Goal: Task Accomplishment & Management: Use online tool/utility

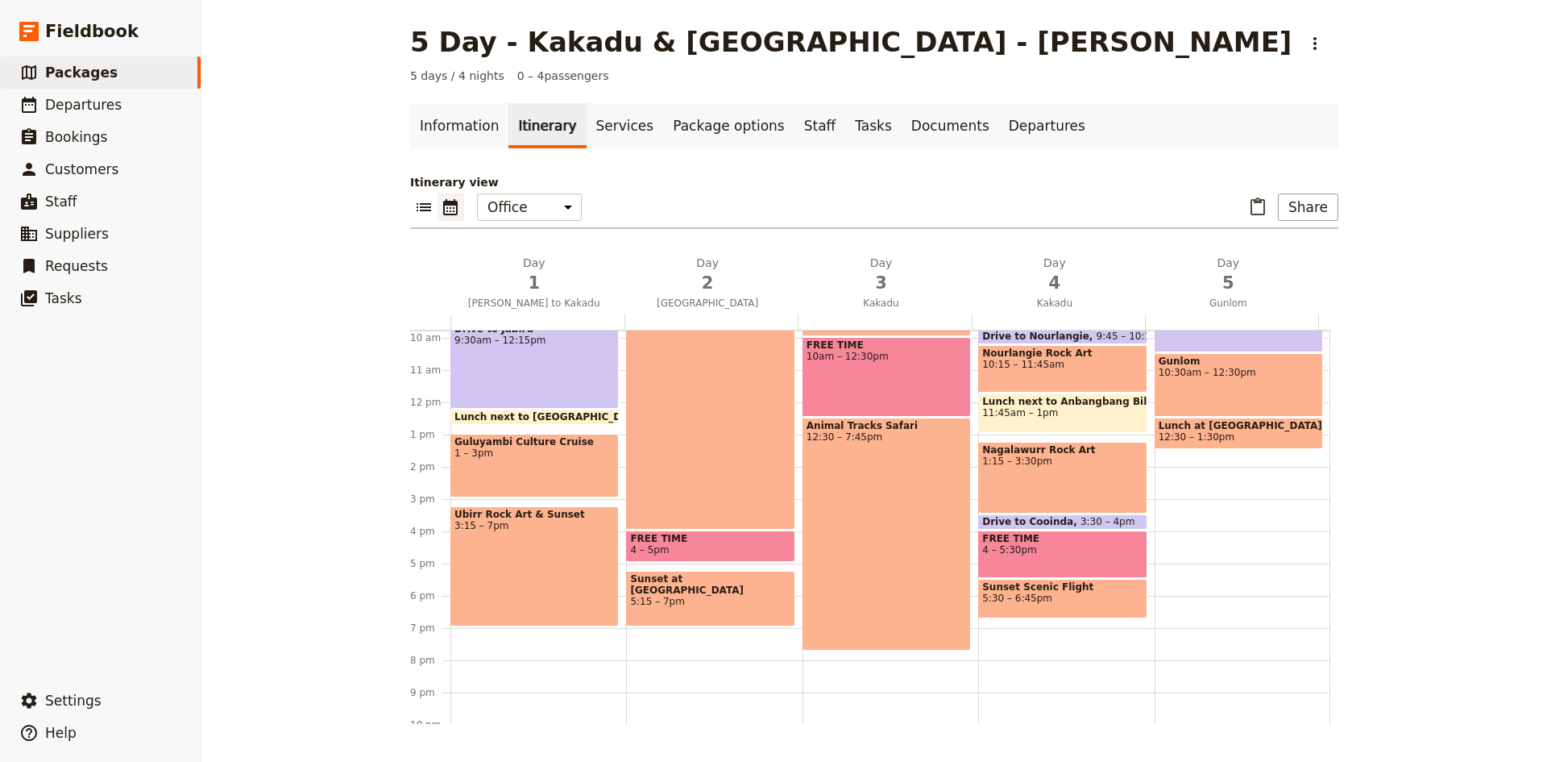
scroll to position [219, 0]
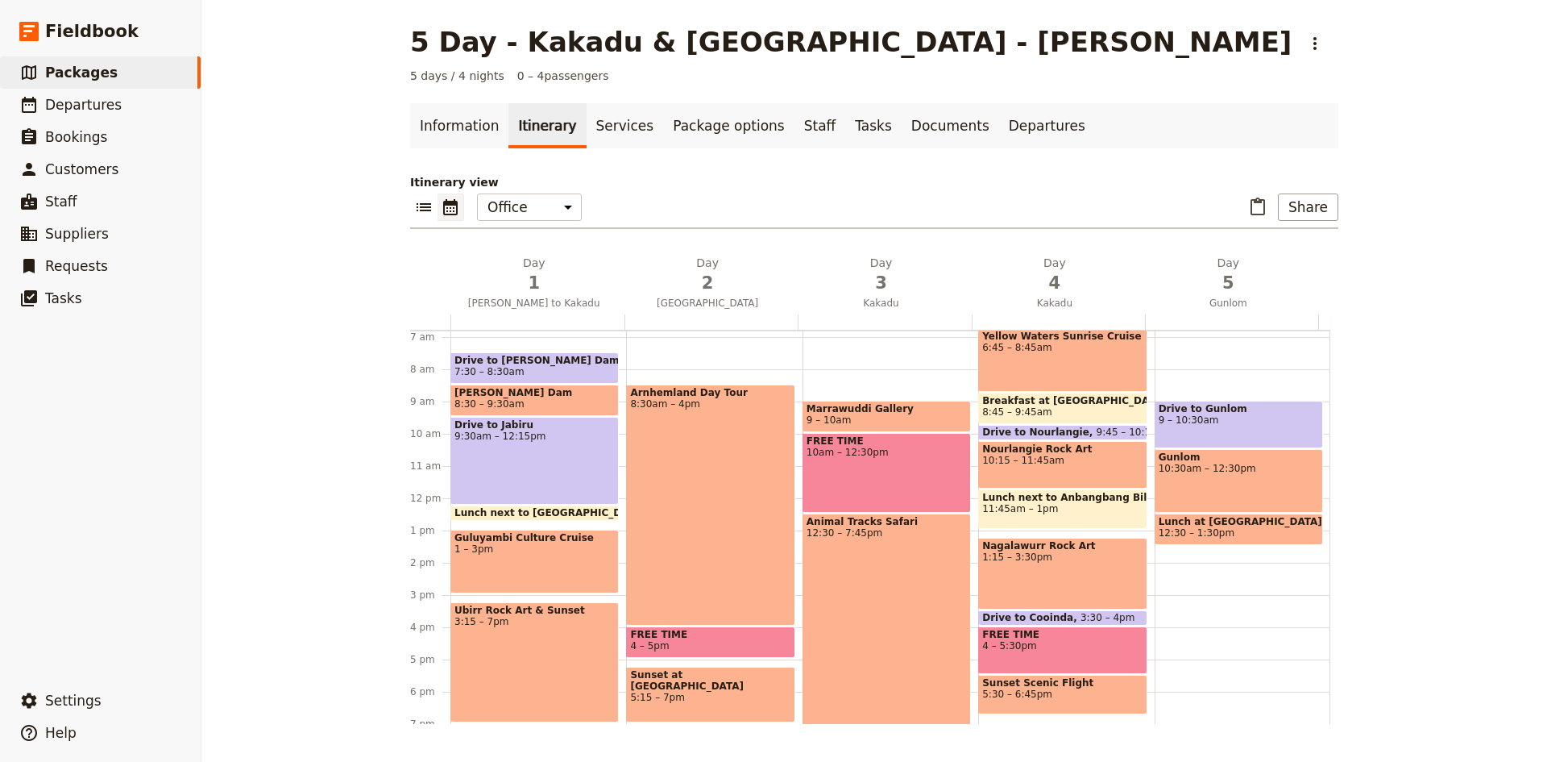
click at [1199, 562] on div "Drive to Gunlom 9 – 10:30am Gunlom 10:30am – 12:30pm Lunch at [GEOGRAPHIC_DATA]…" at bounding box center [1243, 498] width 176 height 774
select select "5"
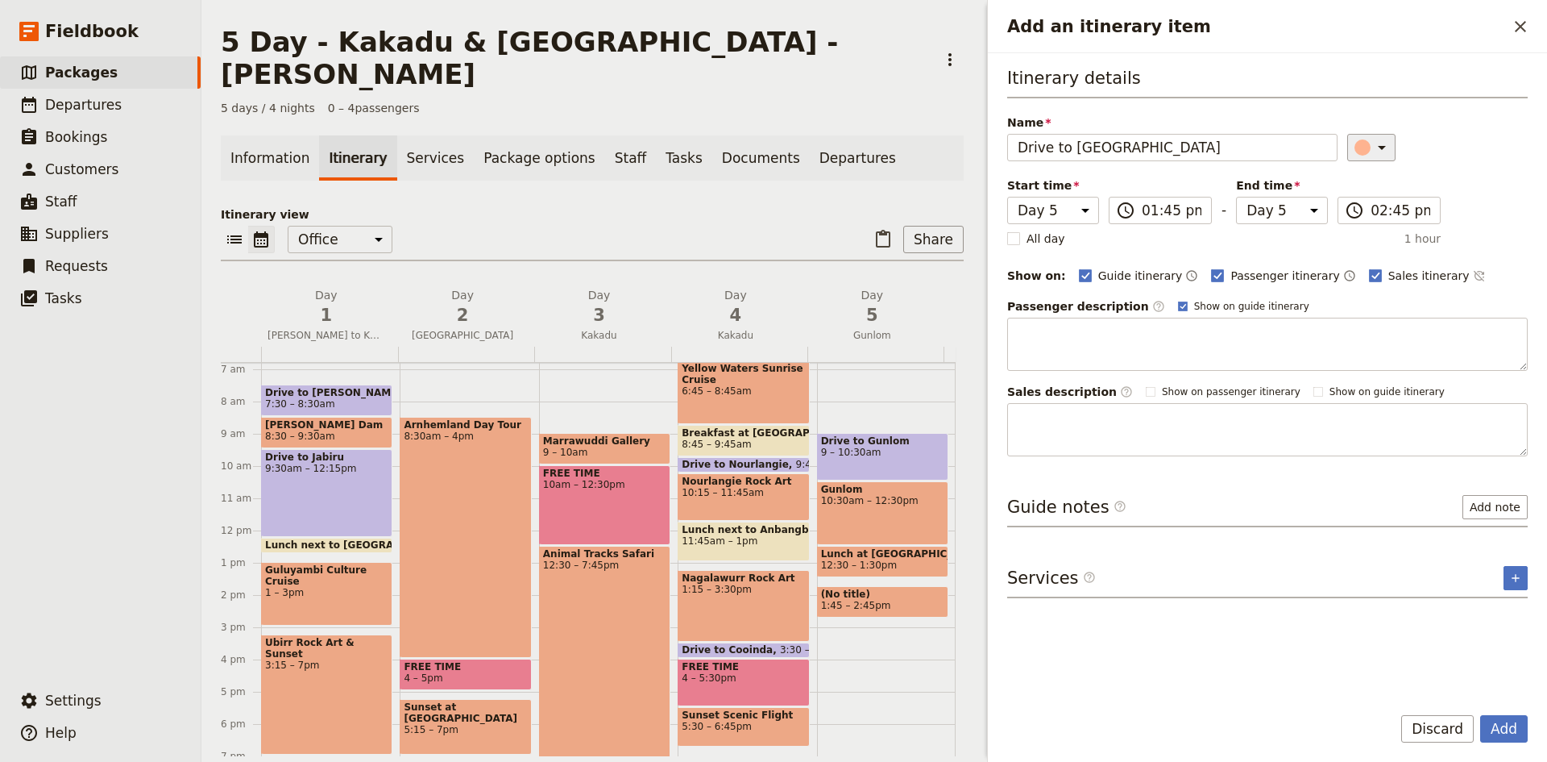
type input "Drive to [GEOGRAPHIC_DATA]"
click at [1378, 146] on icon "Add an itinerary item" at bounding box center [1382, 148] width 8 height 4
click at [1375, 219] on div "button" at bounding box center [1372, 220] width 16 height 16
click at [1503, 727] on button "Add" at bounding box center [1504, 728] width 48 height 27
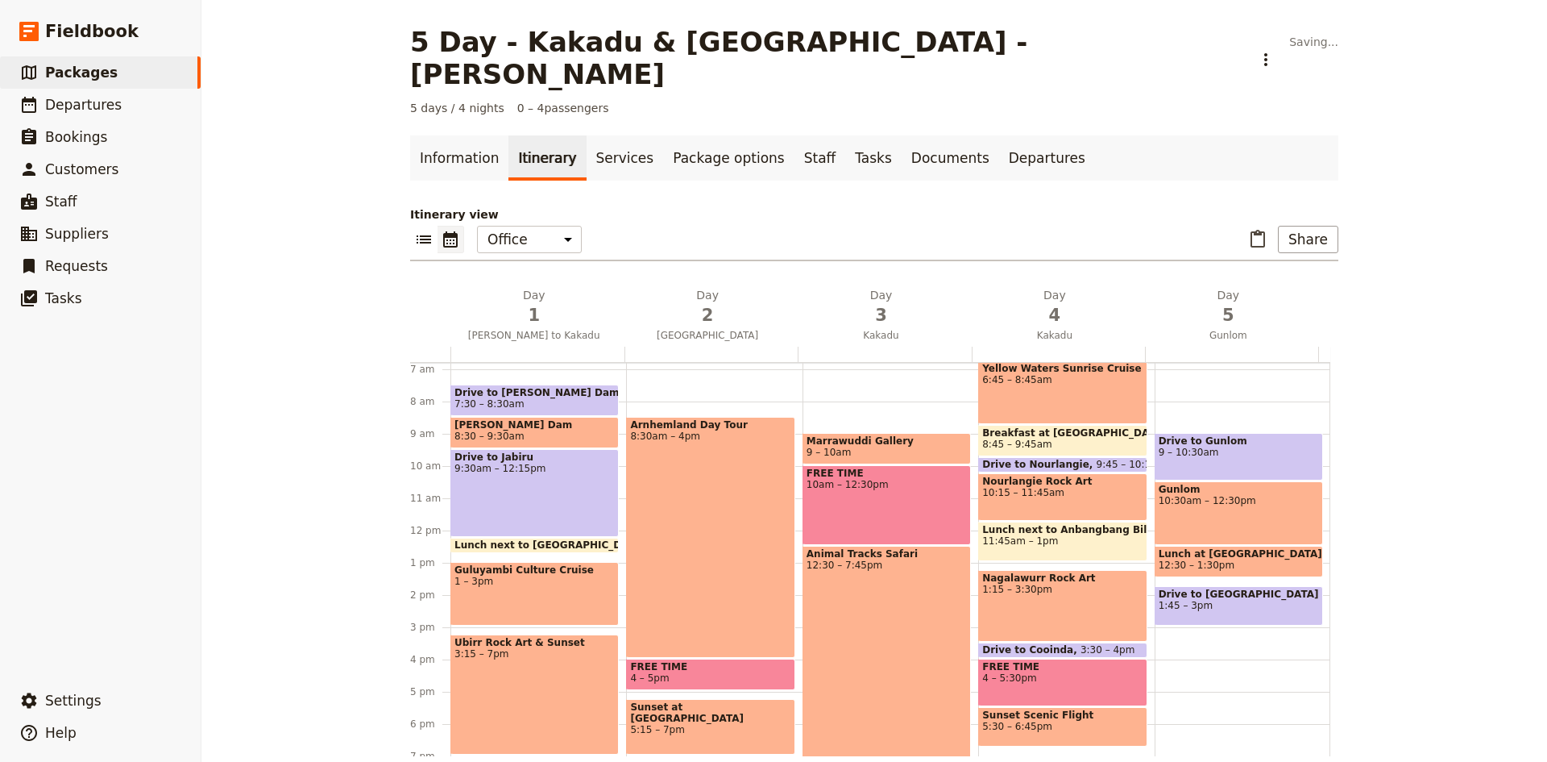
click at [1200, 606] on div "Drive to Gunlom 9 – 10:30am Gunlom 10:30am – 12:30pm Lunch at [GEOGRAPHIC_DATA]…" at bounding box center [1243, 530] width 176 height 774
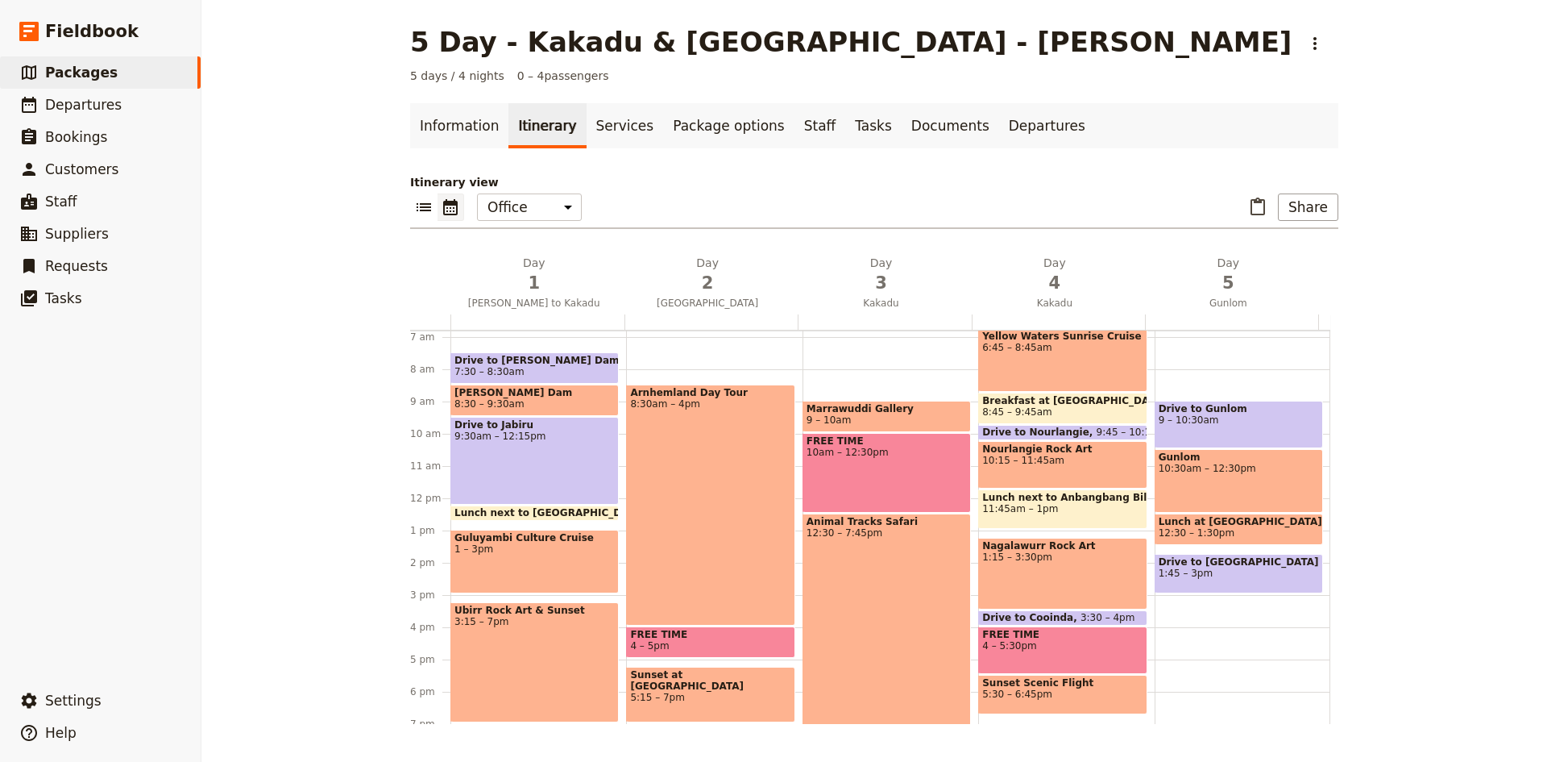
click at [1194, 599] on div "Drive to Gunlom 9 – 10:30am Gunlom 10:30am – 12:30pm Lunch at [GEOGRAPHIC_DATA]…" at bounding box center [1243, 498] width 176 height 774
select select "5"
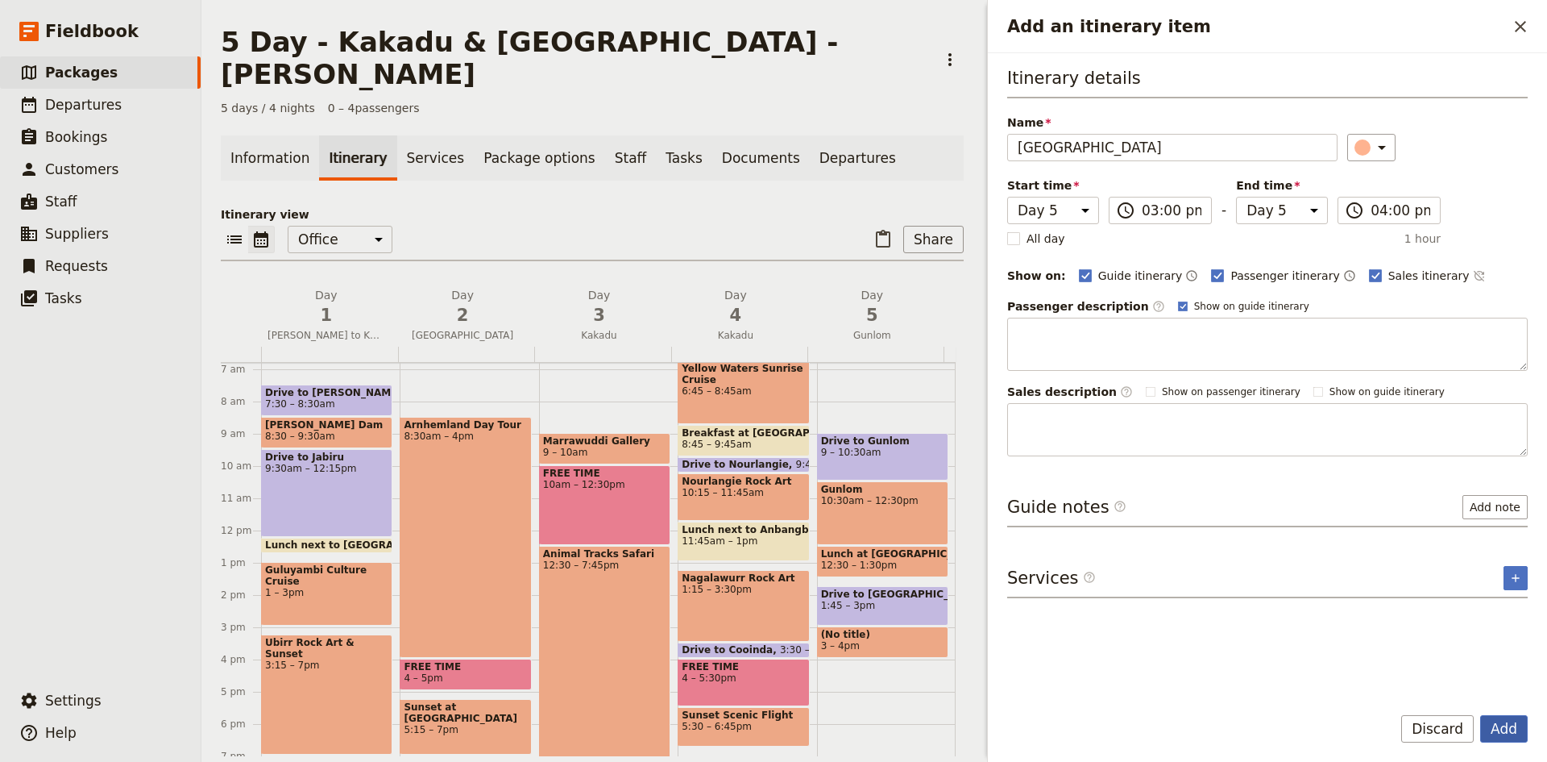
type input "[GEOGRAPHIC_DATA]"
click at [1497, 733] on button "Add" at bounding box center [1504, 728] width 48 height 27
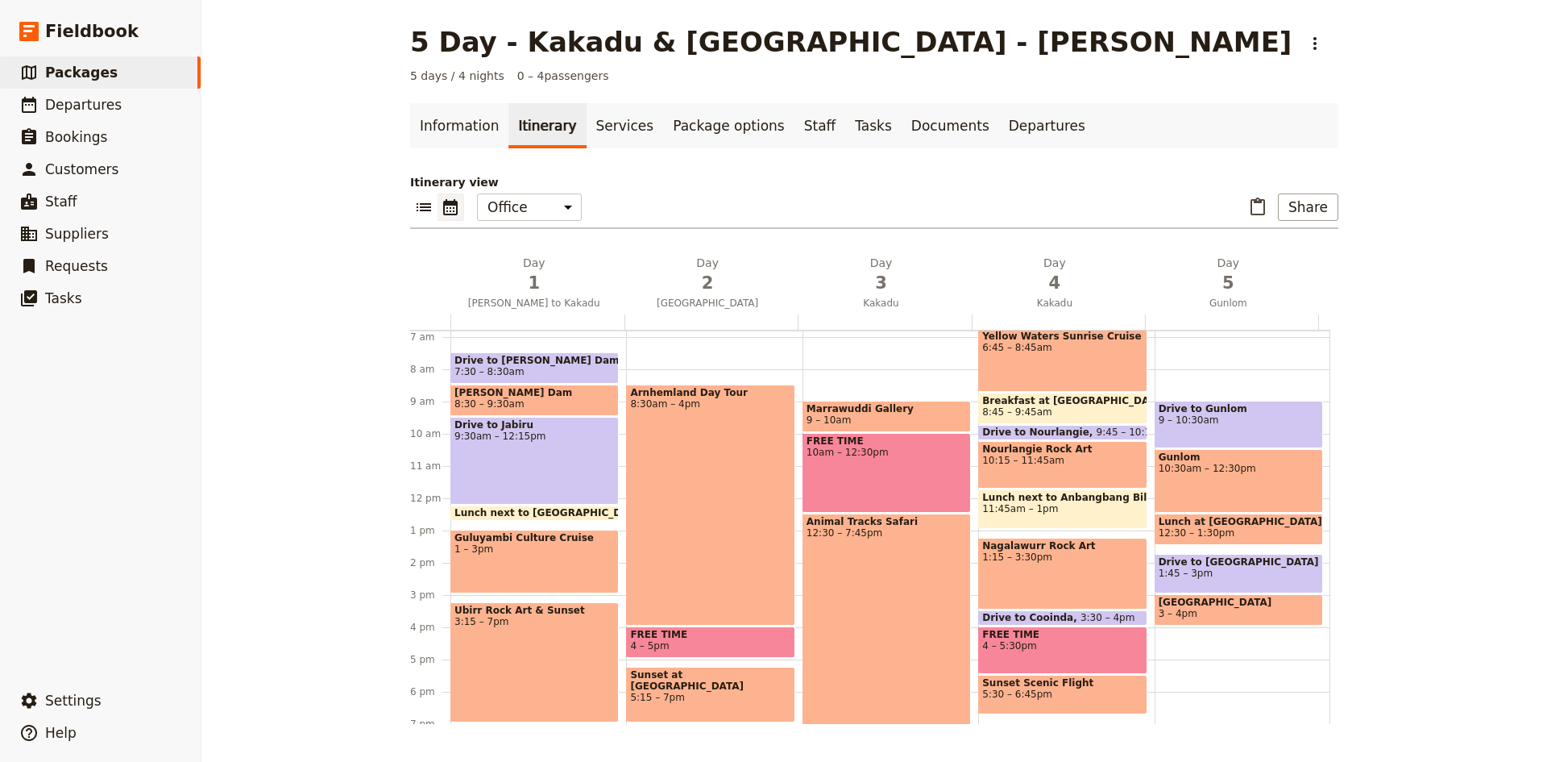
click at [1180, 630] on div "Drive to Gunlom 9 – 10:30am Gunlom 10:30am – 12:30pm Lunch at [GEOGRAPHIC_DATA]…" at bounding box center [1243, 498] width 176 height 774
select select "5"
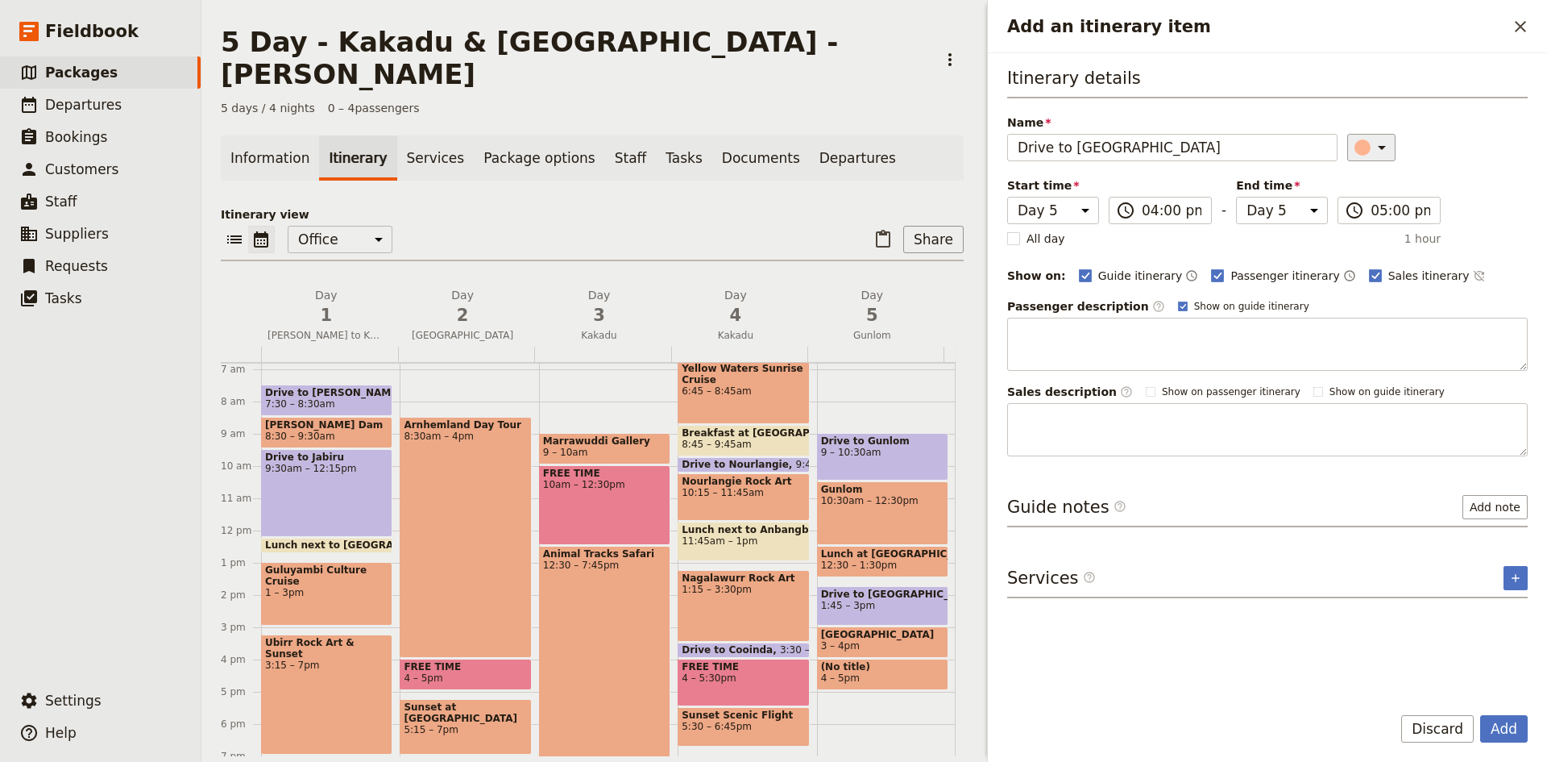
type input "Drive to [GEOGRAPHIC_DATA]"
click at [1381, 150] on icon "Add an itinerary item" at bounding box center [1381, 147] width 19 height 19
click at [1367, 220] on div "button" at bounding box center [1372, 220] width 16 height 16
click at [1512, 725] on button "Add" at bounding box center [1504, 728] width 48 height 27
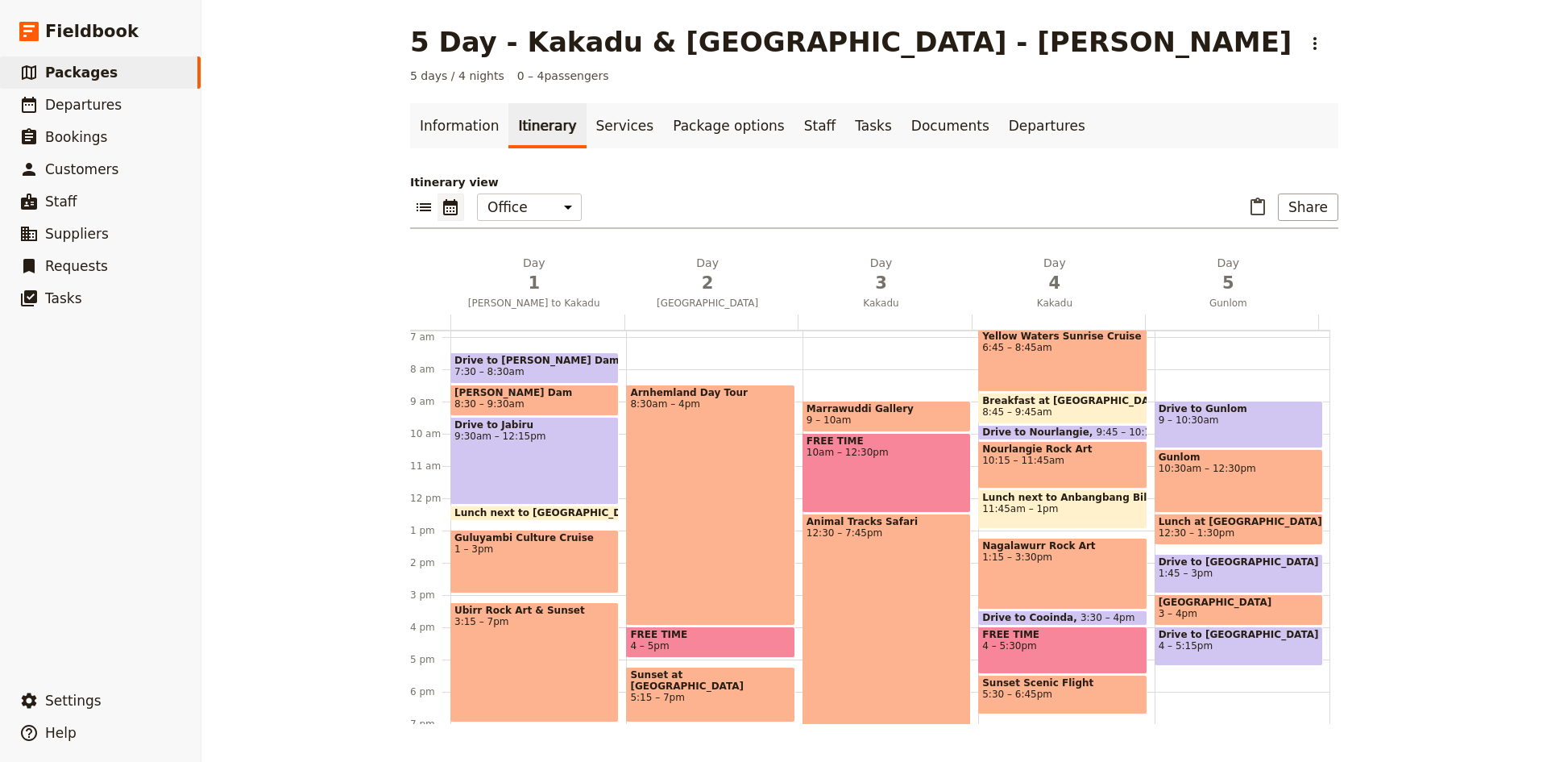
click at [1198, 671] on div "Drive to Gunlom 9 – 10:30am Gunlom 10:30am – 12:30pm Lunch at [GEOGRAPHIC_DATA]…" at bounding box center [1243, 498] width 176 height 774
click at [1181, 677] on div "Drive to Gunlom 9 – 10:30am Gunlom 10:30am – 12:30pm Lunch at [GEOGRAPHIC_DATA]…" at bounding box center [1243, 498] width 176 height 774
select select "5"
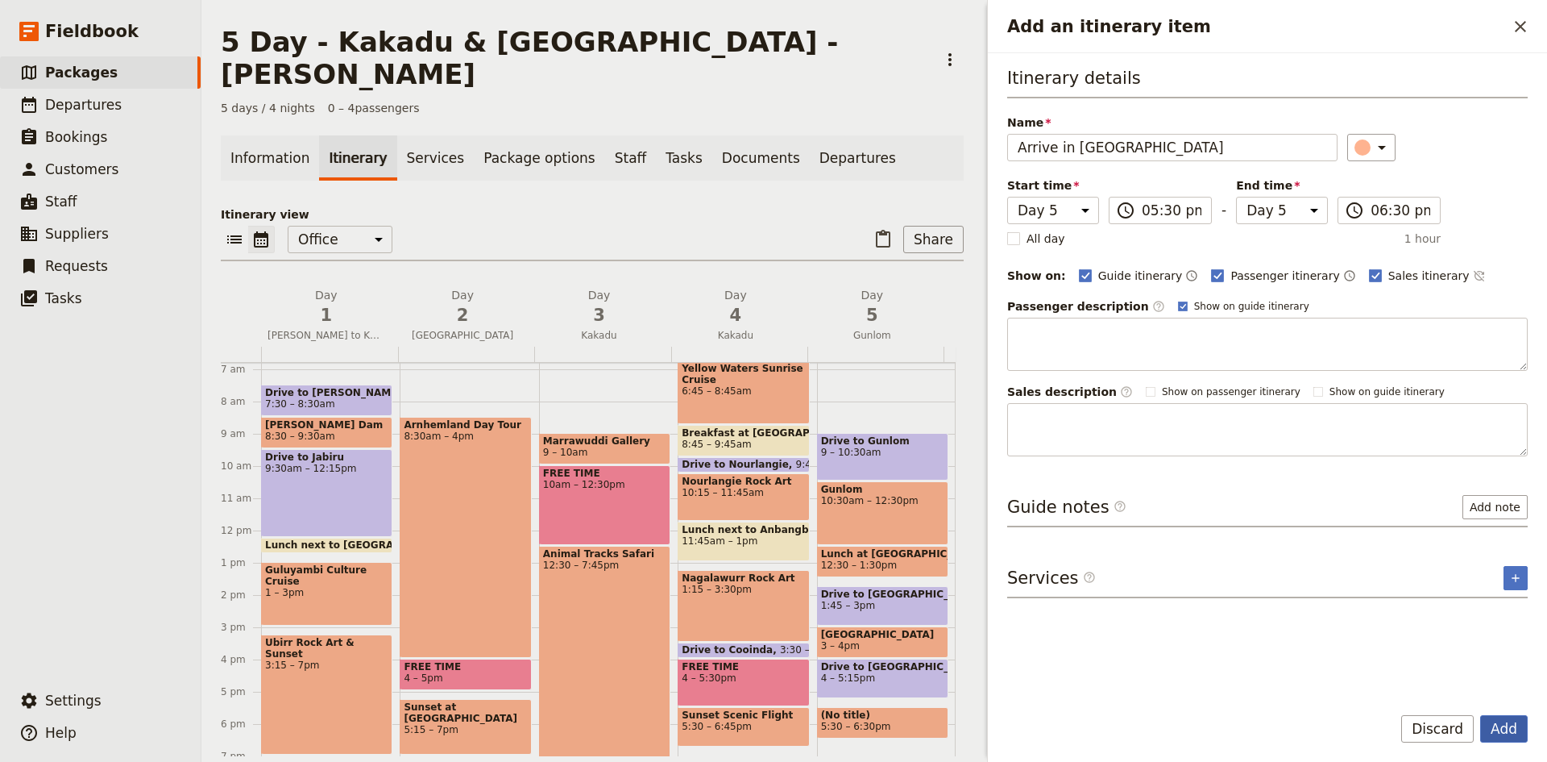
type input "Arrive in [GEOGRAPHIC_DATA]"
click at [1497, 727] on button "Add" at bounding box center [1504, 728] width 48 height 27
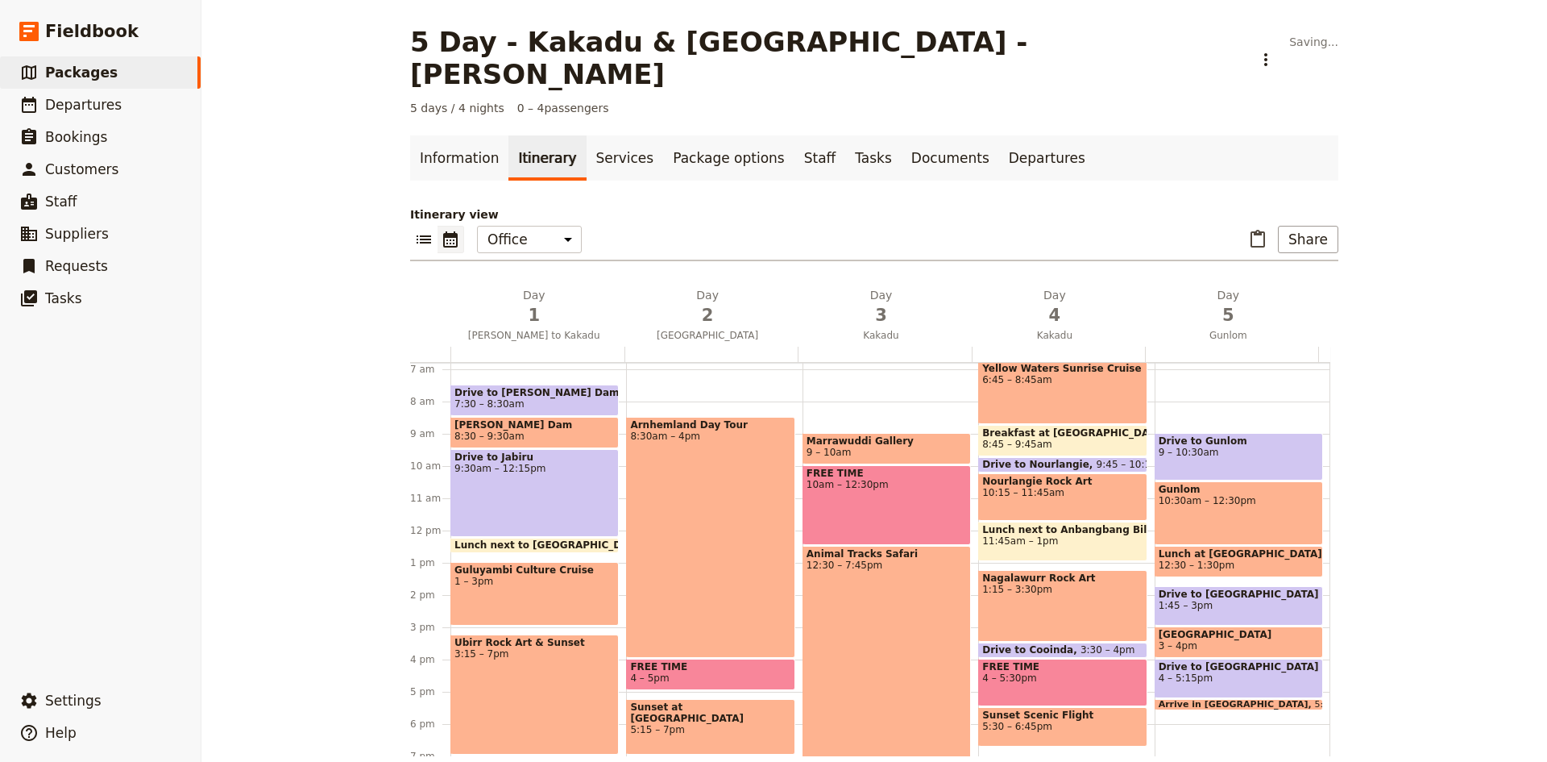
click at [1427, 522] on div "5 Day - Kakadu & Arnhem - [PERSON_NAME] ​ Saving... 5 days / 4 nights 0 – 4 pas…" at bounding box center [874, 381] width 1346 height 762
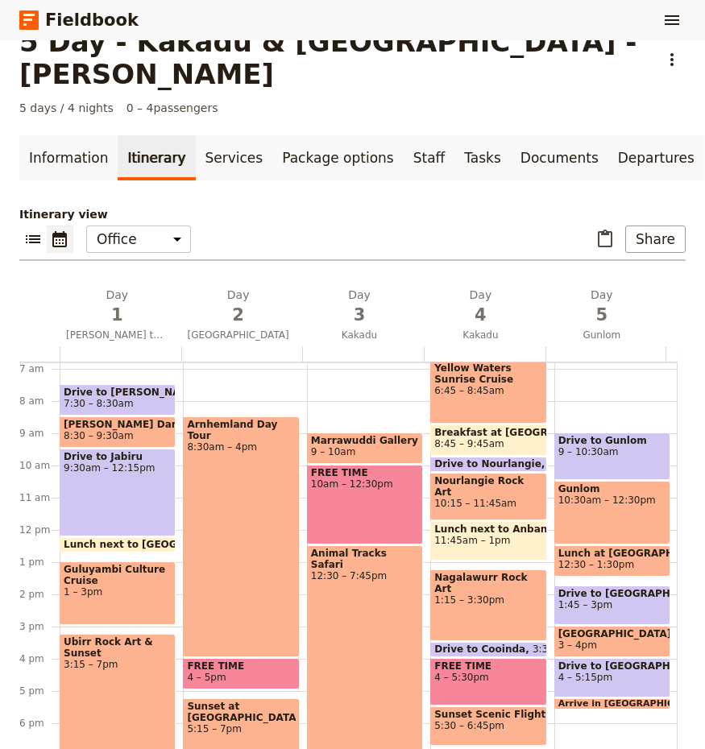
click at [373, 435] on span "Marrawuddi Gallery" at bounding box center [365, 440] width 108 height 11
select select "3"
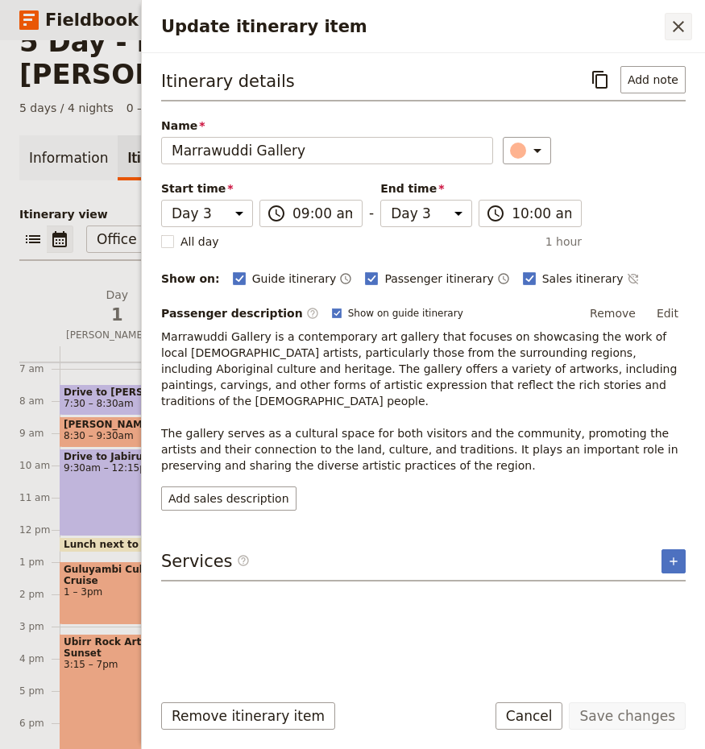
click at [673, 23] on icon "Close drawer" at bounding box center [678, 26] width 19 height 19
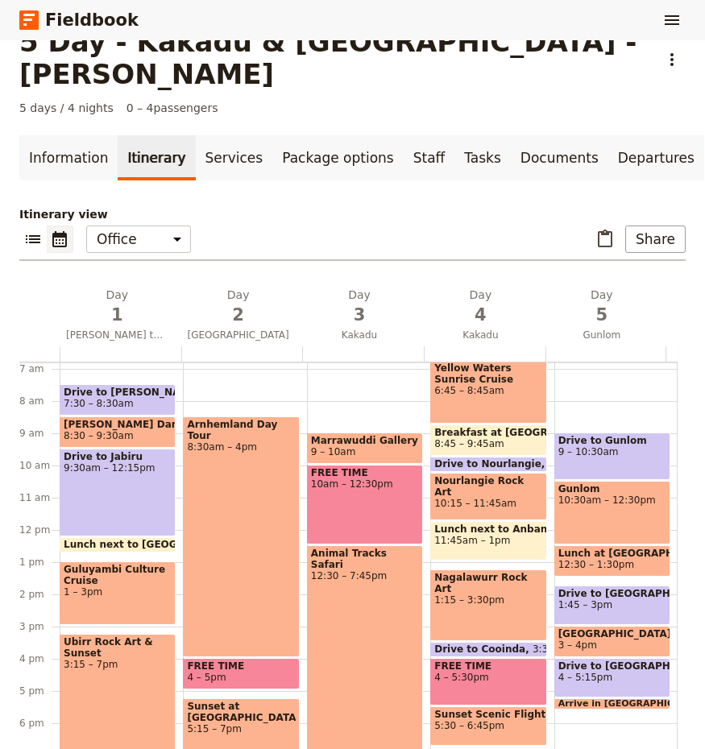
click at [358, 384] on div "Marrawuddi Gallery 9 – 10am FREE TIME 10am – 12:30pm Animal Tracks Safari 12:30…" at bounding box center [368, 530] width 123 height 774
select select "3"
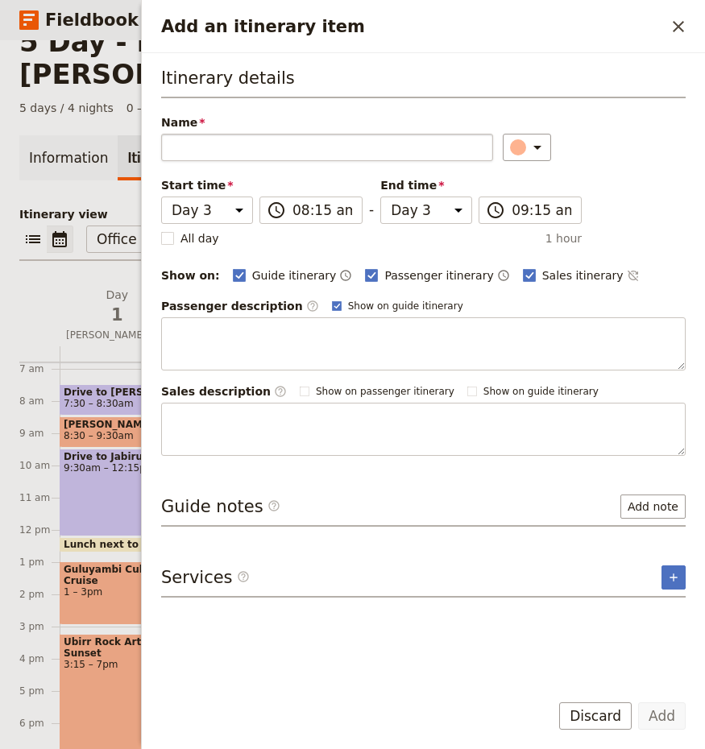
click at [332, 156] on input "Name" at bounding box center [327, 147] width 332 height 27
type input "[GEOGRAPHIC_DATA]"
click at [666, 717] on button "Add" at bounding box center [662, 716] width 48 height 27
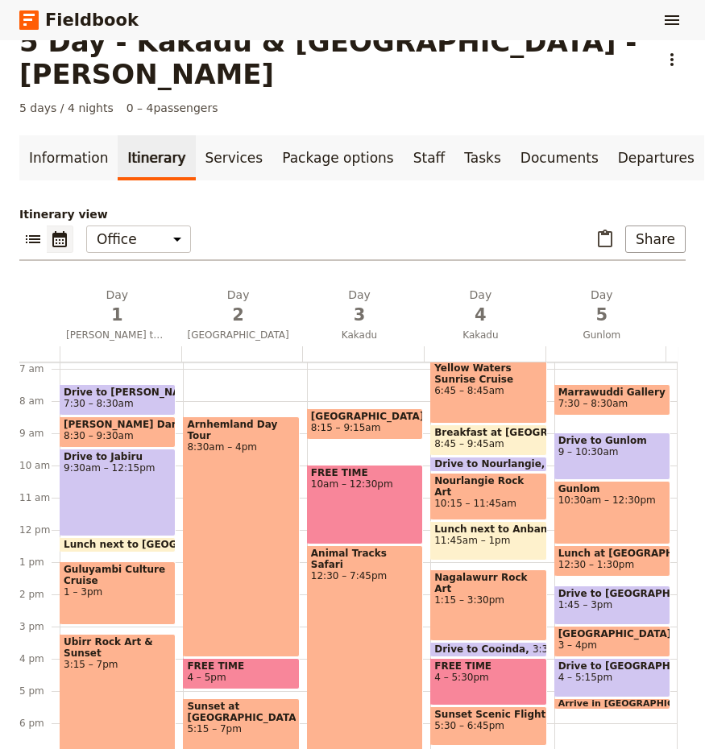
click at [595, 398] on span "7:30 – 8:30am" at bounding box center [593, 403] width 70 height 11
select select "5"
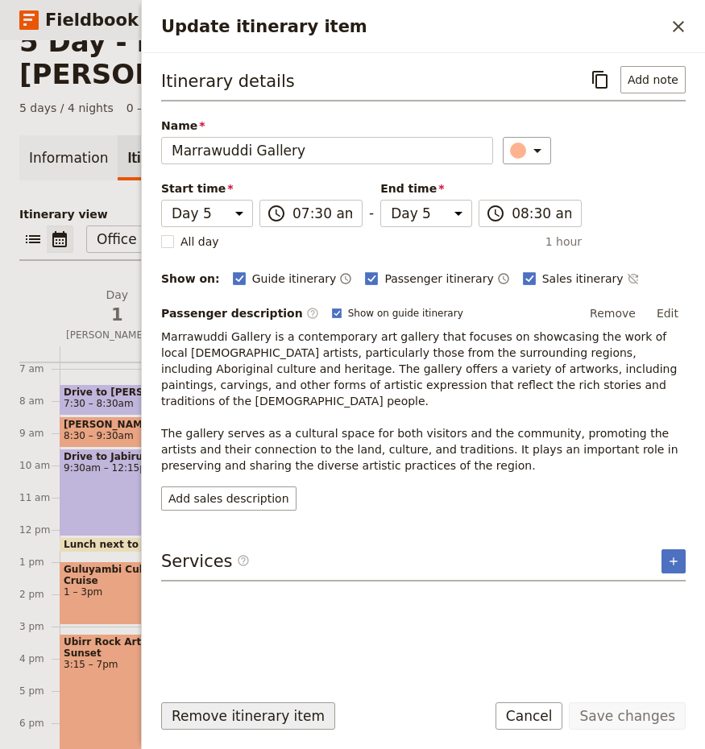
click at [227, 720] on button "Remove itinerary item" at bounding box center [248, 716] width 174 height 27
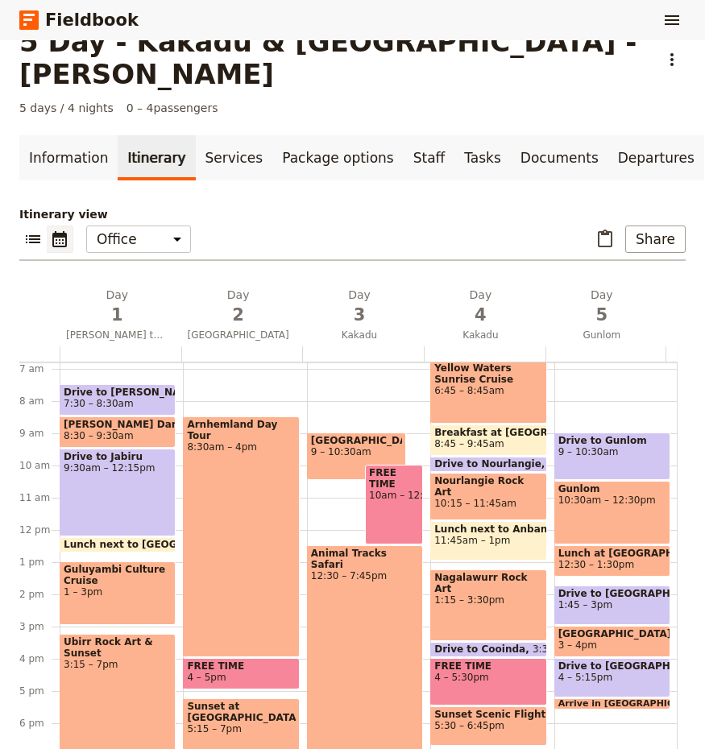
click at [391, 467] on span "FREE TIME" at bounding box center [394, 478] width 50 height 23
select select "3"
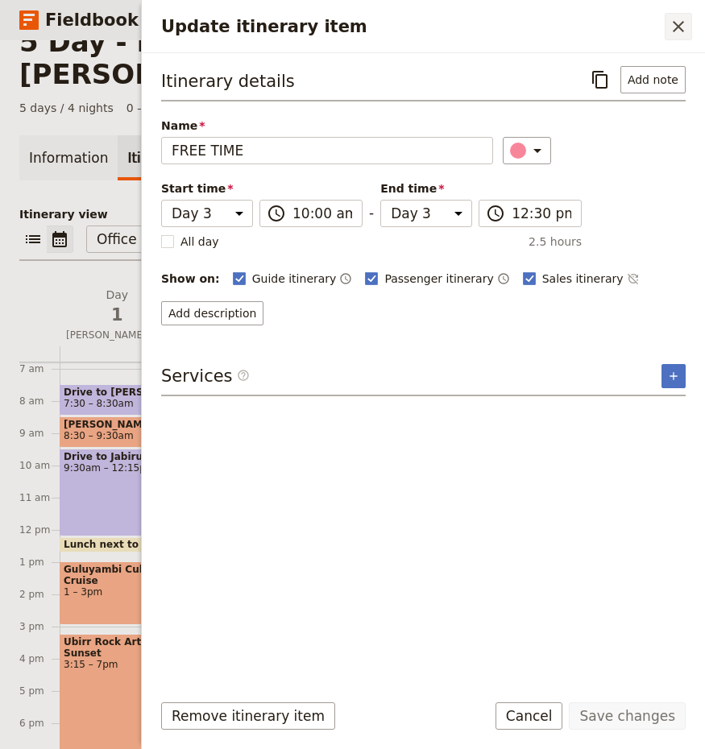
click at [678, 32] on icon "Close drawer" at bounding box center [678, 26] width 19 height 19
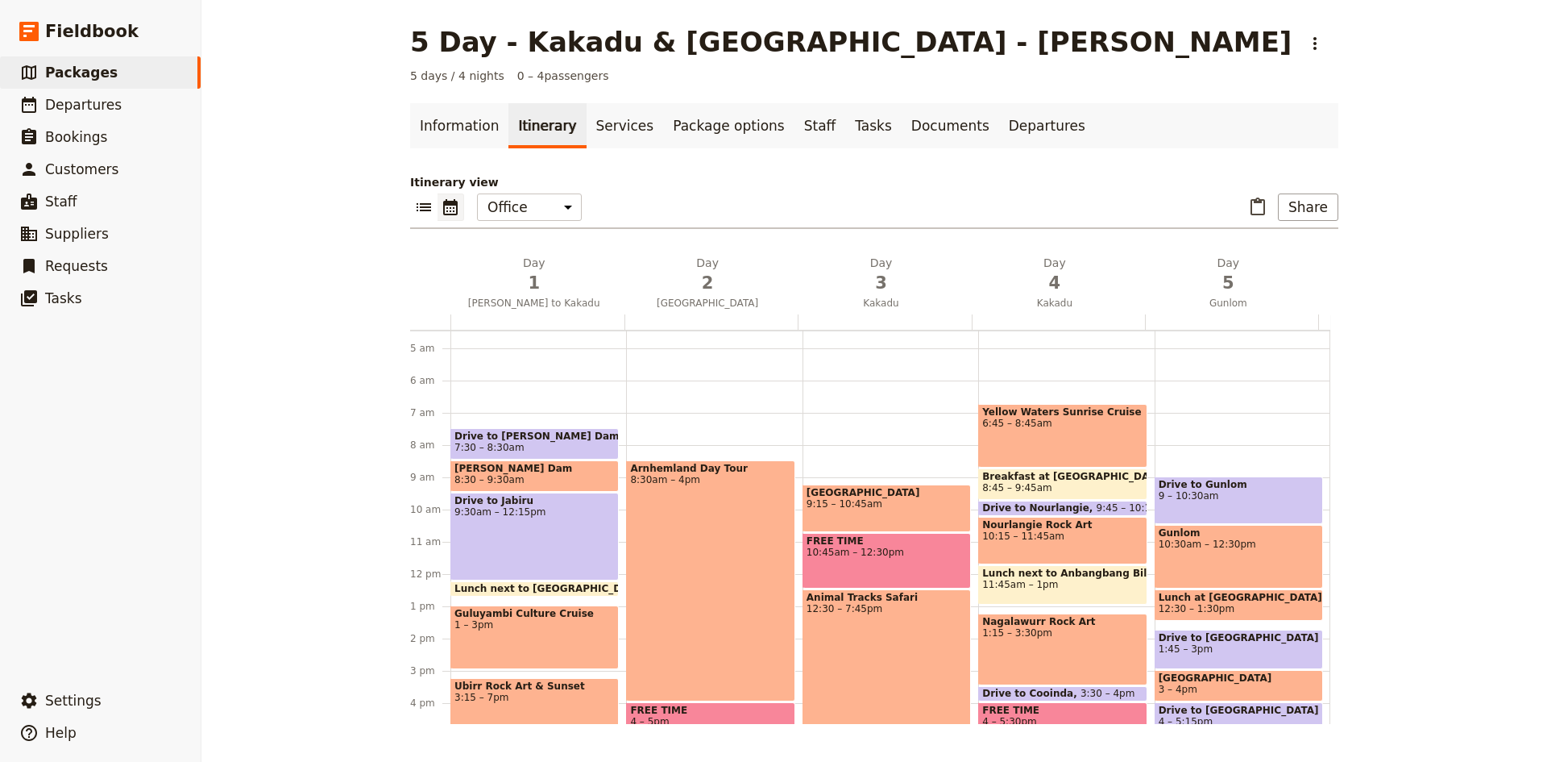
scroll to position [58, 0]
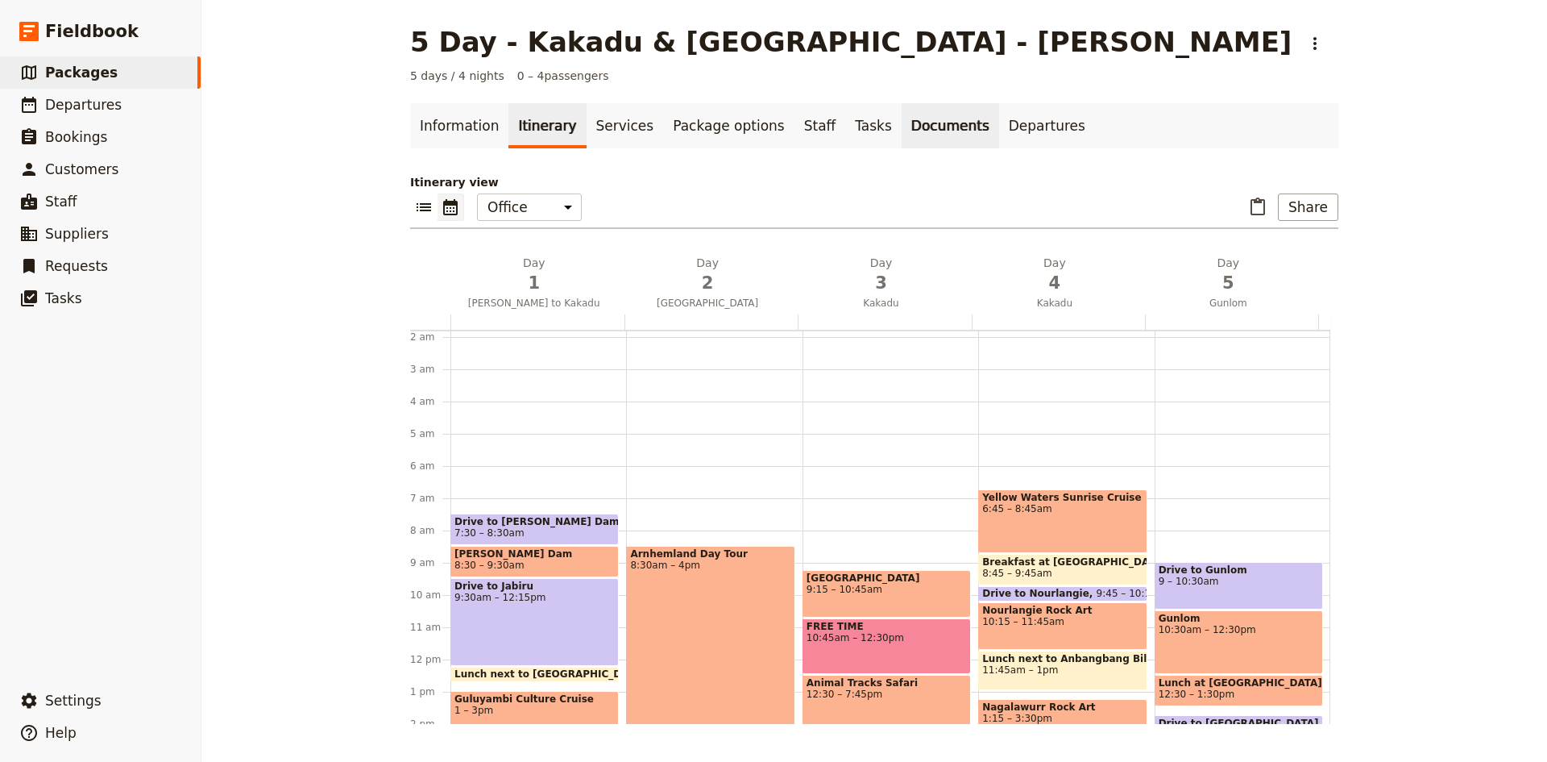
click at [902, 131] on link "Documents" at bounding box center [951, 125] width 98 height 45
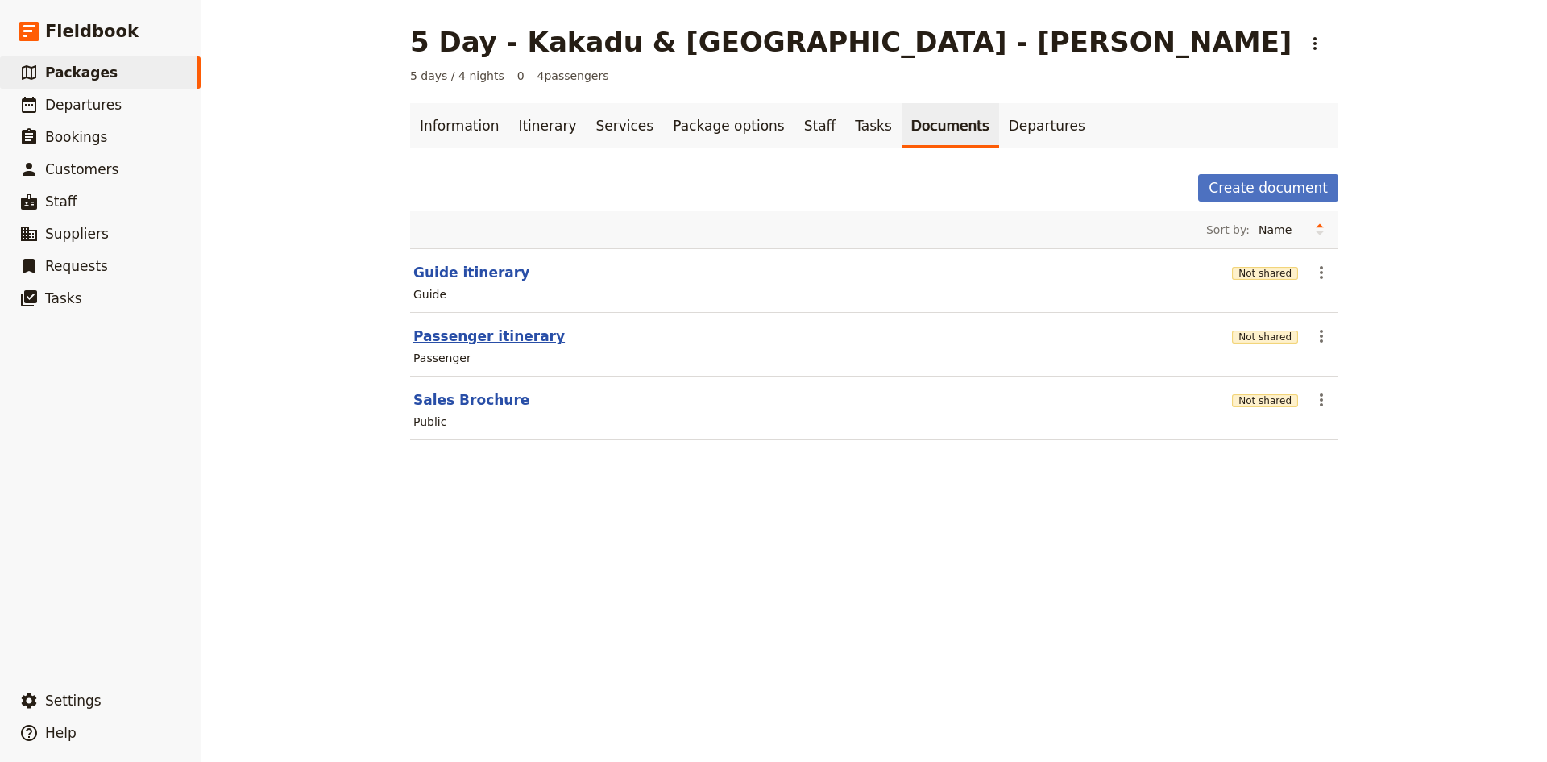
click at [475, 338] on button "Passenger itinerary" at bounding box center [489, 335] width 152 height 19
select select "PASSENGER"
select select "DEFAULT"
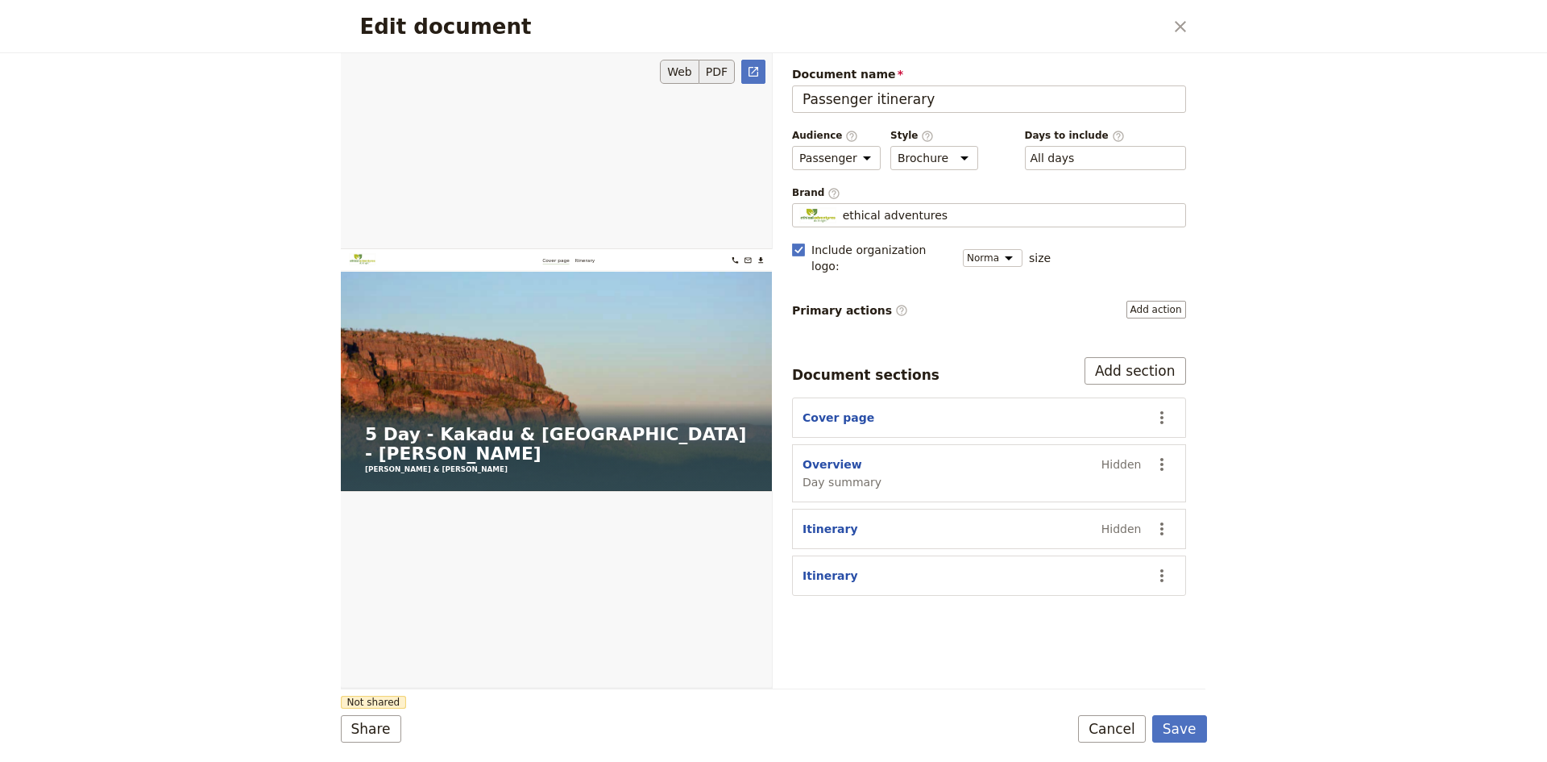
click at [718, 73] on button "PDF" at bounding box center [717, 72] width 35 height 24
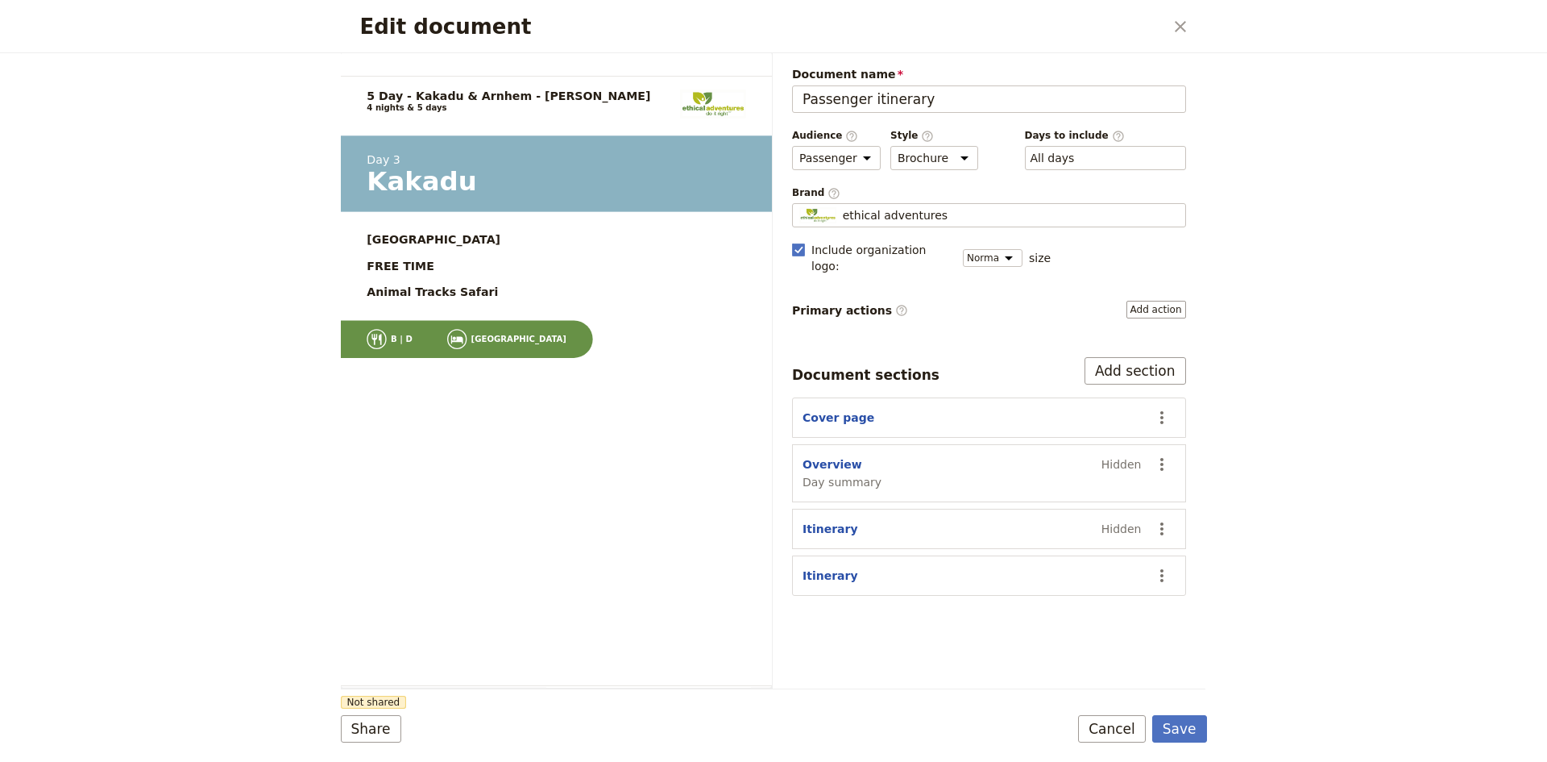
scroll to position [3062, 0]
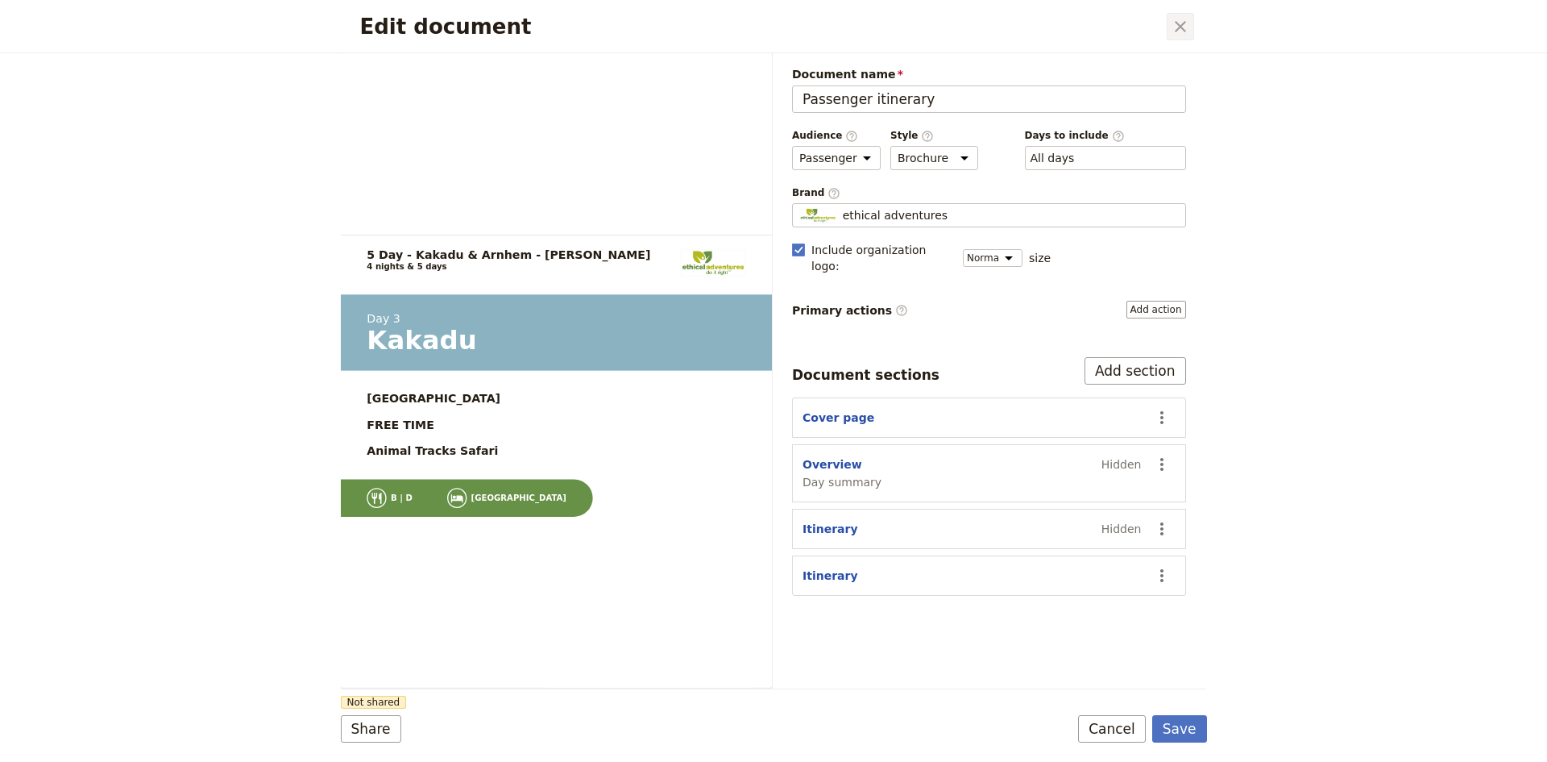
click at [1178, 31] on icon "Close dialog" at bounding box center [1180, 26] width 19 height 19
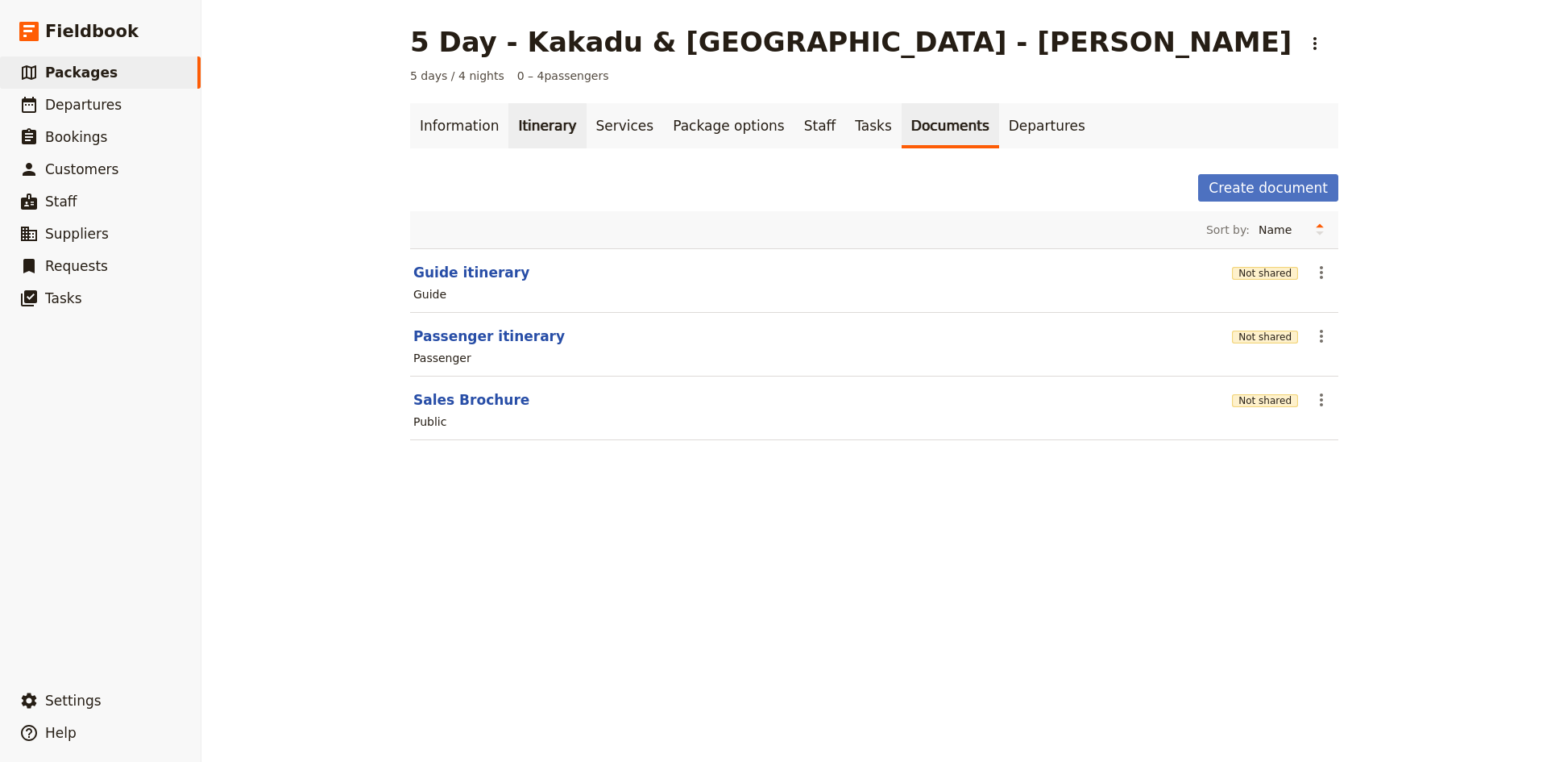
drag, startPoint x: 534, startPoint y: 118, endPoint x: 533, endPoint y: 131, distance: 13.0
click at [534, 118] on link "Itinerary" at bounding box center [547, 125] width 77 height 45
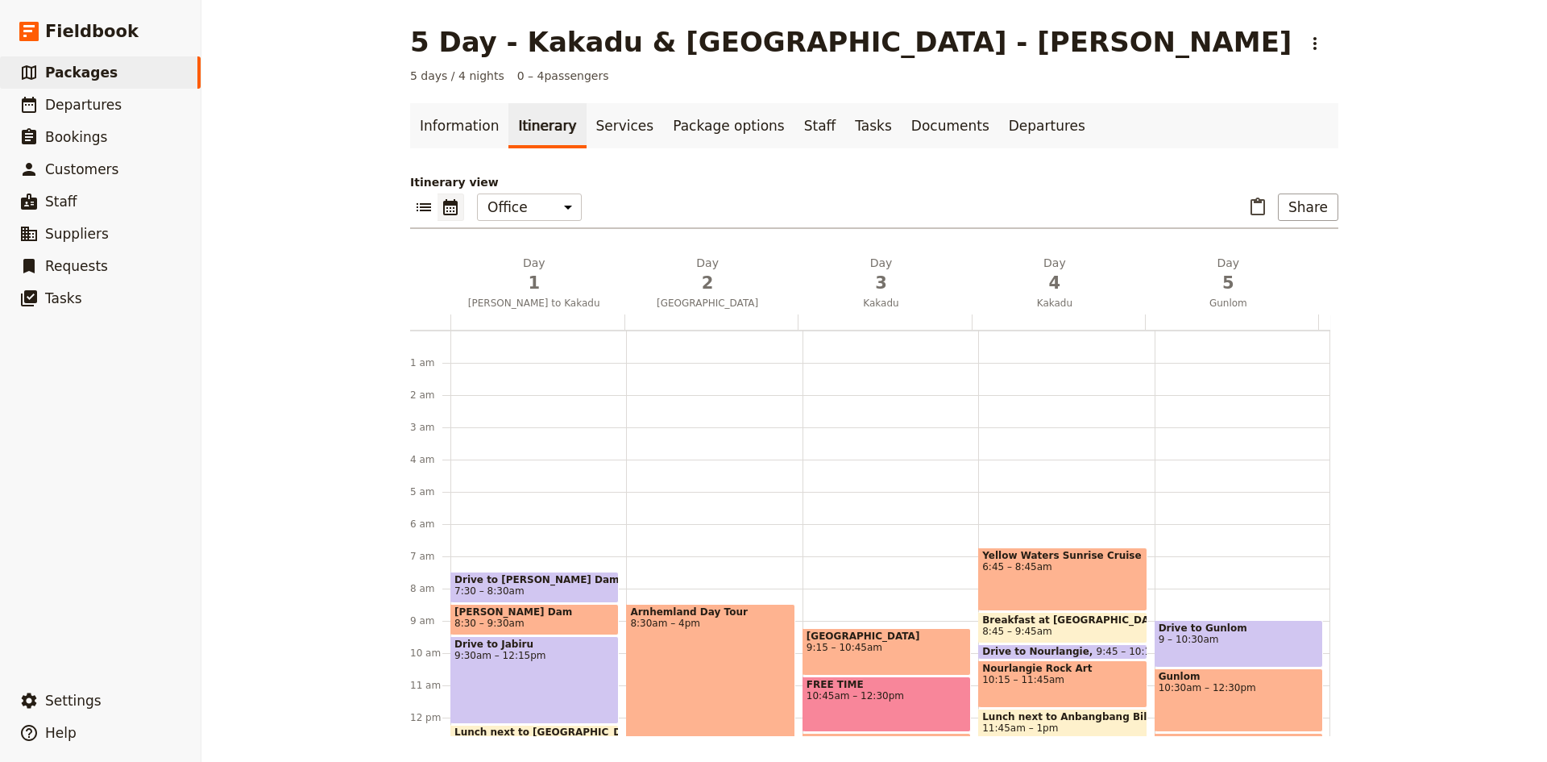
scroll to position [201, 0]
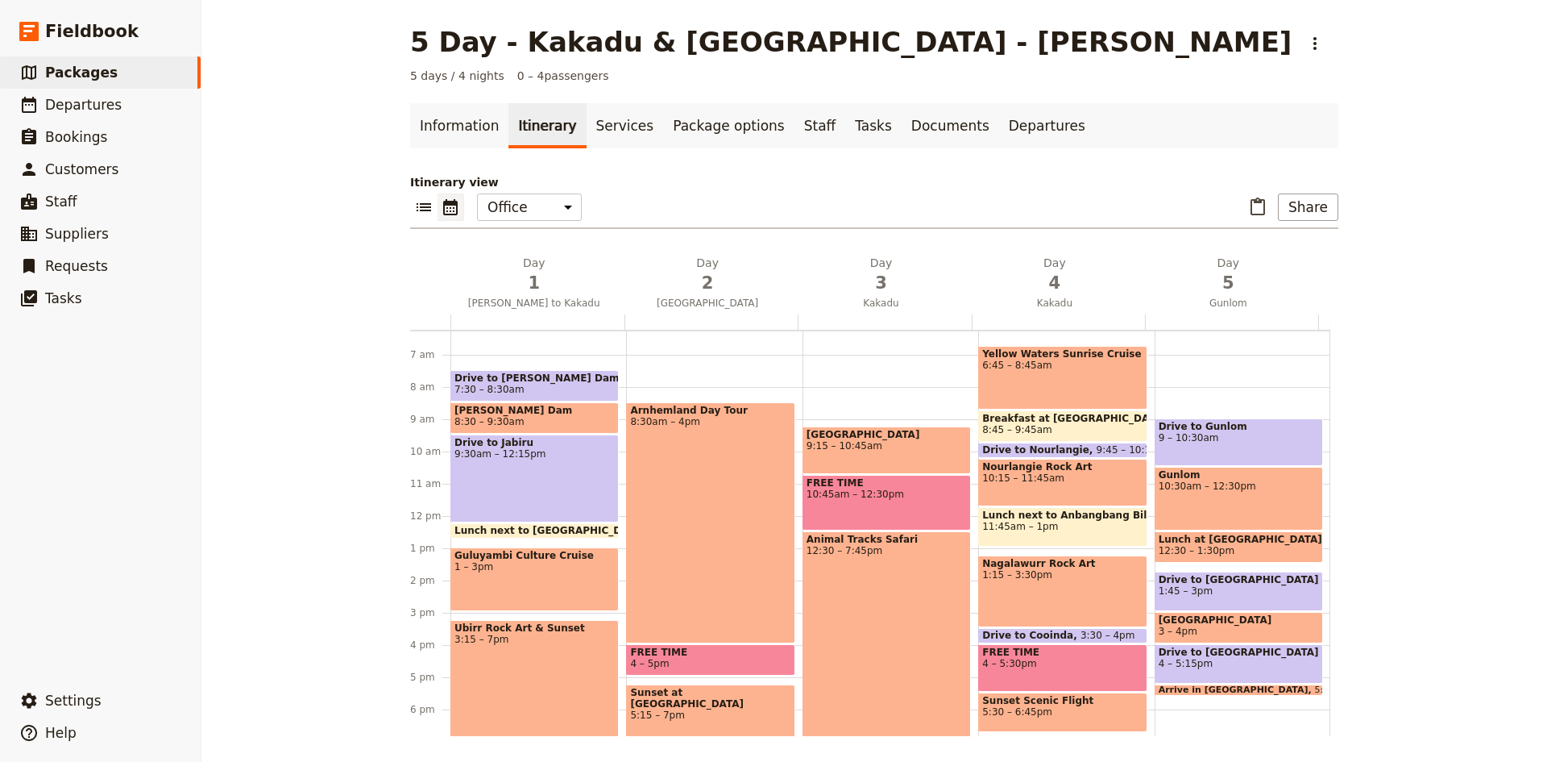
click at [512, 368] on div "Drive to [PERSON_NAME] Dam 7:30 – 8:[GEOGRAPHIC_DATA][PERSON_NAME] 8:30 – 9:[GE…" at bounding box center [539, 516] width 176 height 774
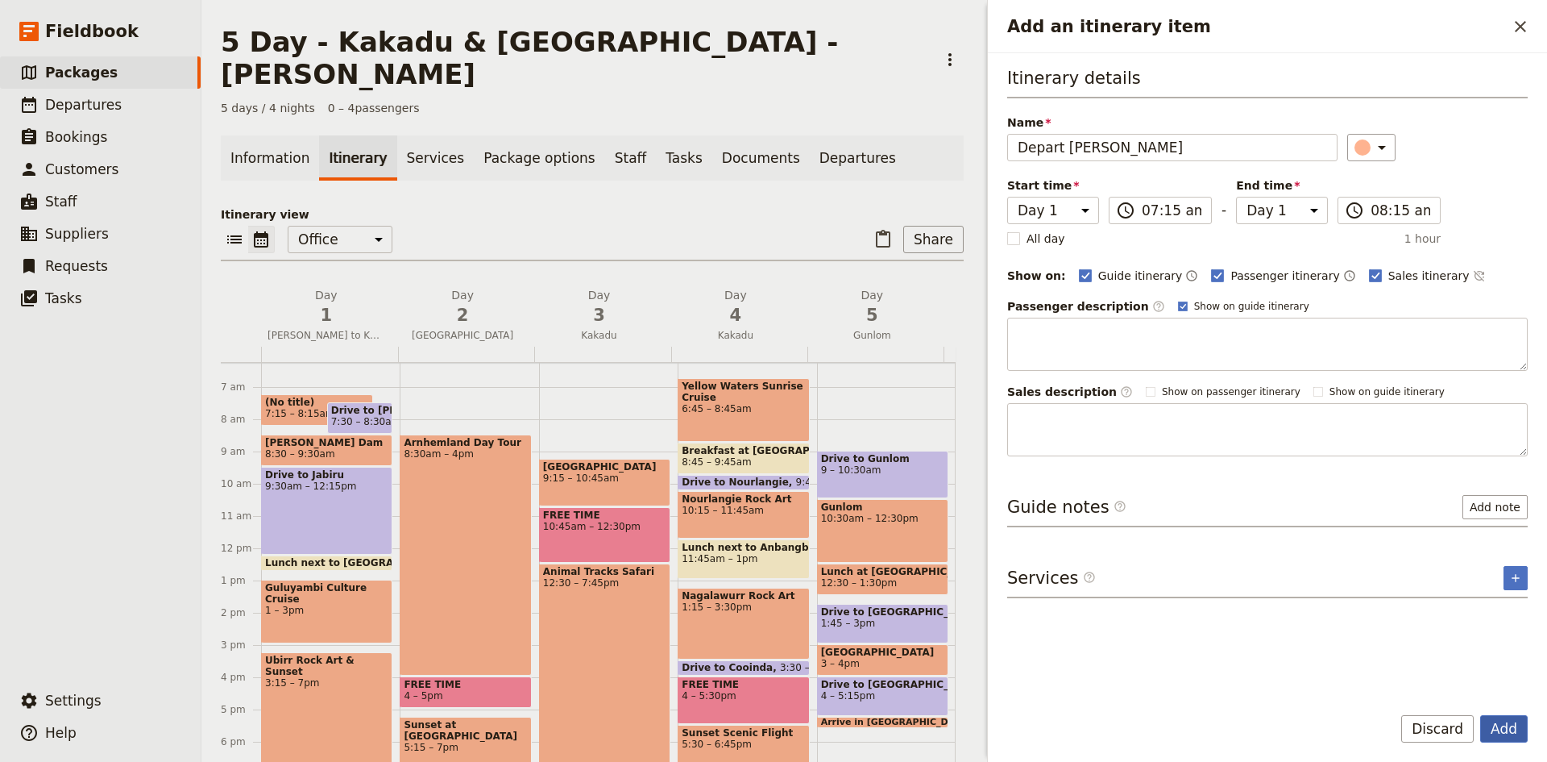
type input "Depart [PERSON_NAME]"
click at [1513, 725] on button "Add" at bounding box center [1504, 728] width 48 height 27
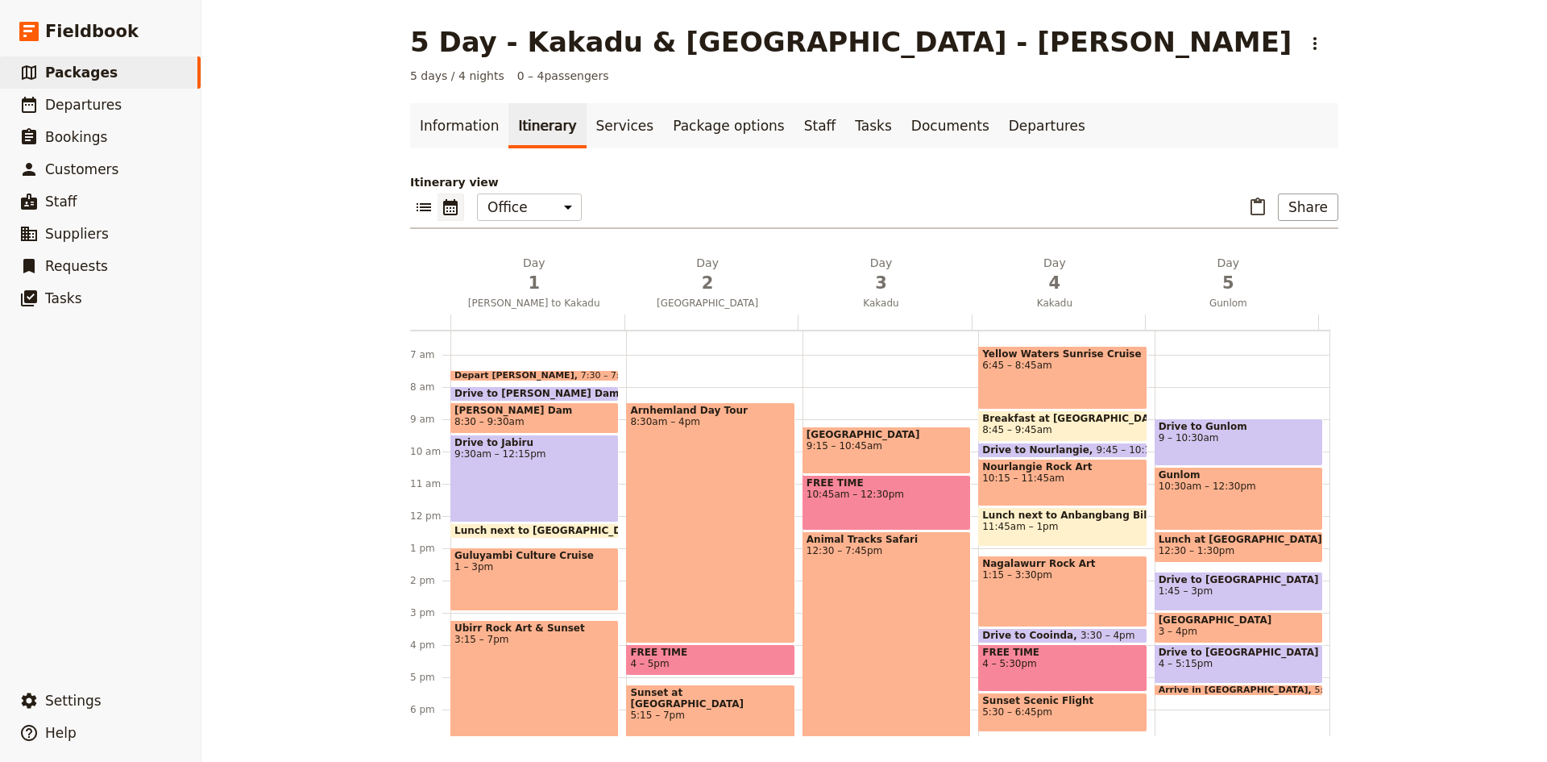
click at [514, 392] on span "Drive to [PERSON_NAME] Dam" at bounding box center [541, 393] width 172 height 11
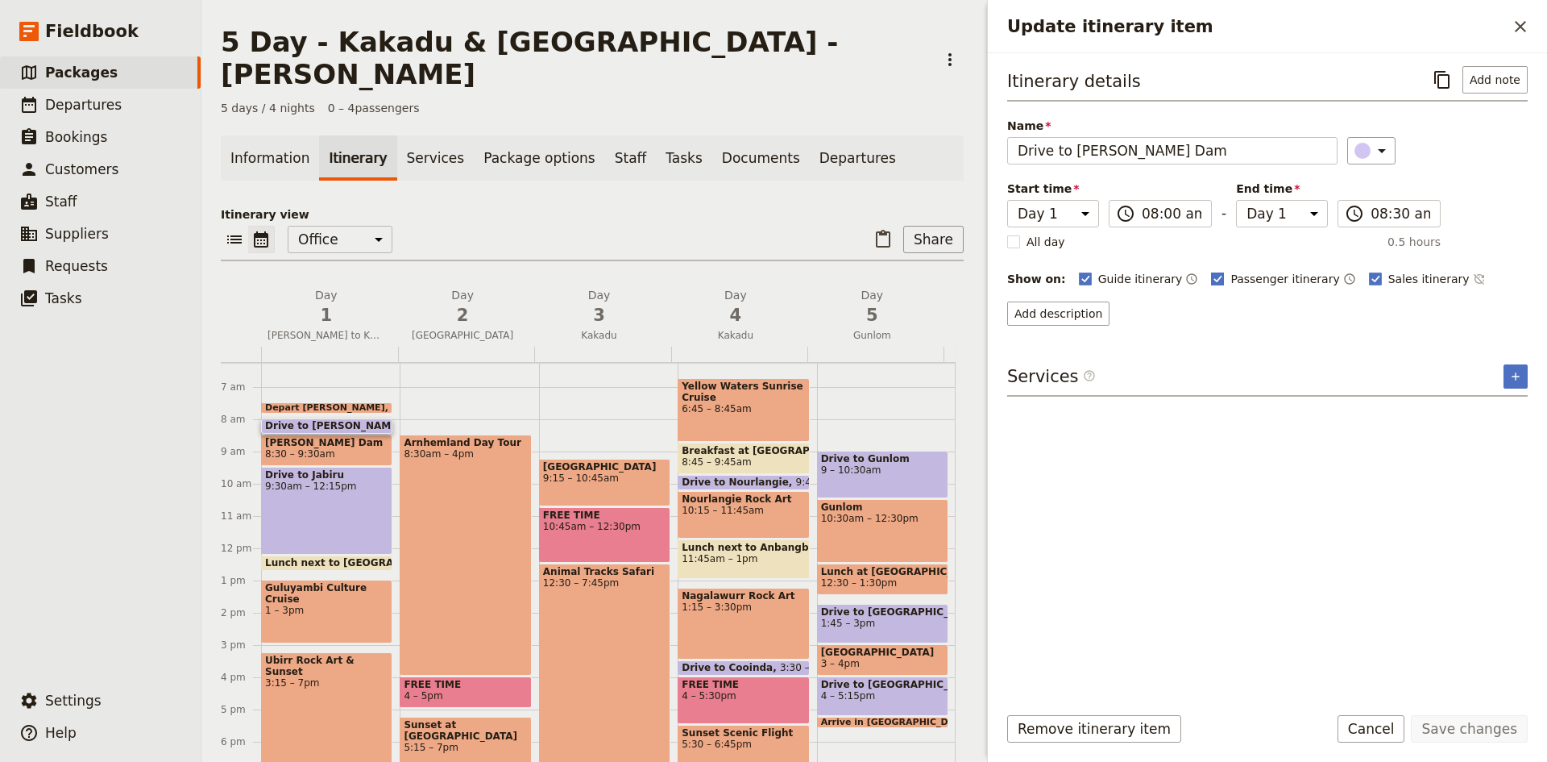
drag, startPoint x: 1200, startPoint y: 278, endPoint x: 1253, endPoint y: 276, distance: 53.2
click at [1212, 277] on rect "Update itinerary item" at bounding box center [1218, 278] width 12 height 12
click at [1210, 271] on input "Passenger itinerary" at bounding box center [1210, 270] width 1 height 1
checkbox input "false"
click at [1369, 273] on rect "Update itinerary item" at bounding box center [1375, 278] width 12 height 12
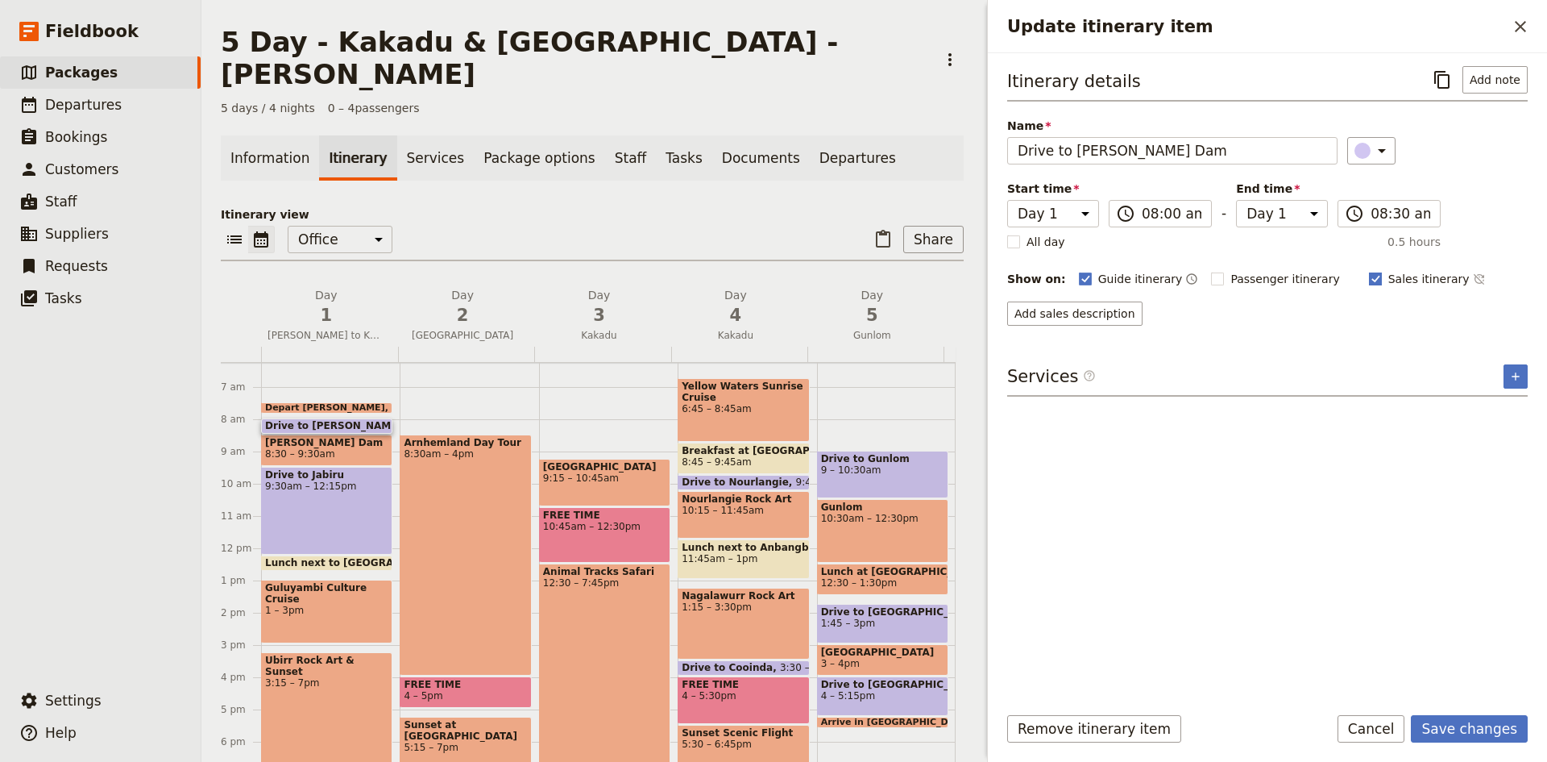
click at [1368, 271] on input "Sales itinerary" at bounding box center [1368, 270] width 1 height 1
checkbox input "false"
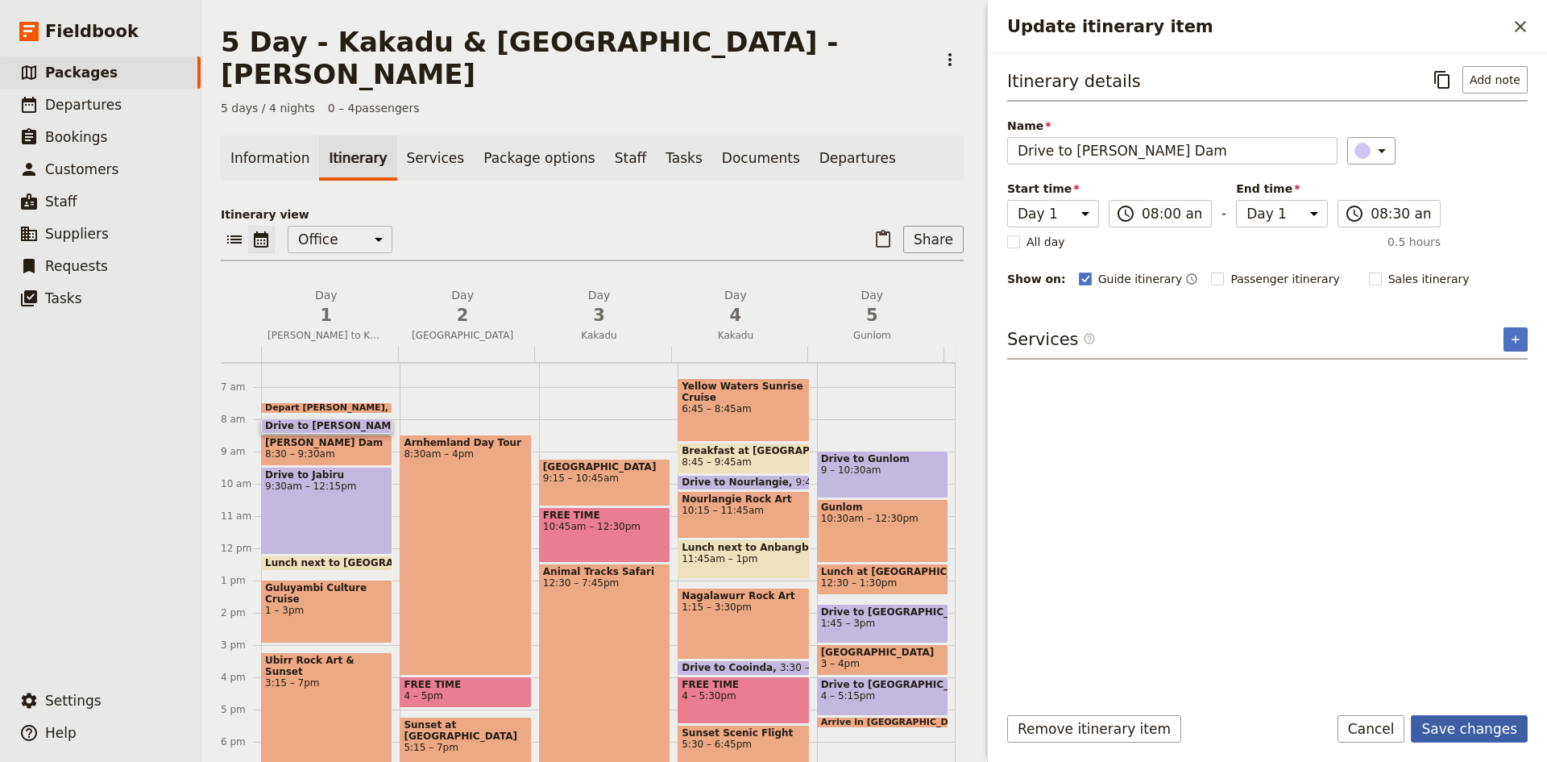
click at [1486, 738] on button "Save changes" at bounding box center [1469, 728] width 117 height 27
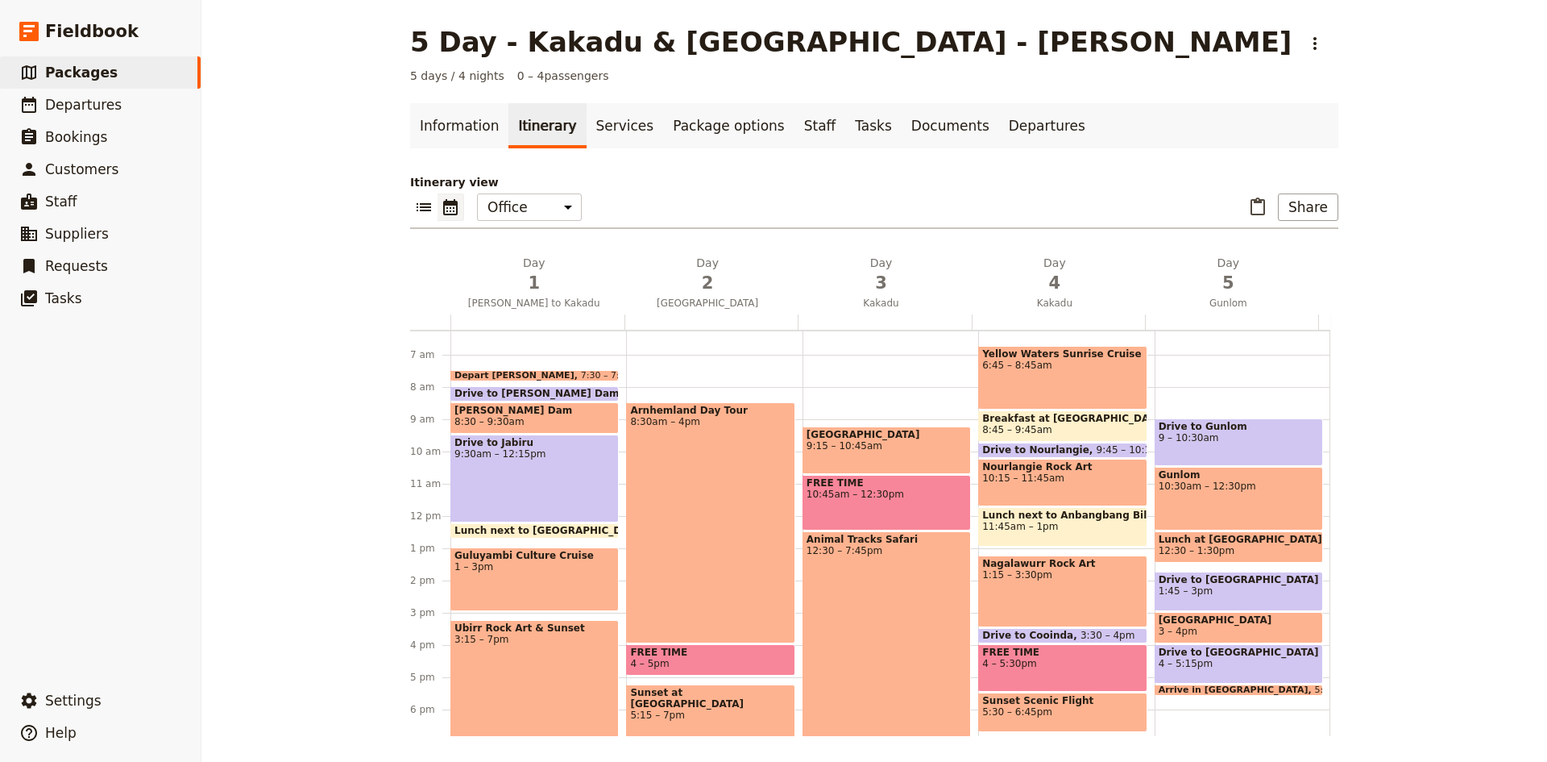
click at [536, 479] on div "Drive to [GEOGRAPHIC_DATA] 9:30am – 12:15pm" at bounding box center [535, 478] width 168 height 88
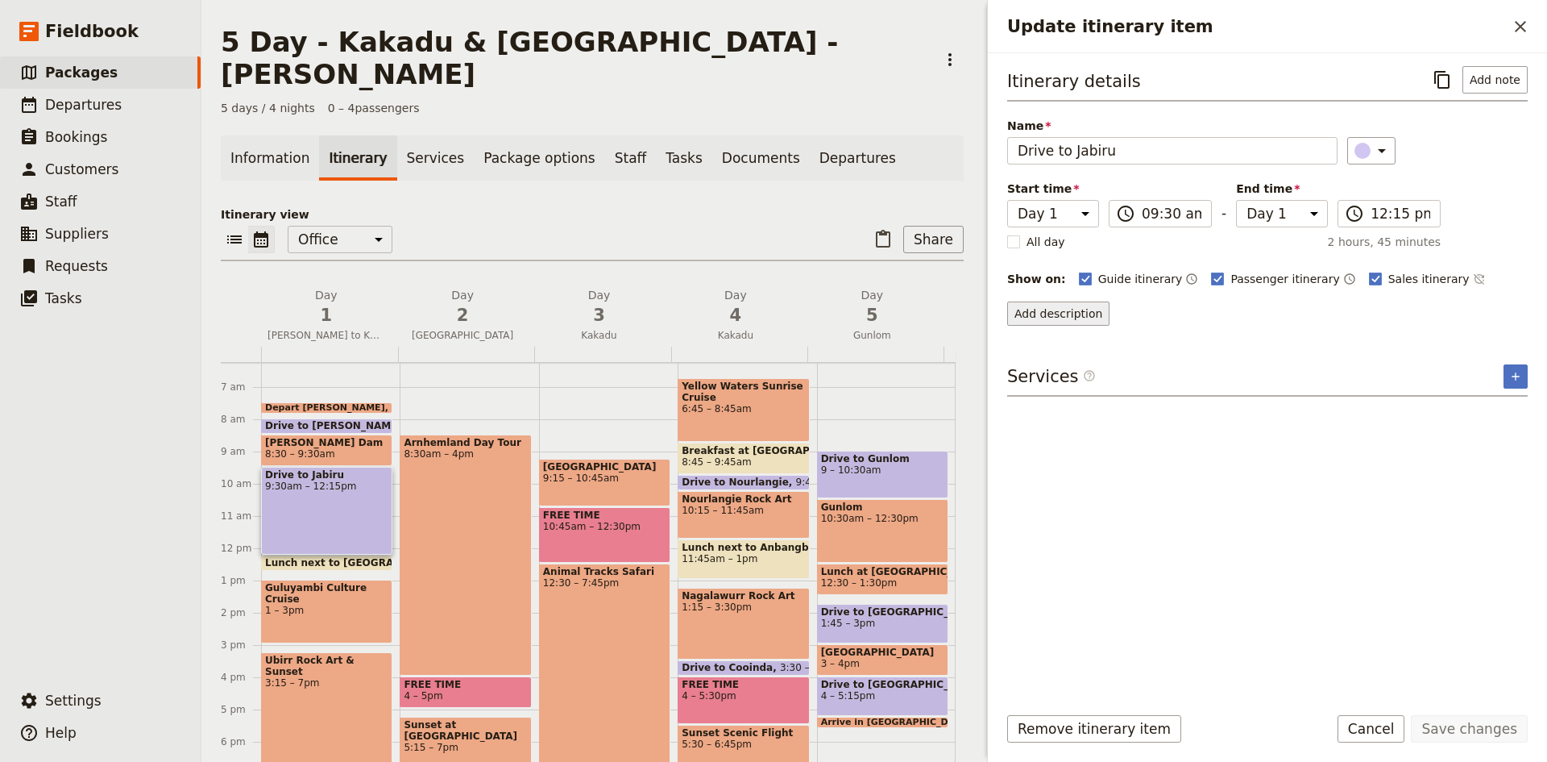
click at [1084, 306] on button "Add description" at bounding box center [1058, 313] width 102 height 24
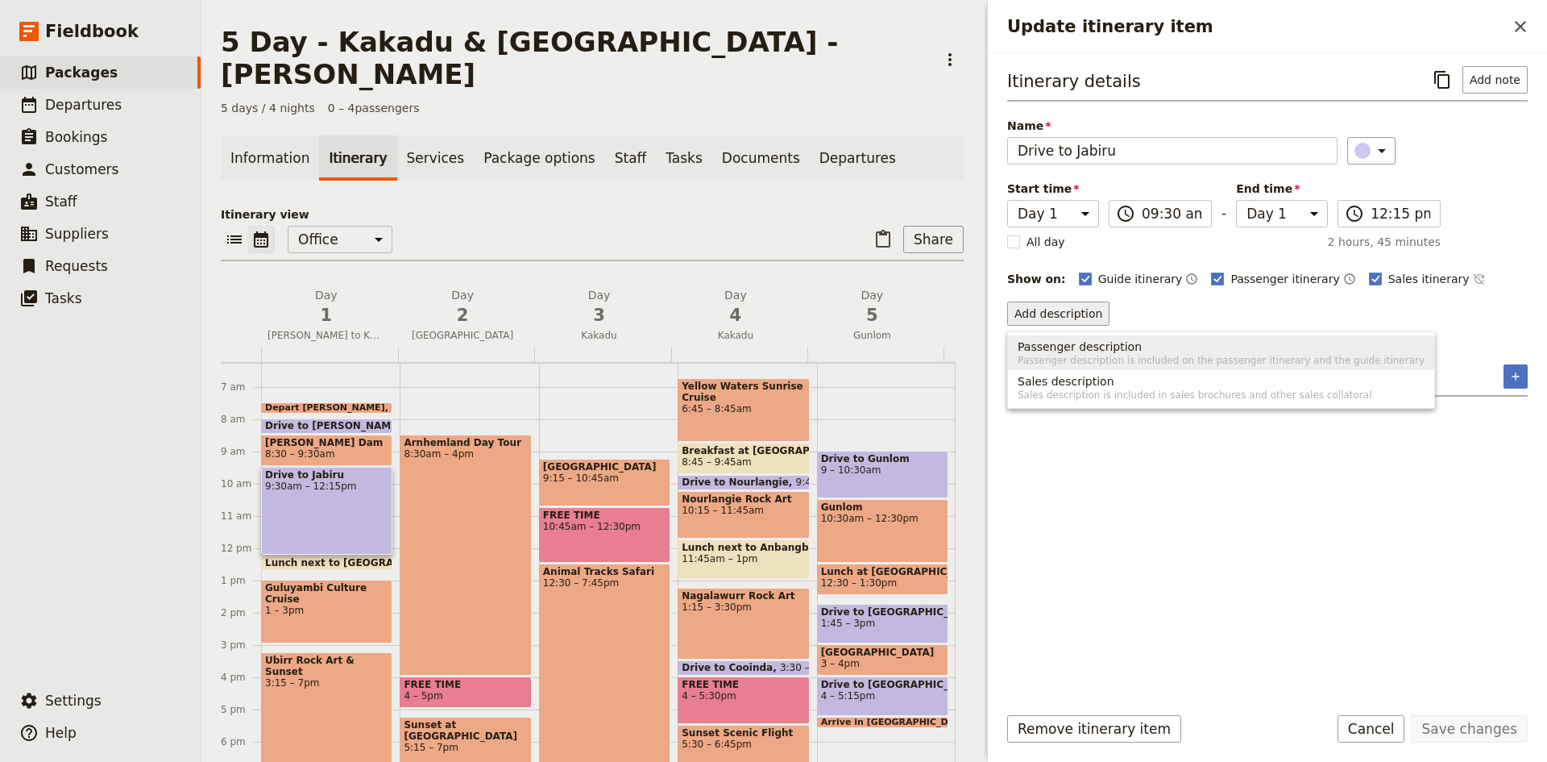
click at [1105, 350] on span "Passenger description" at bounding box center [1080, 346] width 124 height 16
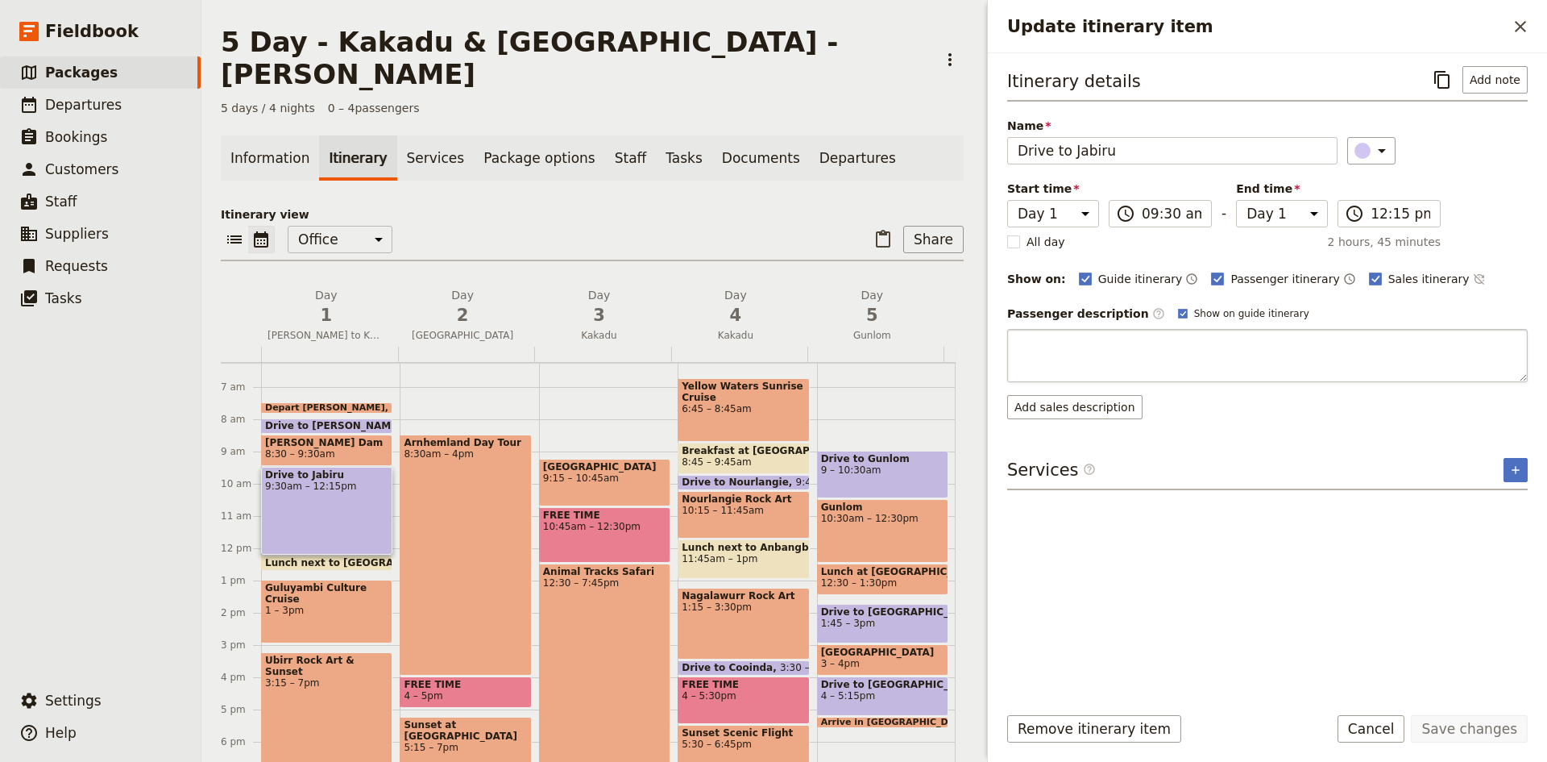
click at [1089, 351] on textarea "Update itinerary item" at bounding box center [1267, 355] width 521 height 53
type textarea "The region between [GEOGRAPHIC_DATA] and [GEOGRAPHIC_DATA] is a diverse and eco…"
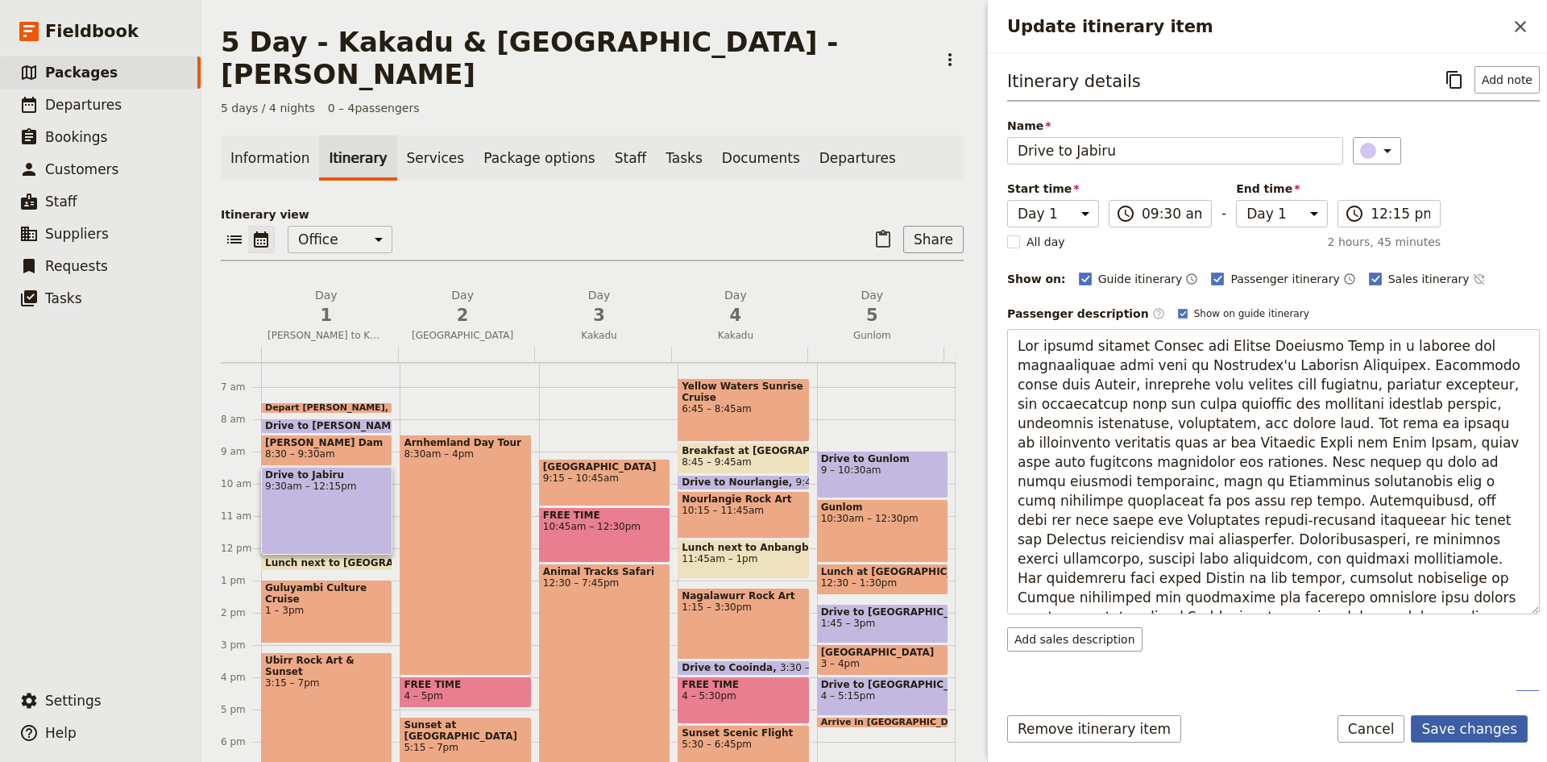
click at [1462, 729] on button "Save changes" at bounding box center [1469, 728] width 117 height 27
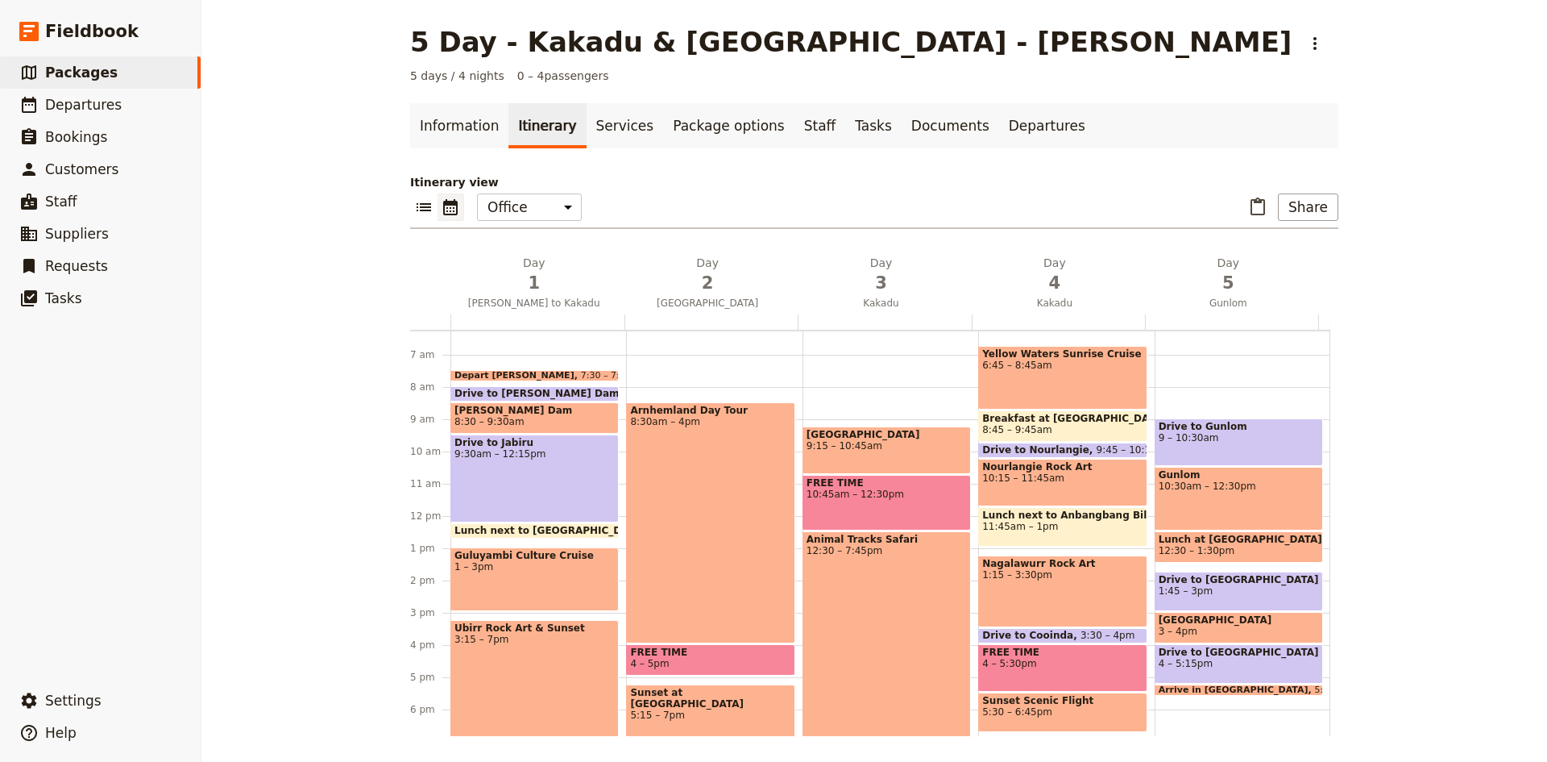
click at [543, 526] on span "Lunch next to [GEOGRAPHIC_DATA]" at bounding box center [554, 530] width 198 height 11
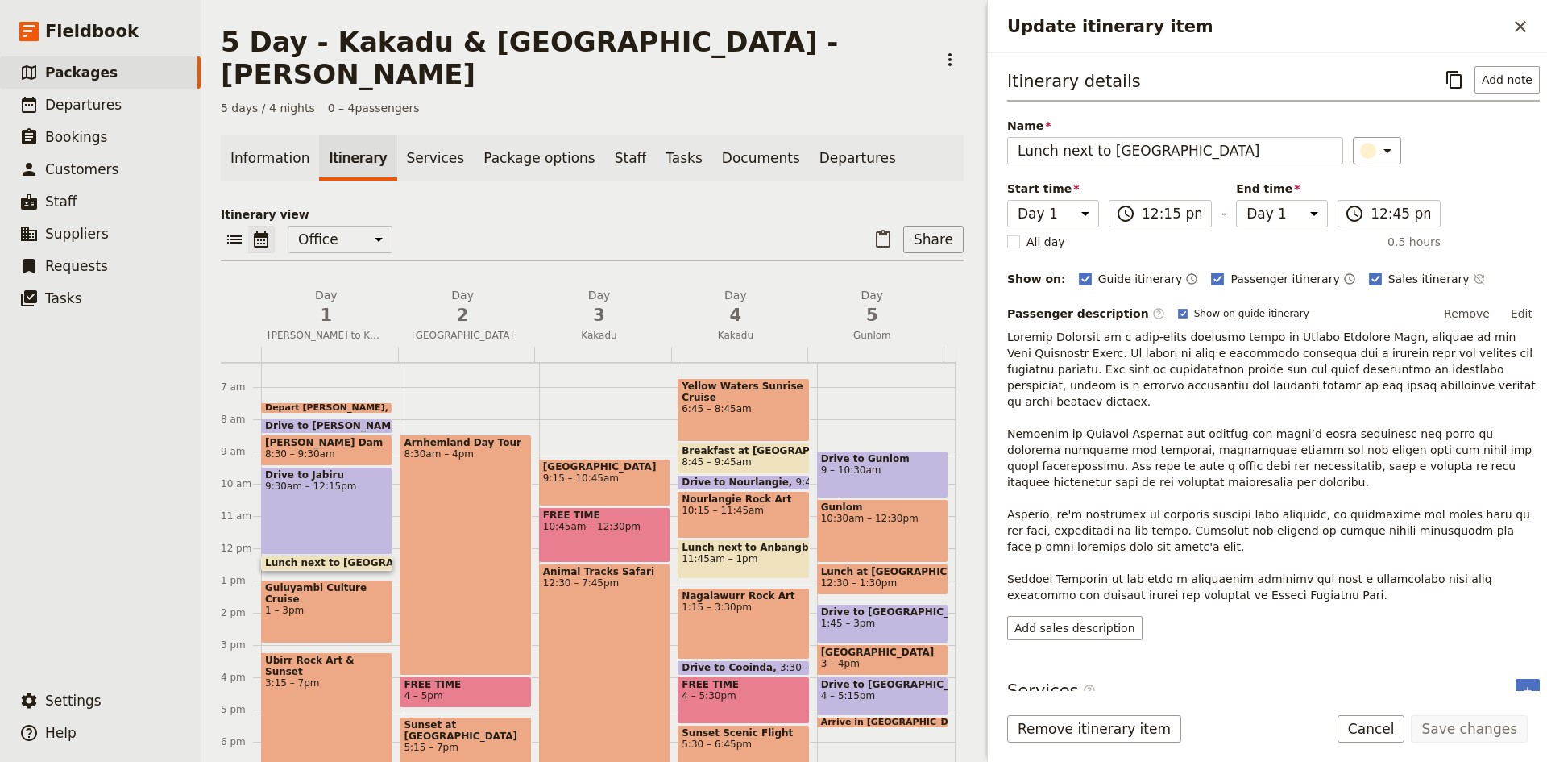
click at [306, 579] on div "Guluyambi Culture Cruise 1 – 3pm" at bounding box center [326, 611] width 131 height 64
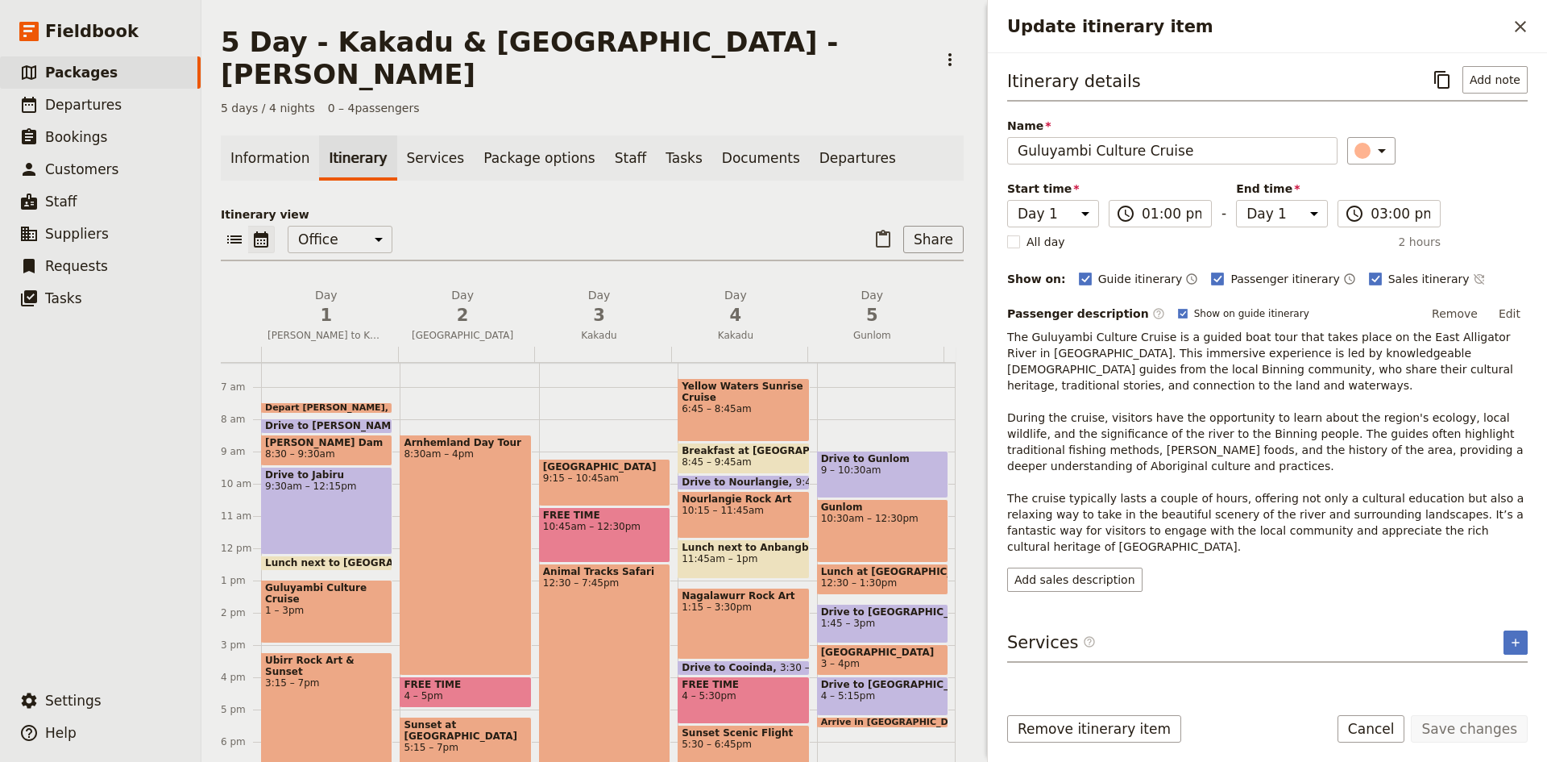
click at [330, 652] on div "Ubirr Rock Art & Sunset 3:15 – 7pm" at bounding box center [326, 712] width 131 height 120
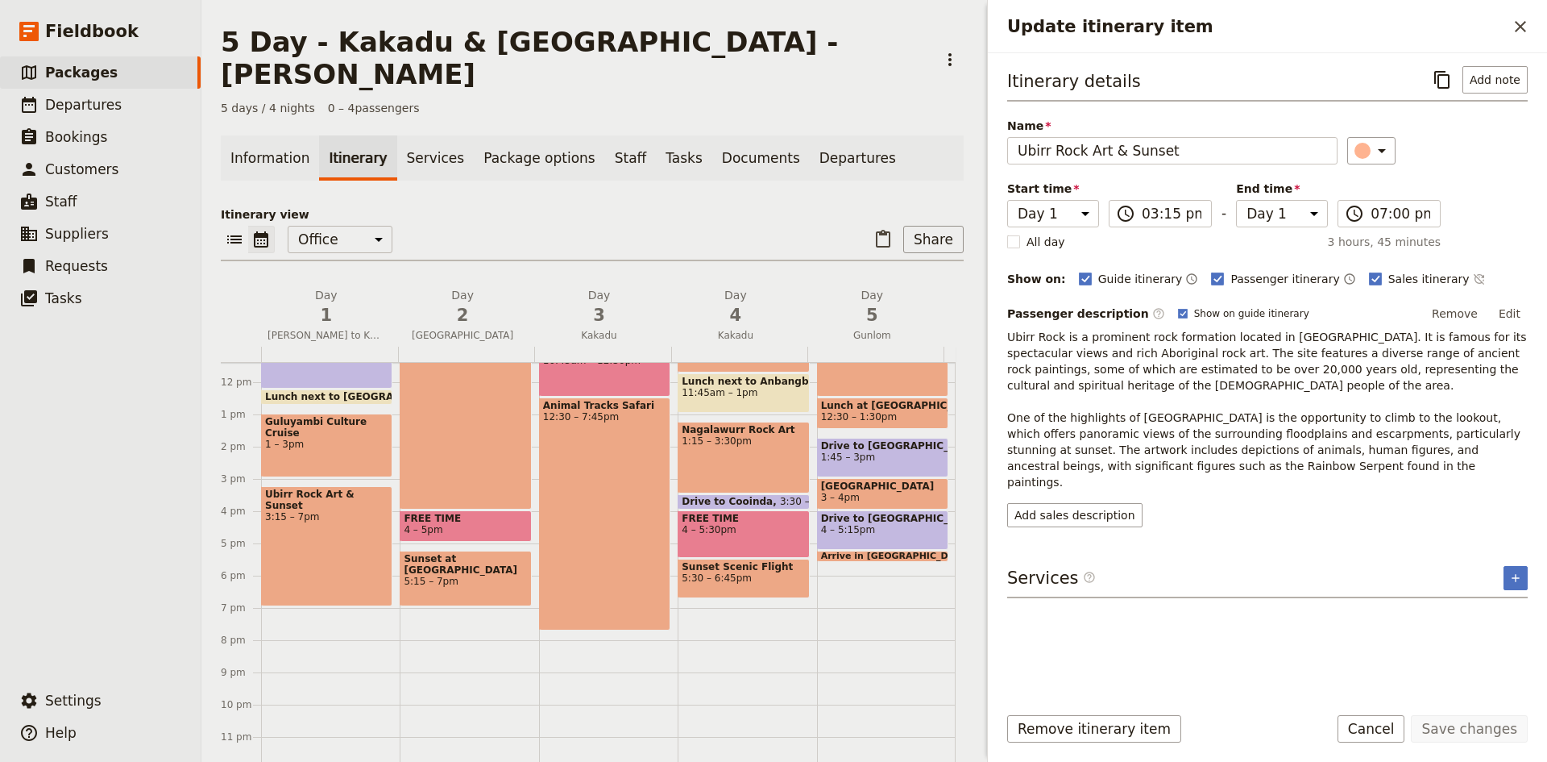
scroll to position [368, 0]
click at [297, 577] on div "Depart Darwin 7:30 – 7:[GEOGRAPHIC_DATA] to [PERSON_NAME][GEOGRAPHIC_DATA] 8 – …" at bounding box center [330, 381] width 139 height 774
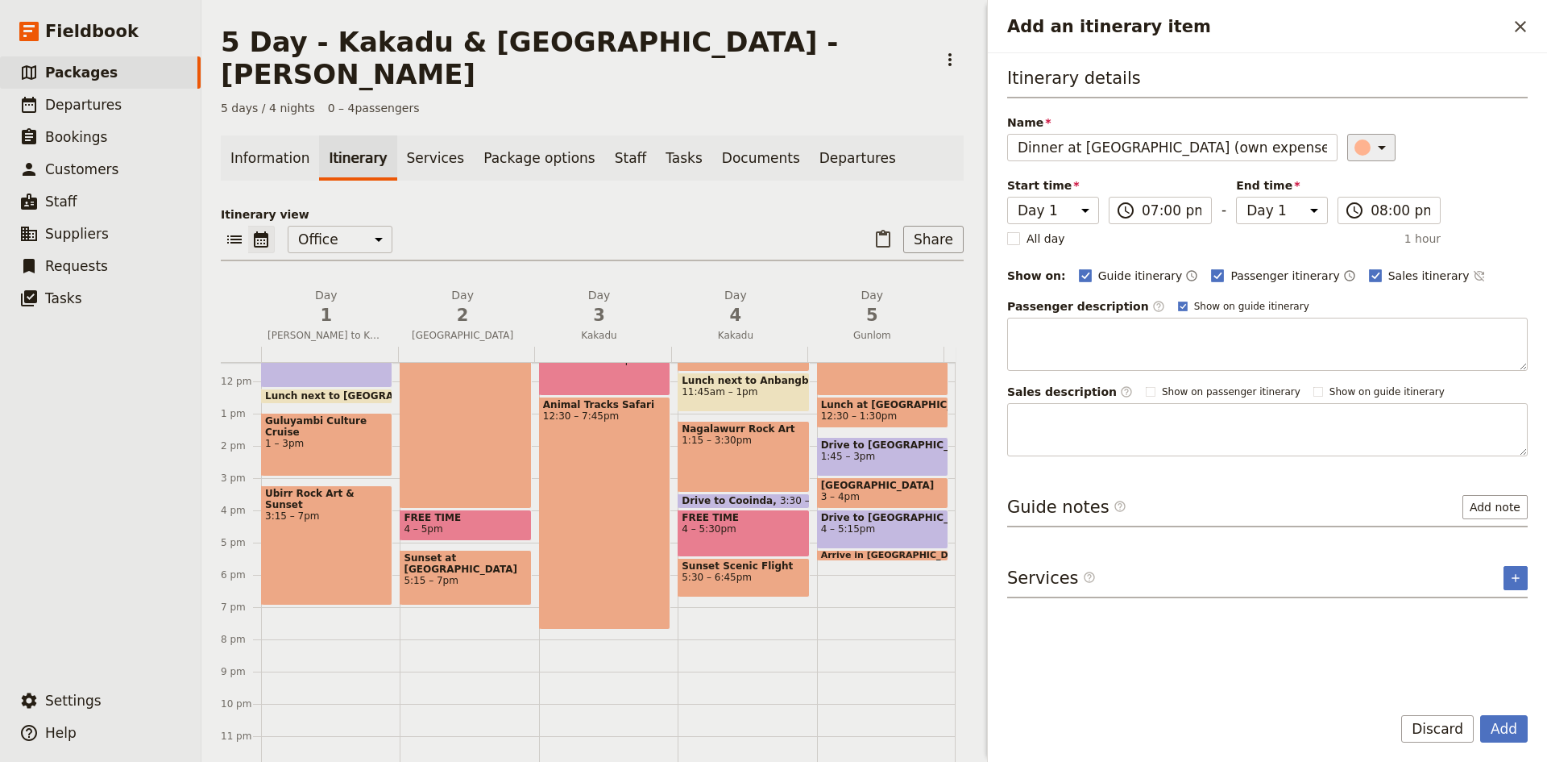
type input "Dinner at [GEOGRAPHIC_DATA] (own expense)"
click at [1377, 147] on icon "Add an itinerary item" at bounding box center [1381, 147] width 19 height 19
click at [1372, 183] on div "button" at bounding box center [1372, 181] width 16 height 16
click at [1499, 723] on button "Add" at bounding box center [1504, 728] width 48 height 27
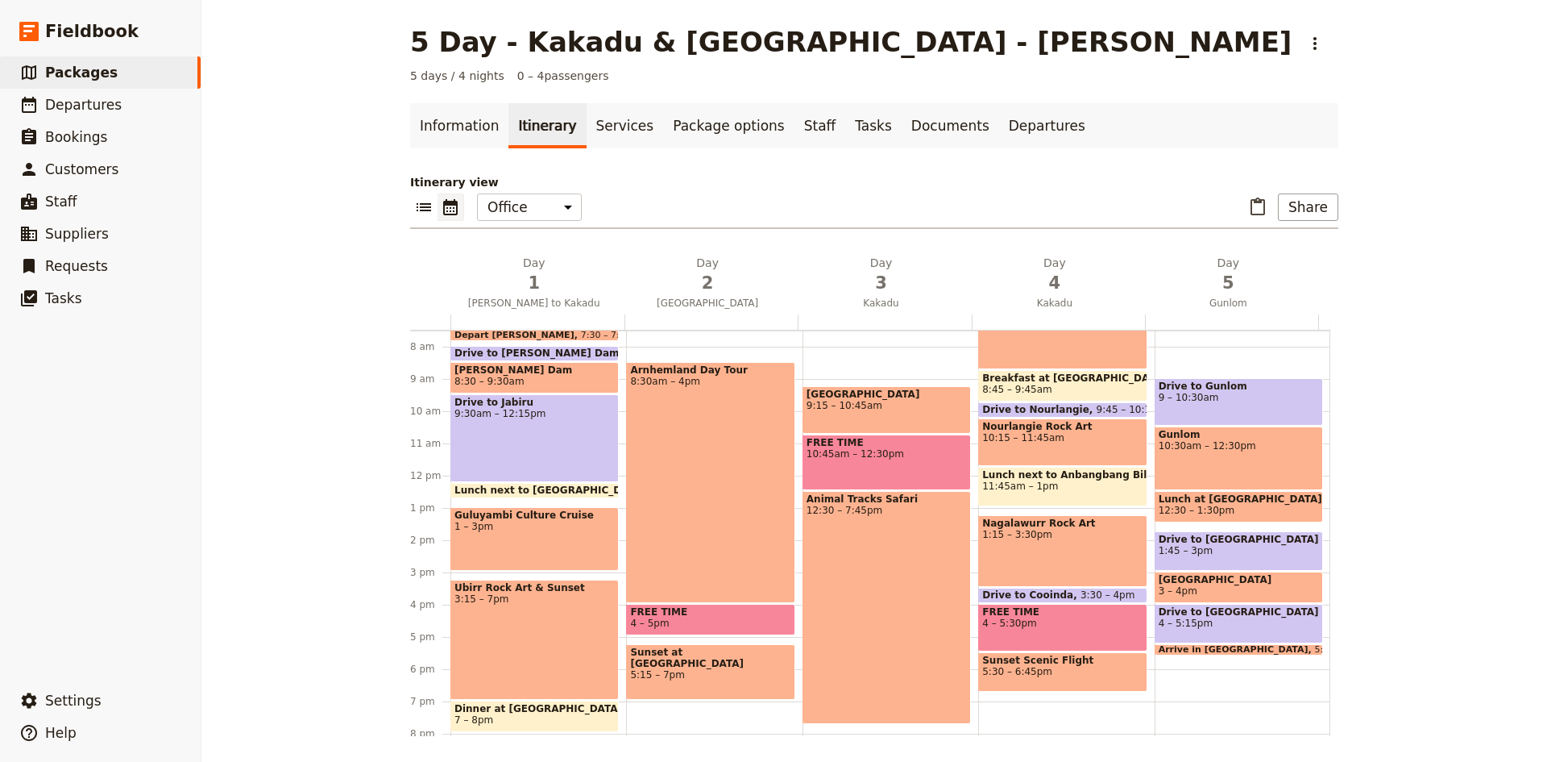
scroll to position [46, 0]
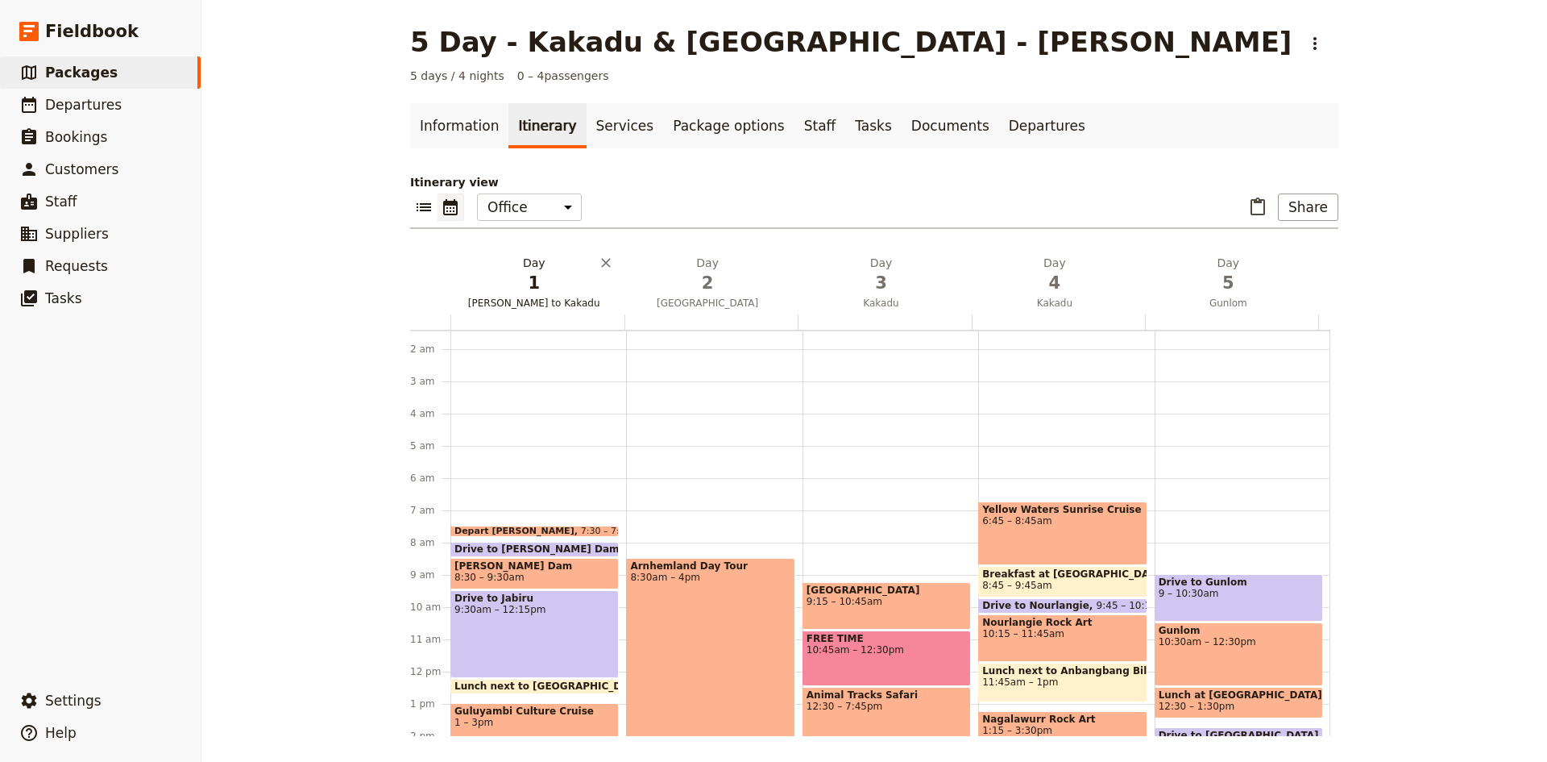
click at [533, 287] on span "1" at bounding box center [534, 283] width 154 height 24
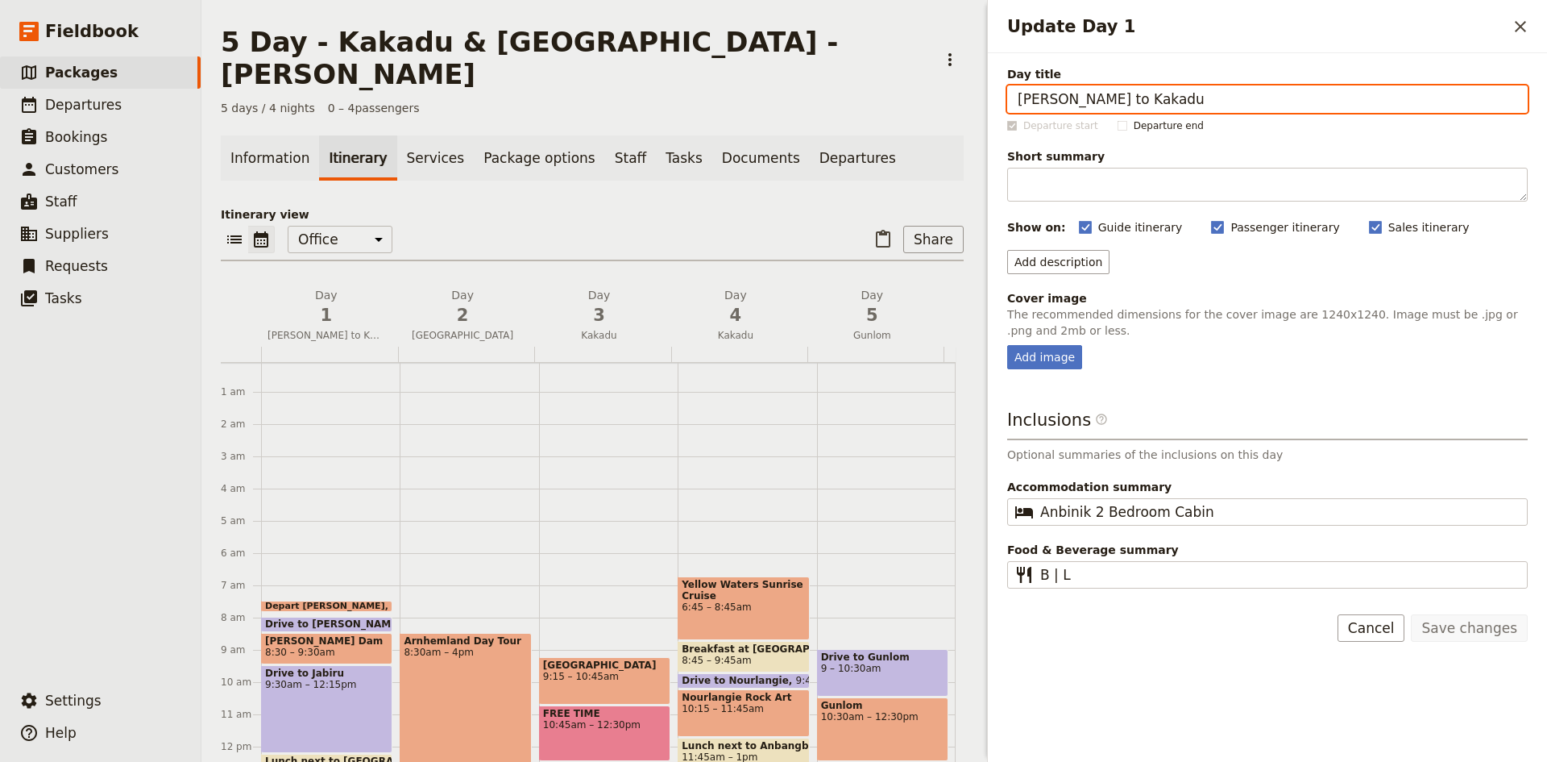
scroll to position [0, 0]
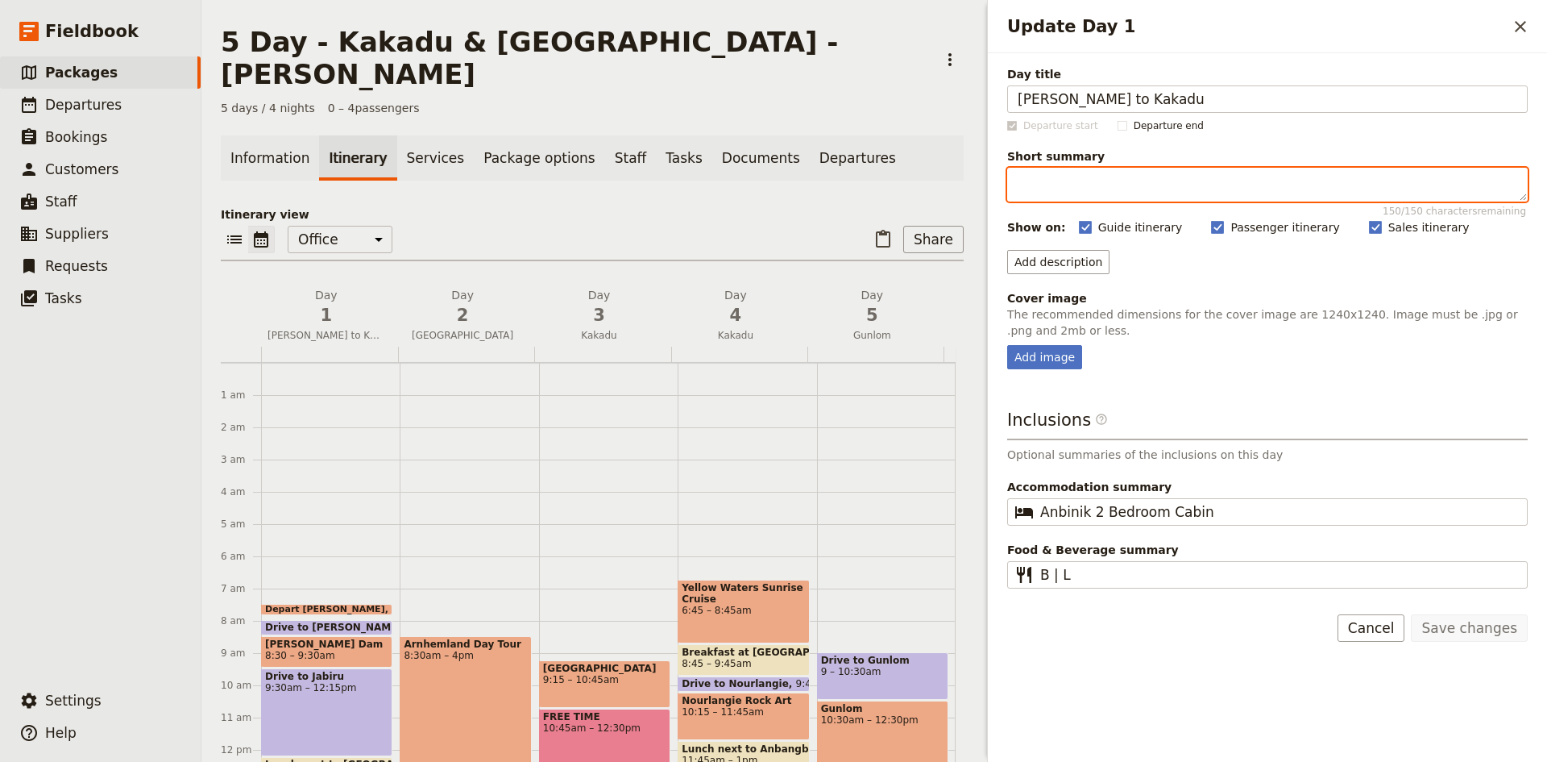
click at [1062, 178] on textarea "Short summary 150 / 150 characters remaining" at bounding box center [1267, 185] width 521 height 34
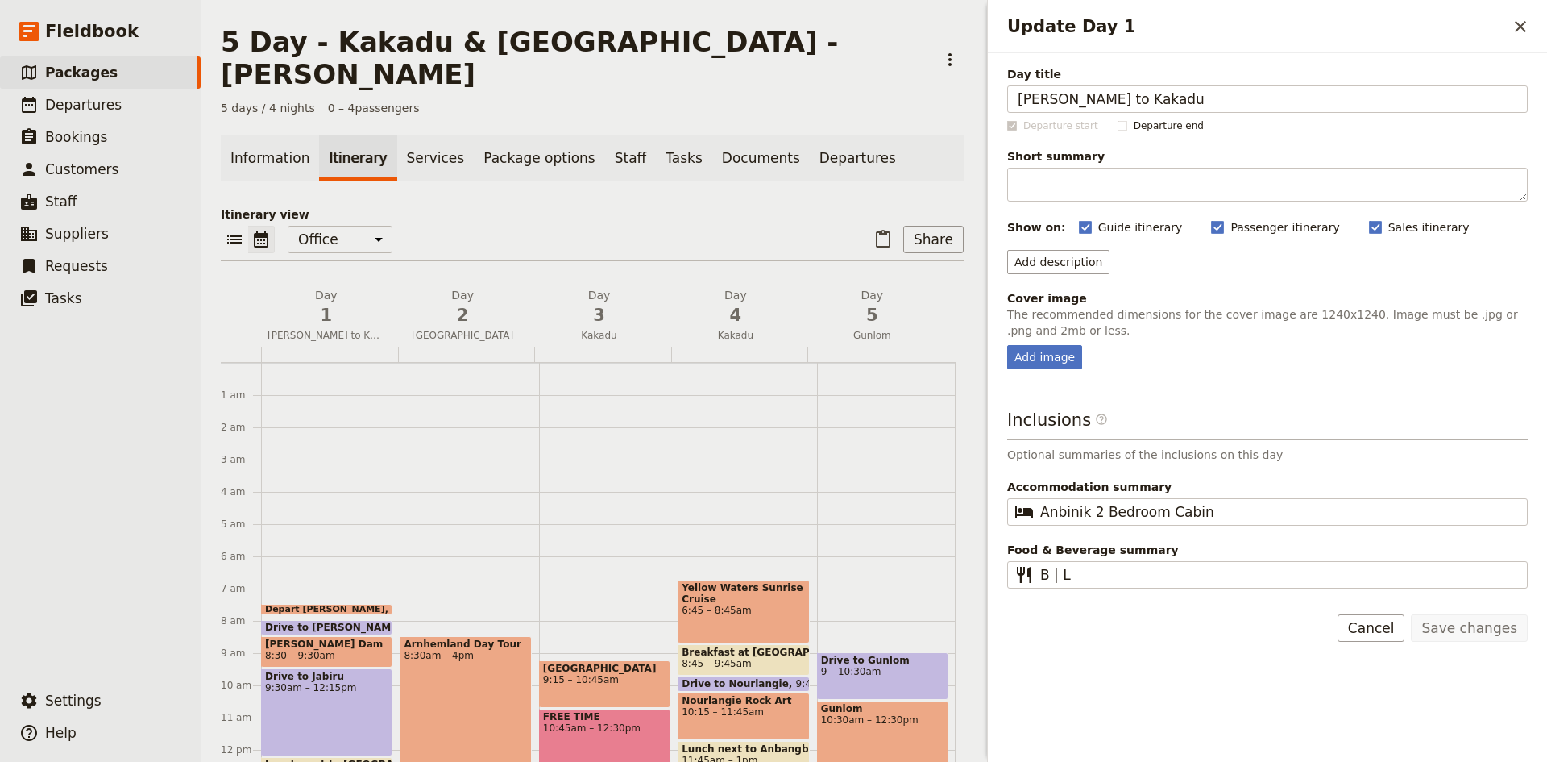
drag, startPoint x: 1062, startPoint y: 178, endPoint x: 1398, endPoint y: 258, distance: 345.4
click at [1403, 258] on div "Add description" at bounding box center [1267, 262] width 521 height 24
click at [1058, 264] on button "Add description" at bounding box center [1058, 262] width 102 height 24
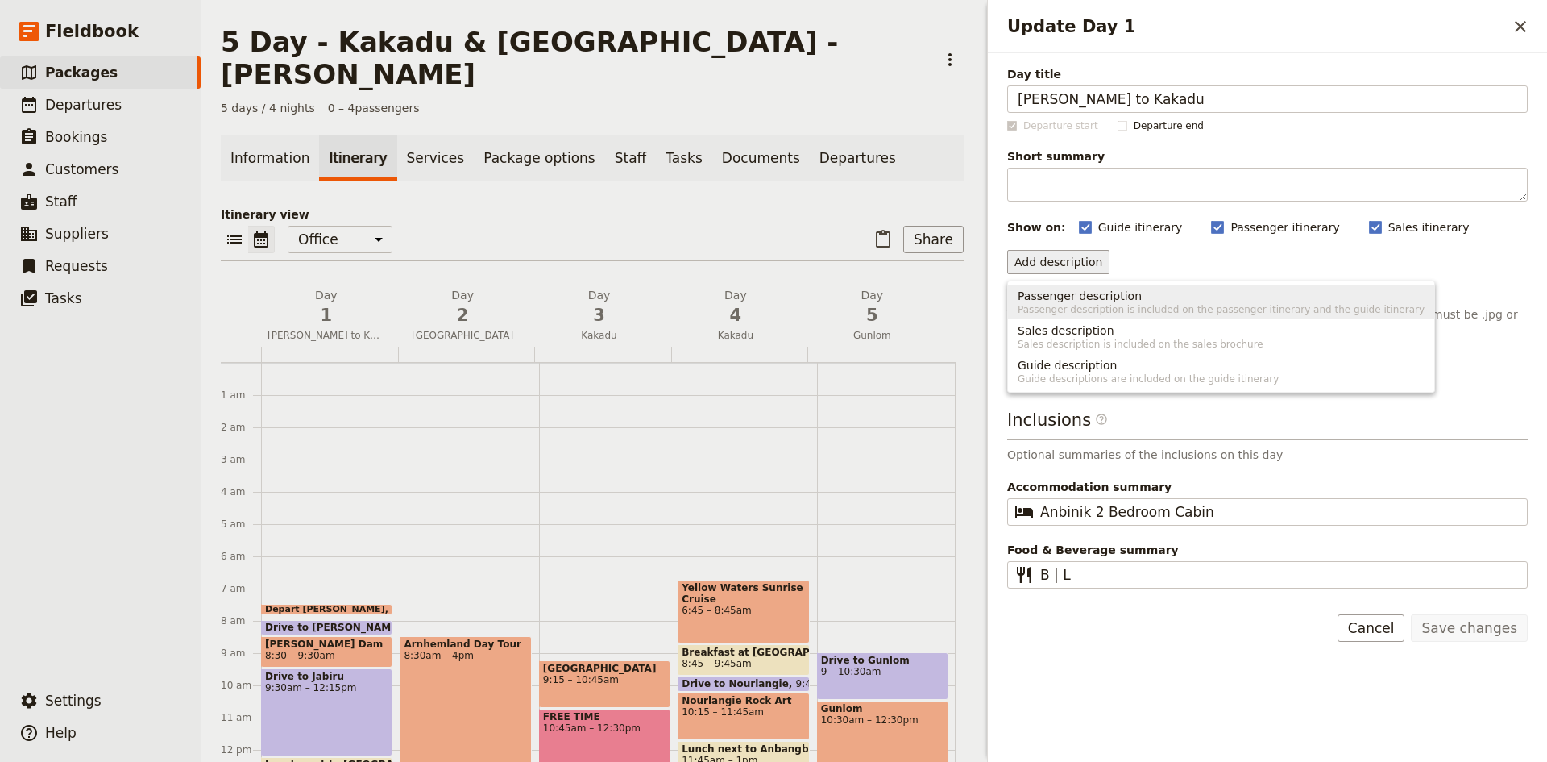
click at [1055, 300] on span "Passenger description" at bounding box center [1080, 296] width 124 height 16
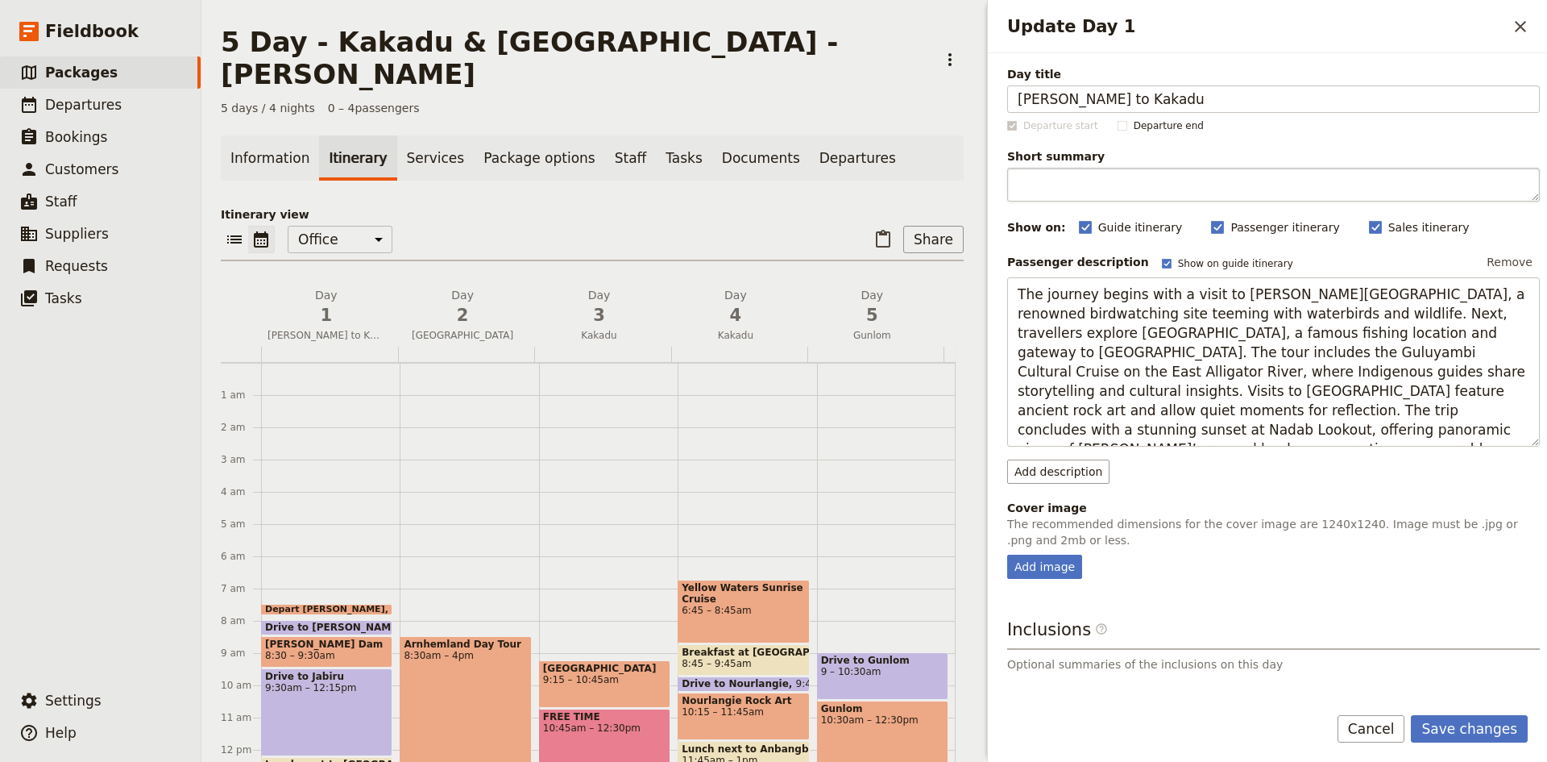
type textarea "The journey begins with a visit to [PERSON_NAME][GEOGRAPHIC_DATA], a renowned b…"
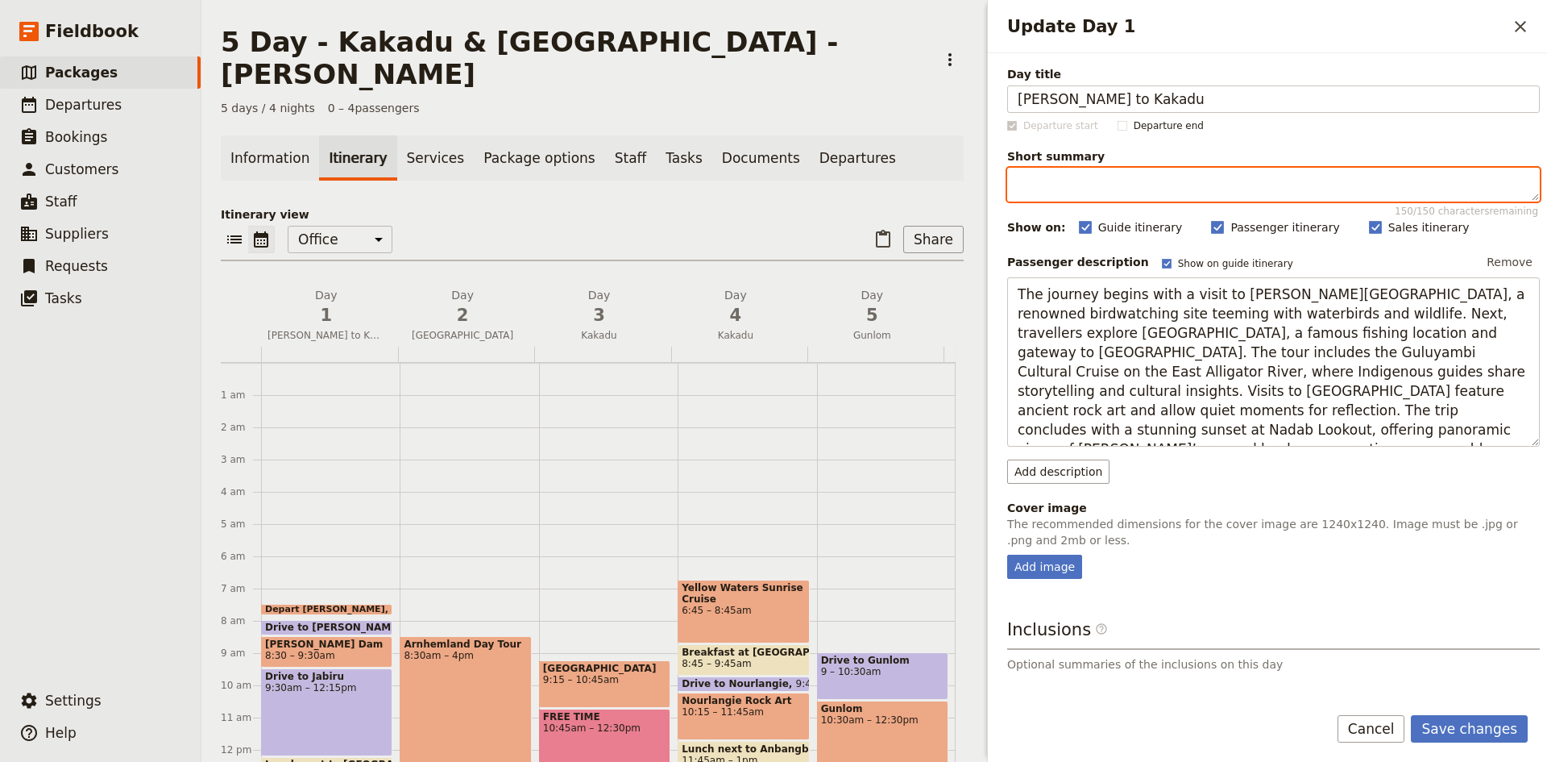
click at [1107, 182] on textarea "Short summary 150 / 150 characters remaining" at bounding box center [1273, 185] width 533 height 34
type textarea "Darwin to Kakadu - Widllife, ,Culture , Cruises and Sunset"
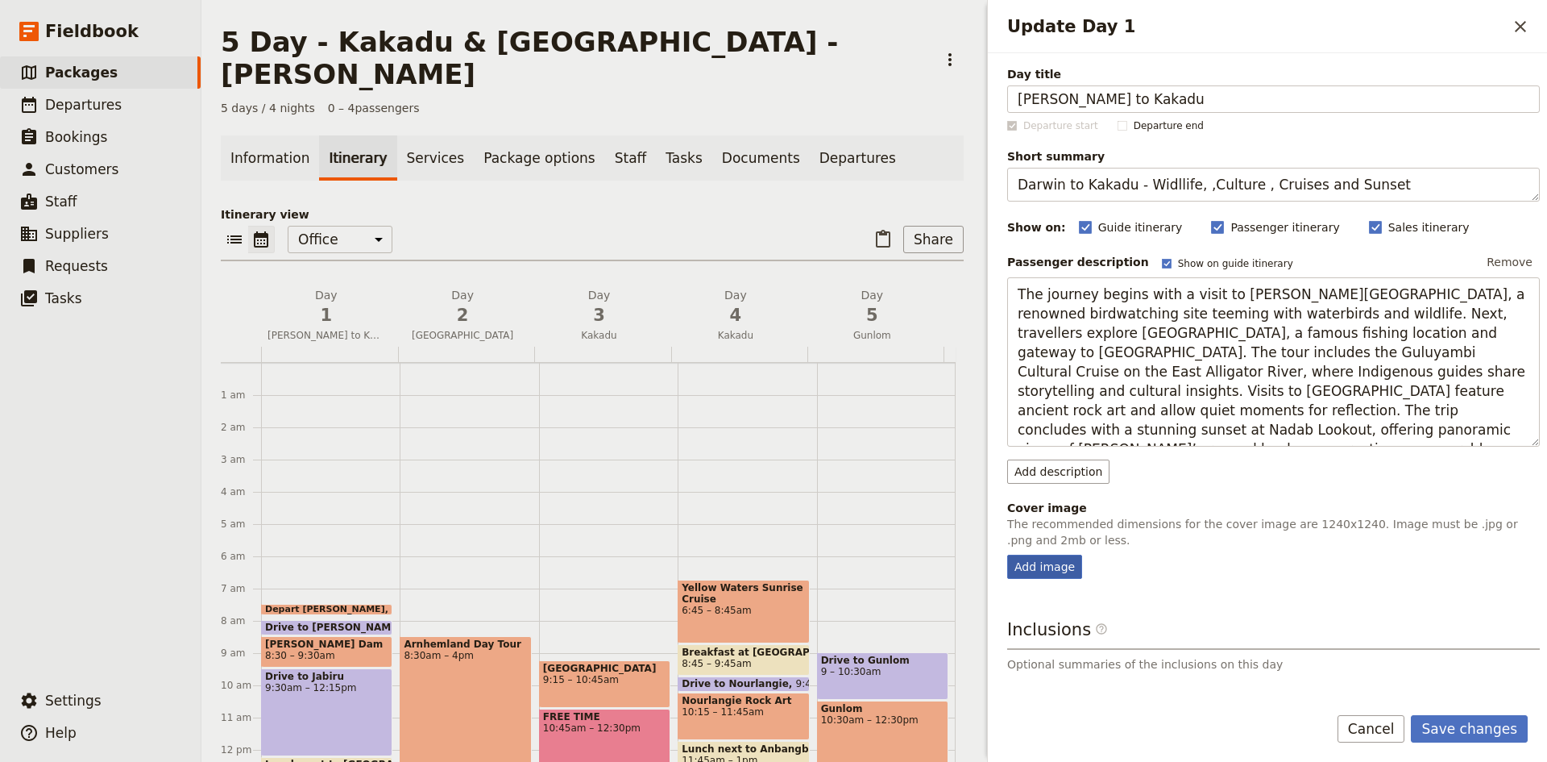
click at [1057, 569] on div "Add image" at bounding box center [1044, 566] width 75 height 24
click at [1007, 554] on input "Add image" at bounding box center [1007, 554] width 1 height 1
click at [1053, 559] on div "Add image" at bounding box center [1044, 566] width 75 height 24
click at [1007, 554] on input "Add image" at bounding box center [1007, 554] width 1 height 1
type input "C:\fakepath\VIEW-FROM-NADAB-LOOKOUT-KAKADU-1750-x-1167.jpg"
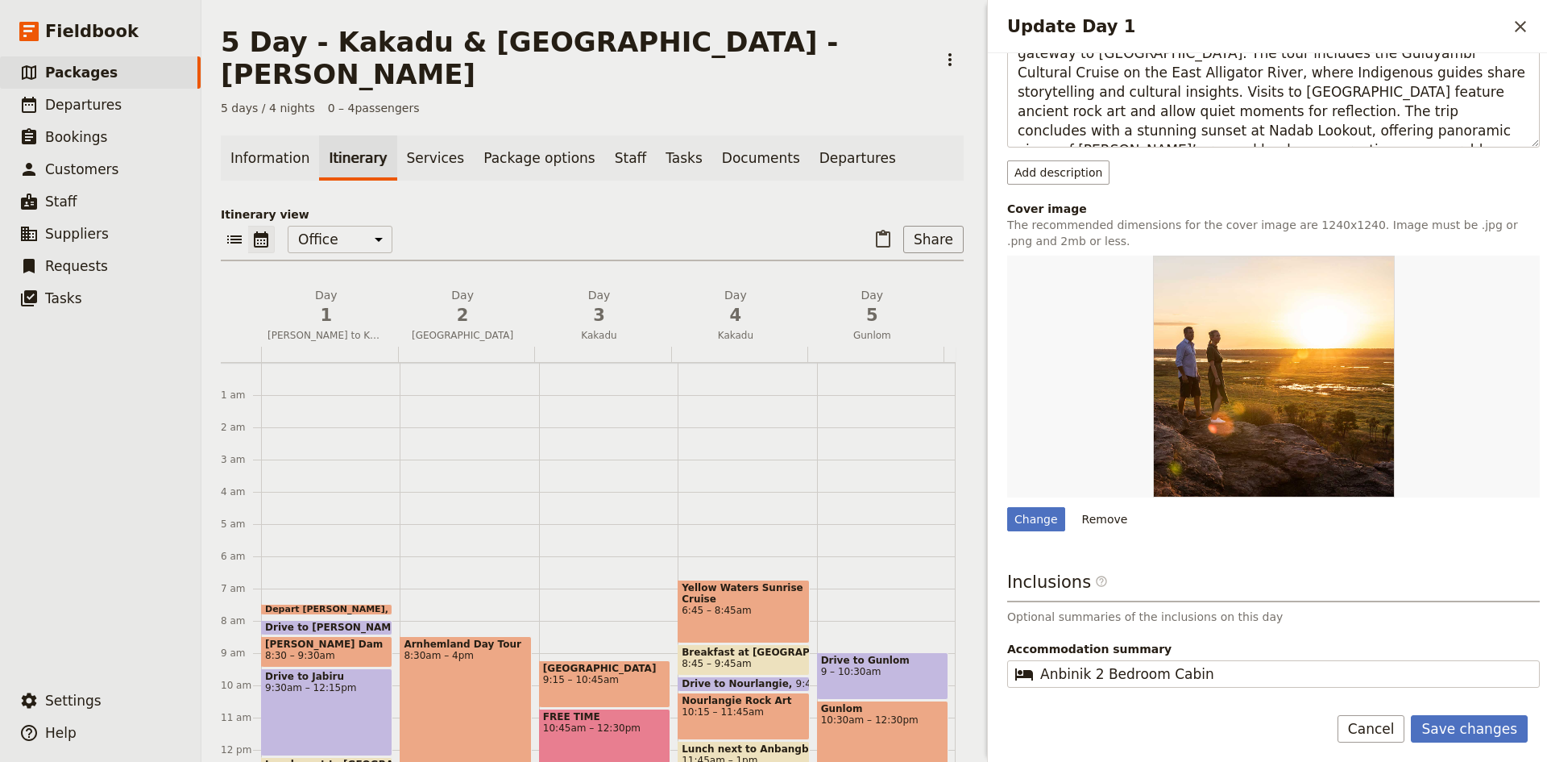
scroll to position [360, 0]
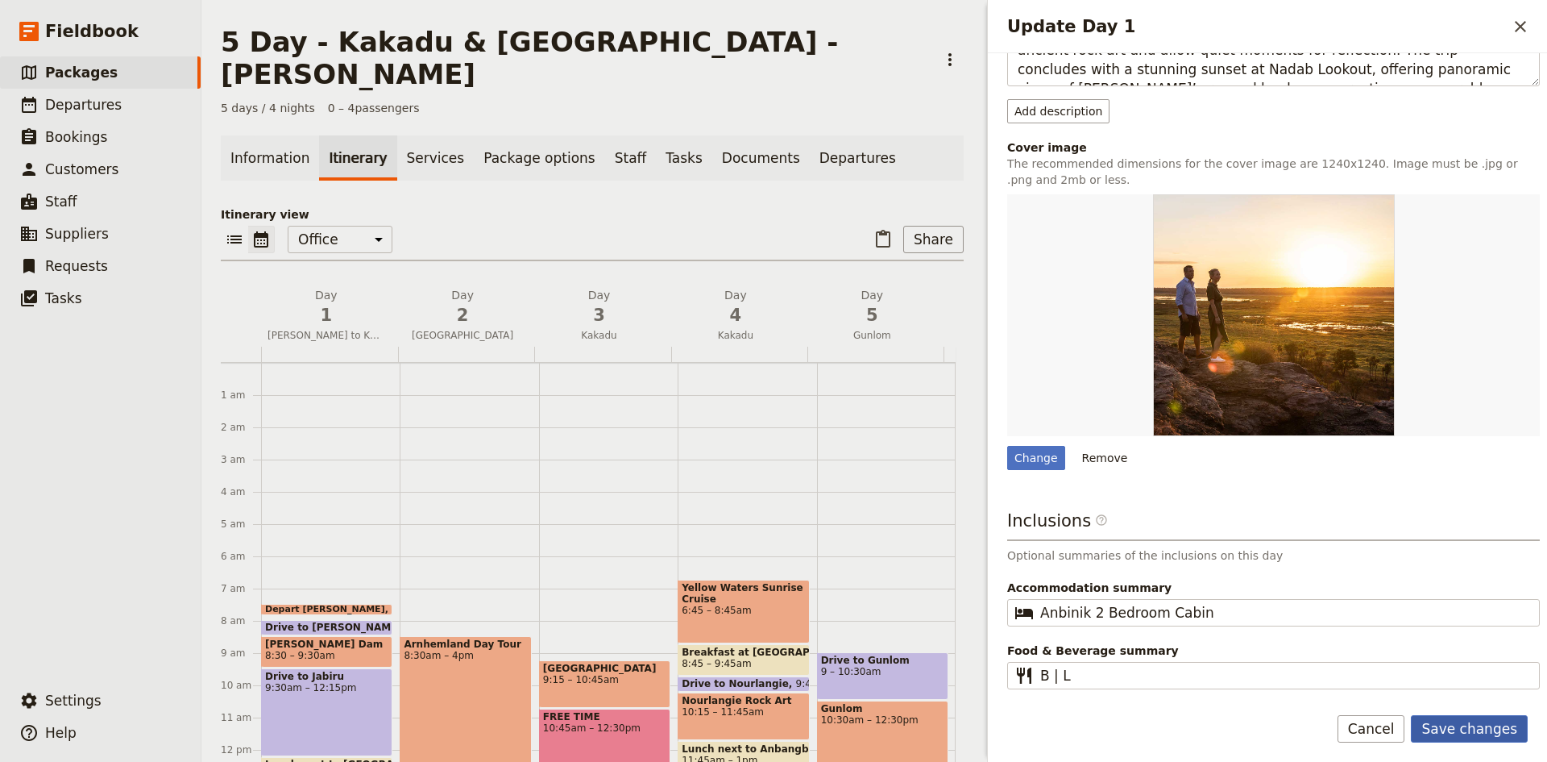
click at [1477, 728] on button "Save changes" at bounding box center [1469, 728] width 117 height 27
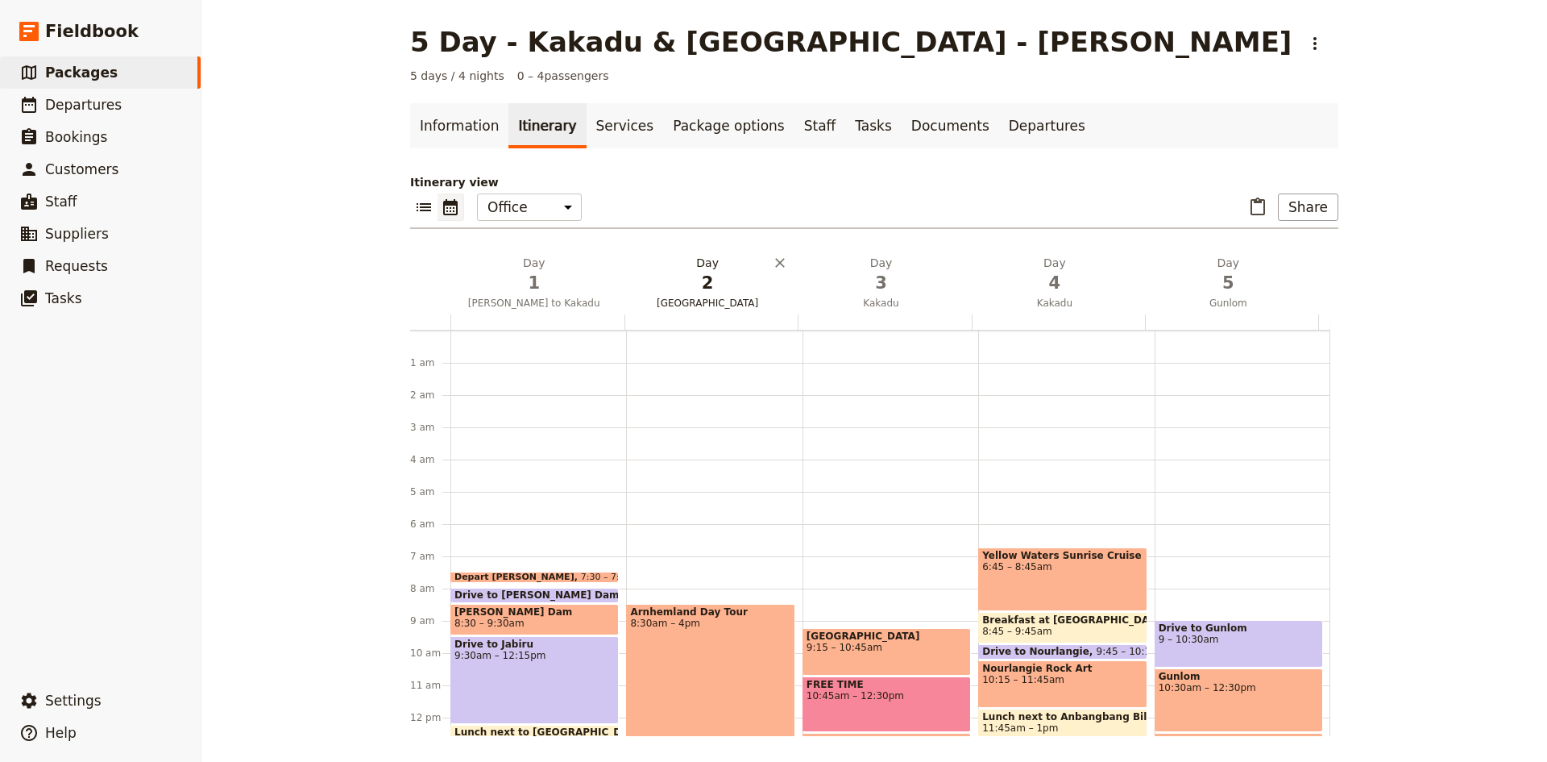
click at [699, 273] on span "2" at bounding box center [707, 283] width 154 height 24
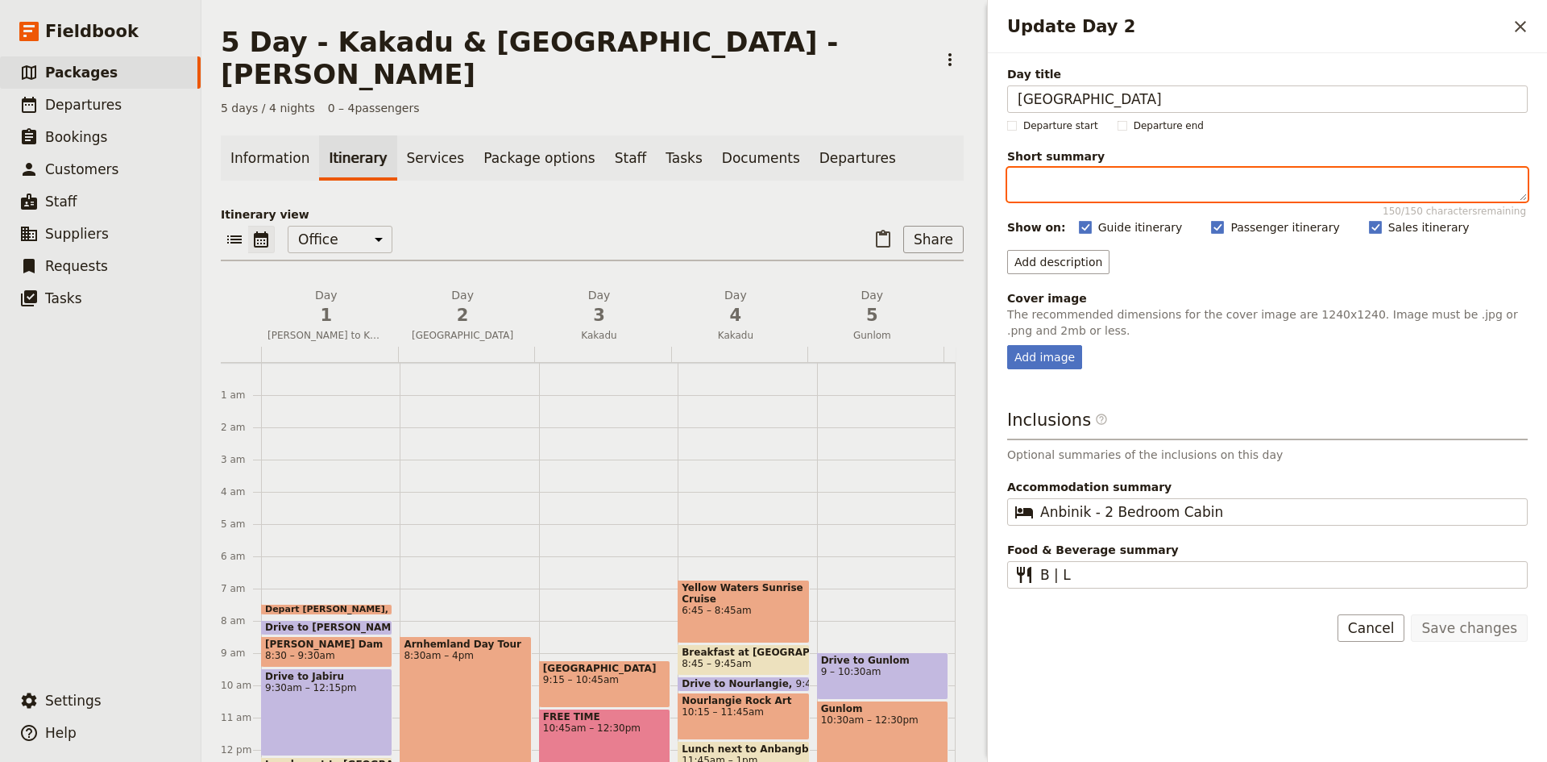
click at [1057, 189] on textarea "Short summary 150 / 150 characters remaining" at bounding box center [1267, 185] width 521 height 34
click at [1058, 189] on textarea "Cross teh East Alligator River and into the heart of indigenous landscapes." at bounding box center [1267, 185] width 521 height 34
type textarea "Cross the East Alligator River and into the heart of indigenous landscapes."
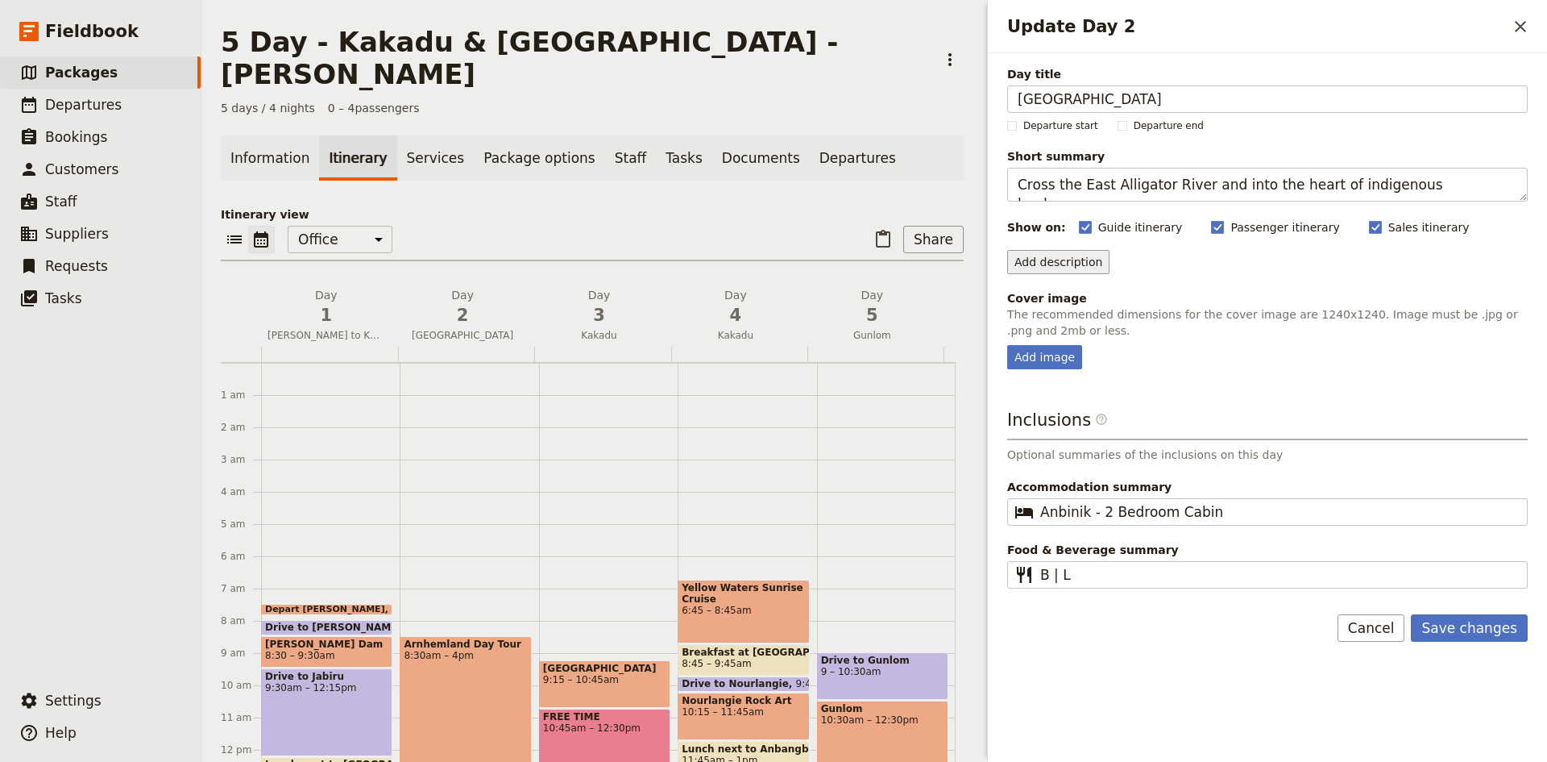
click at [1067, 257] on button "Add description" at bounding box center [1058, 262] width 102 height 24
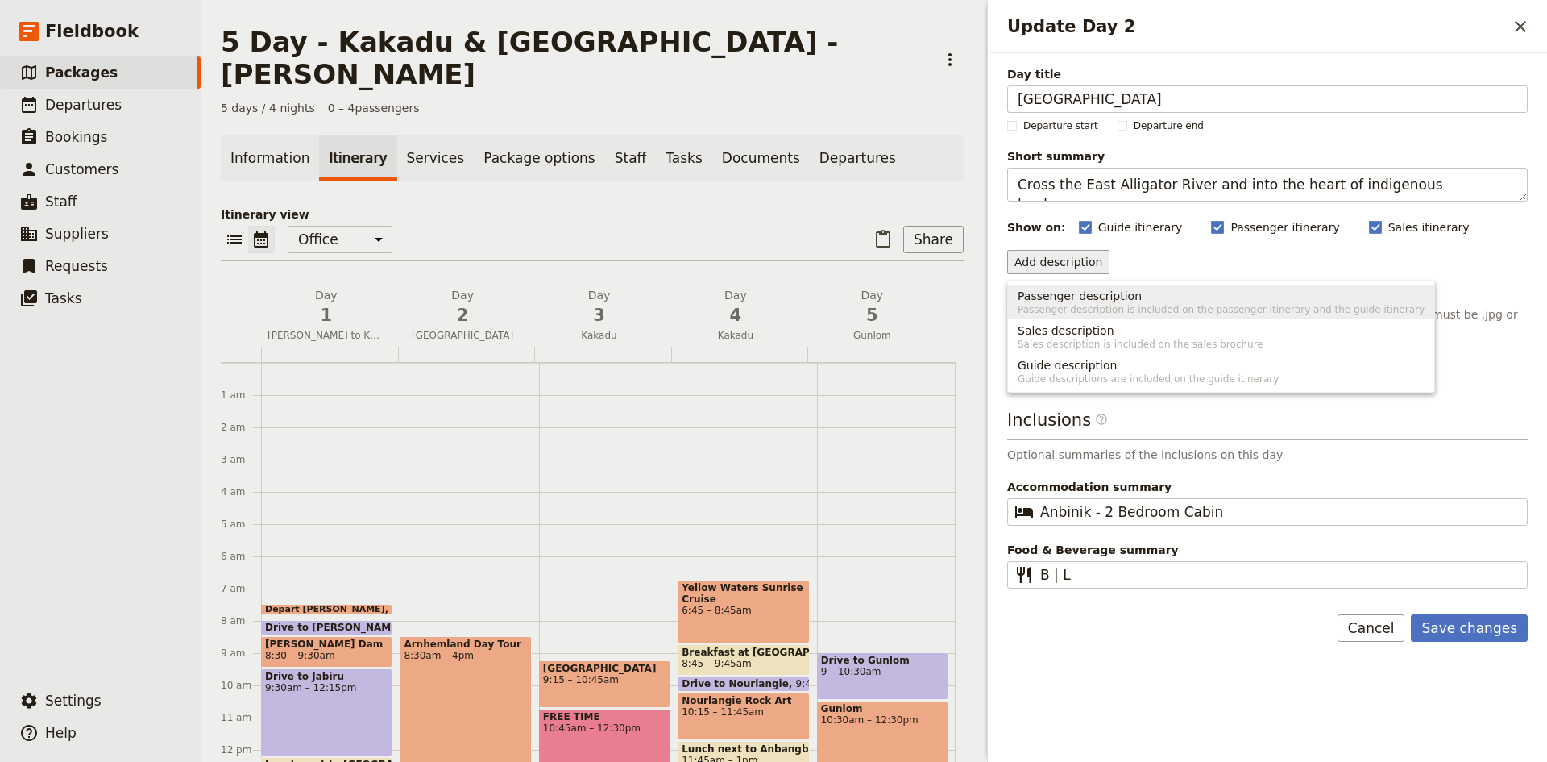
click at [1107, 301] on span "Passenger description" at bounding box center [1080, 296] width 124 height 16
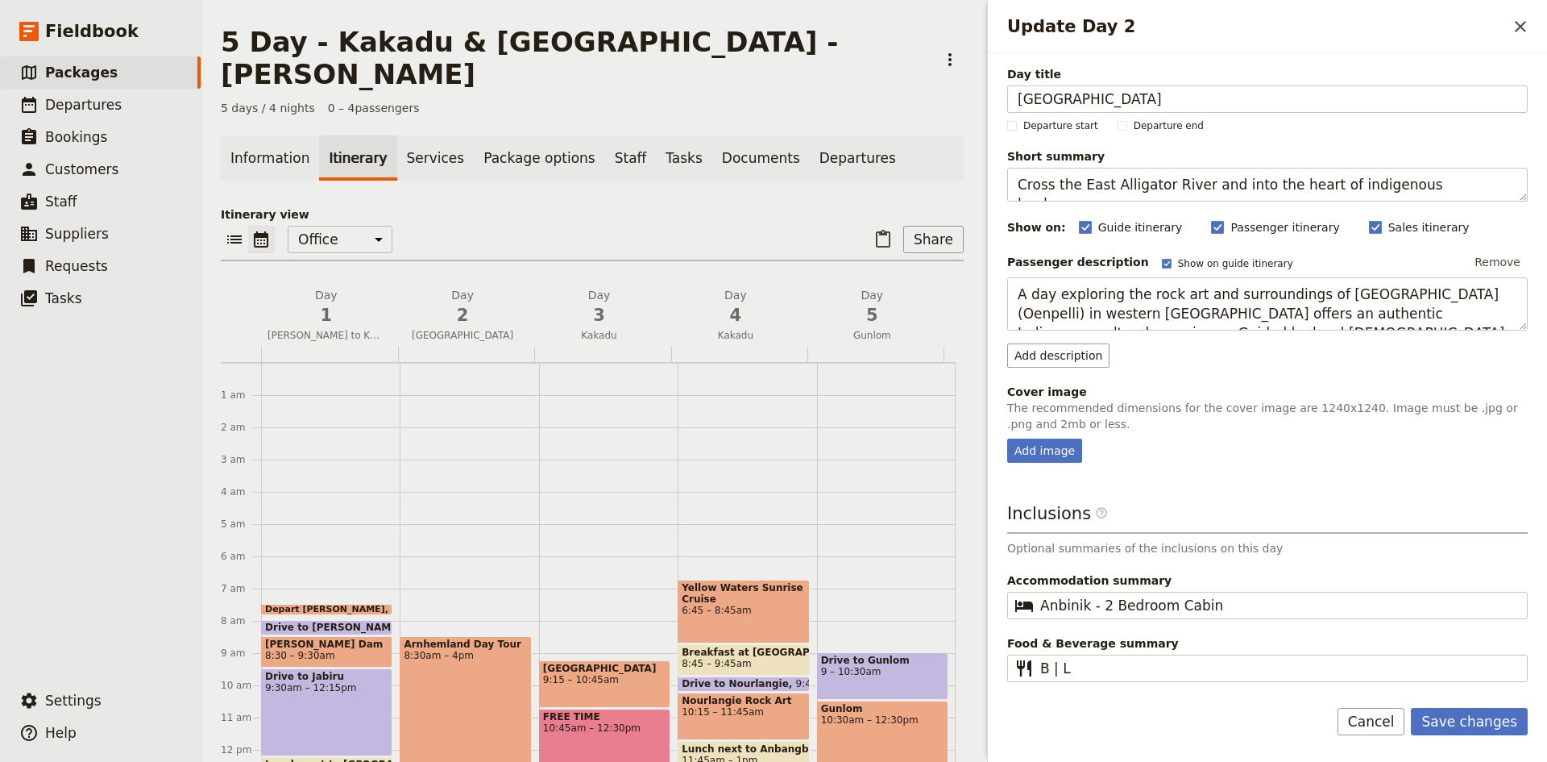
scroll to position [12, 0]
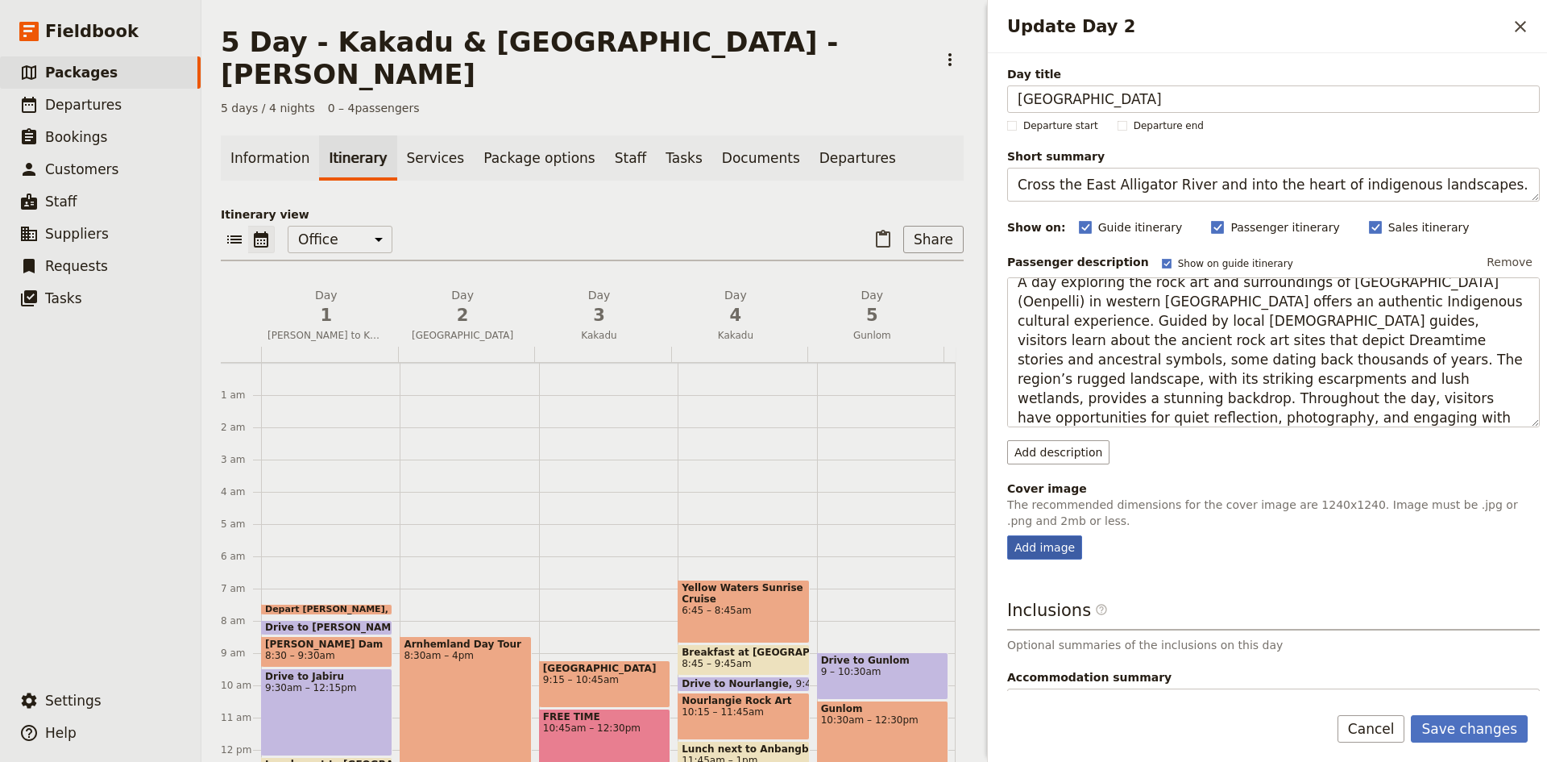
type textarea "A day exploring the rock art and surroundings of [GEOGRAPHIC_DATA] (Oenpelli) i…"
click at [1049, 554] on div "Add image" at bounding box center [1044, 547] width 75 height 24
click at [1007, 535] on input "Add image" at bounding box center [1007, 534] width 1 height 1
type input "C:\fakepath\[PERSON_NAME]-Moments-sq.jpg"
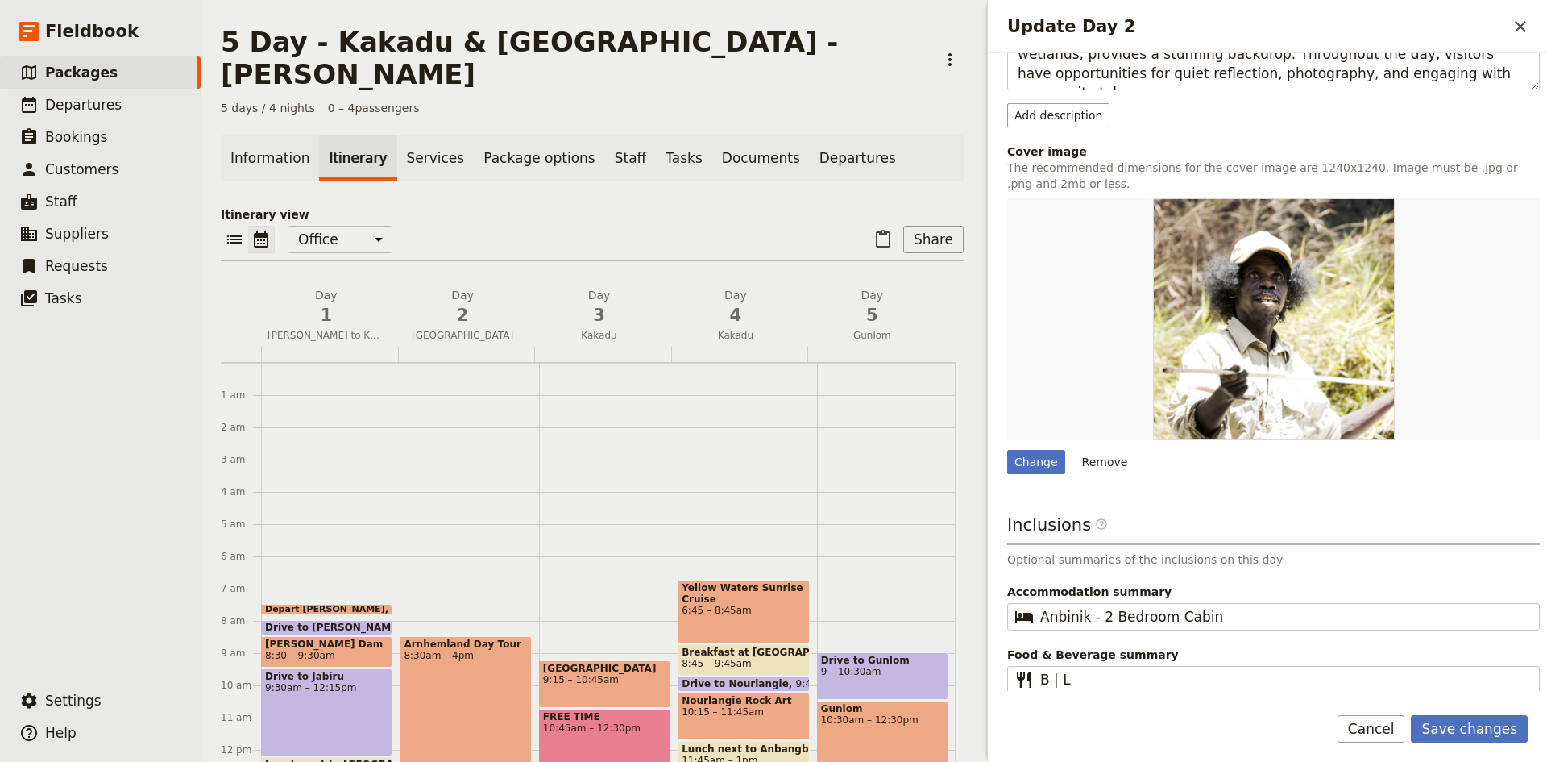
scroll to position [341, 0]
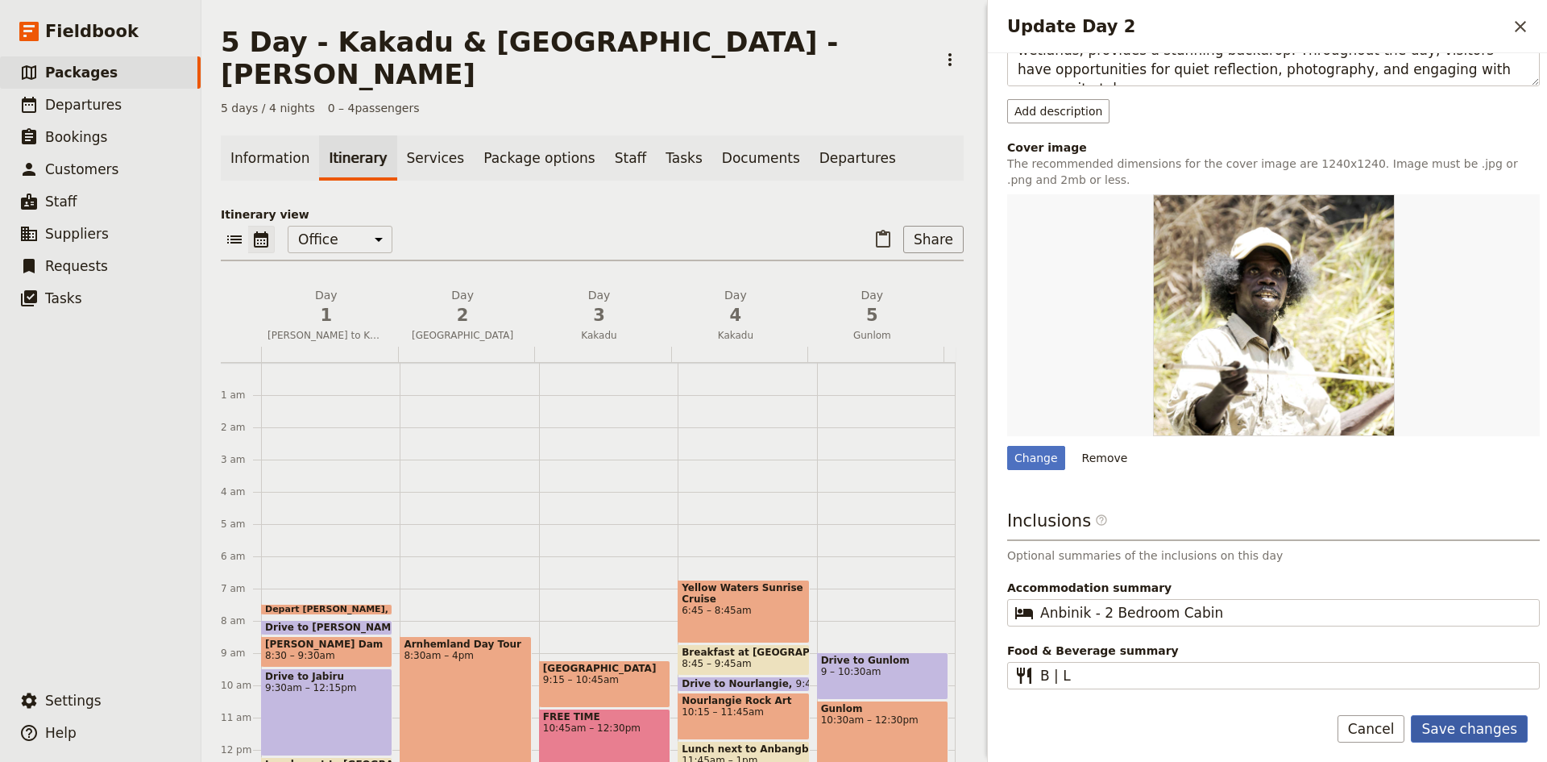
click at [1469, 726] on button "Save changes" at bounding box center [1469, 728] width 117 height 27
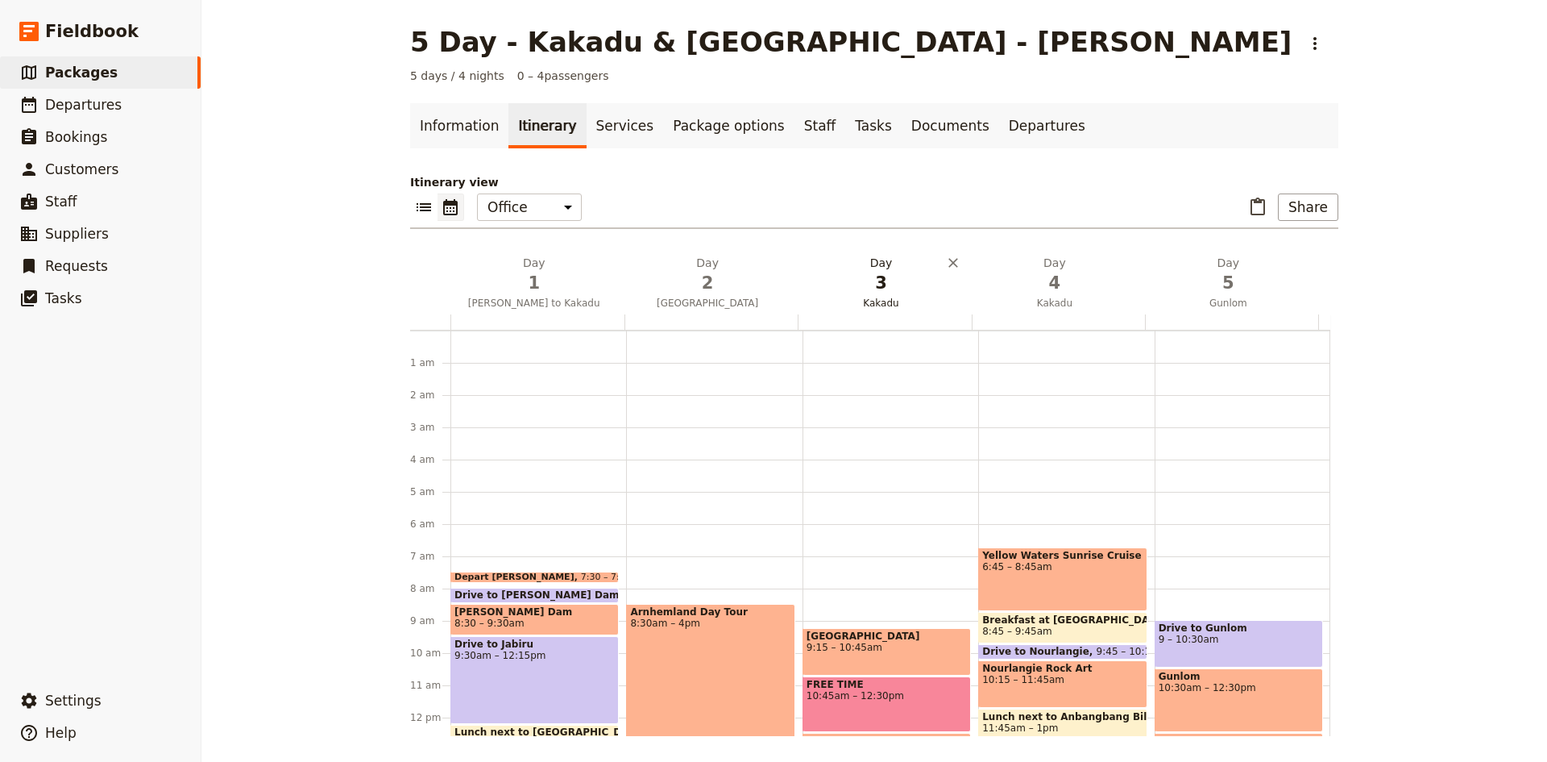
click at [876, 268] on h2 "Day 3 Kakadu" at bounding box center [881, 275] width 154 height 40
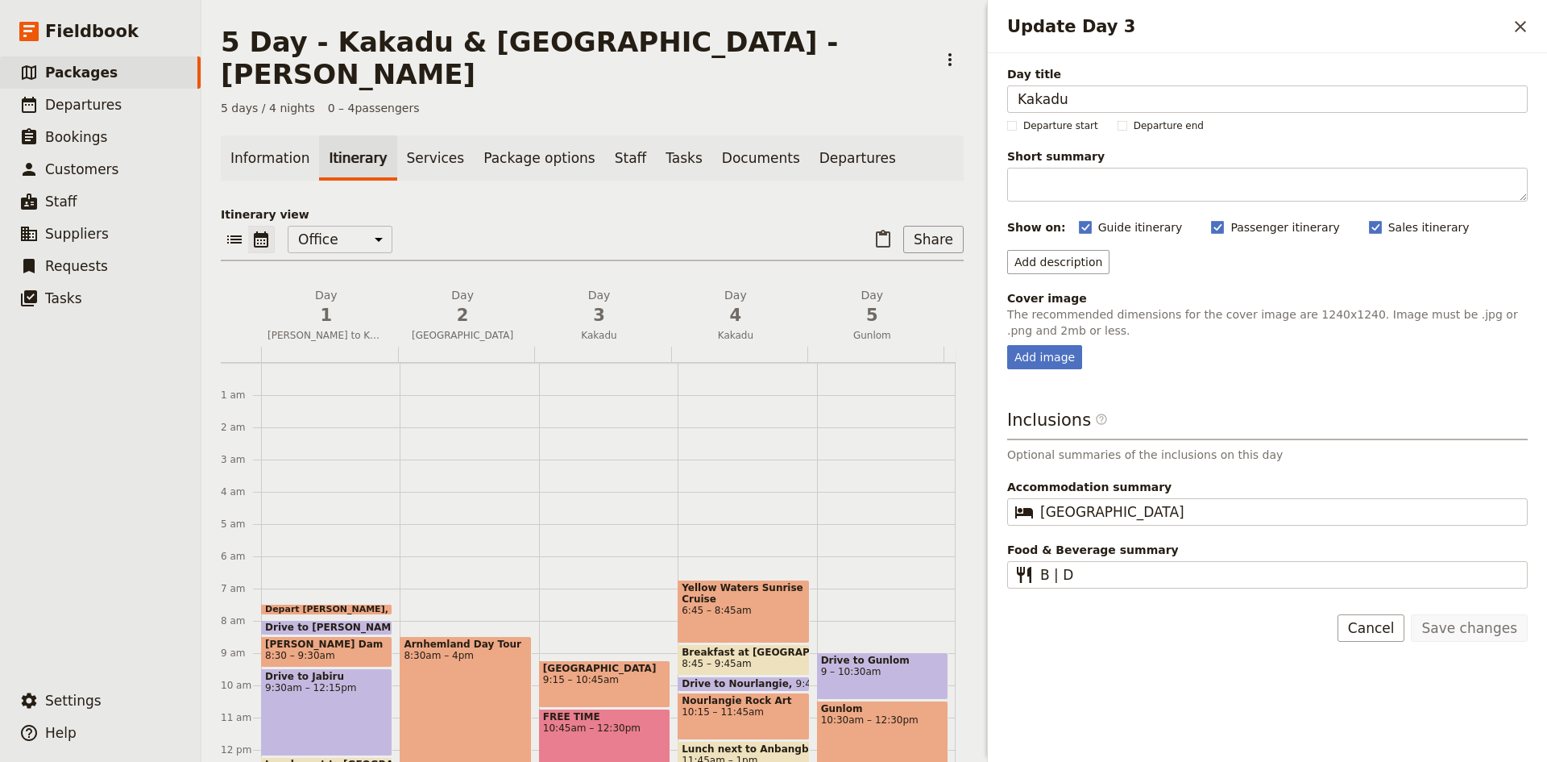
scroll to position [242, 0]
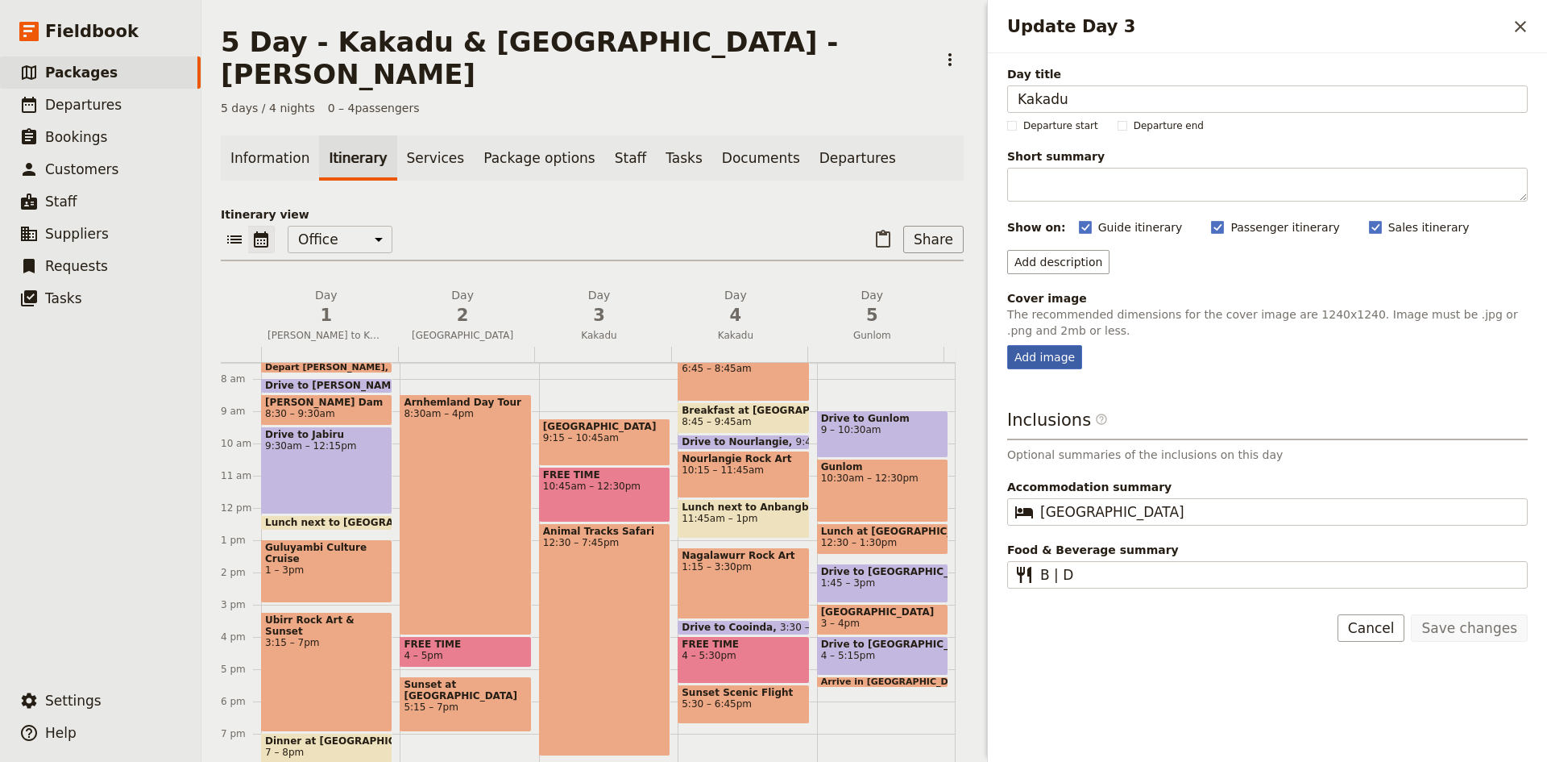
click at [1028, 358] on div "Add image" at bounding box center [1044, 357] width 75 height 24
click at [1007, 345] on input "Add image" at bounding box center [1007, 344] width 1 height 1
type input "C:\fakepath\Animal tracks.jpg"
